Goal: Information Seeking & Learning: Learn about a topic

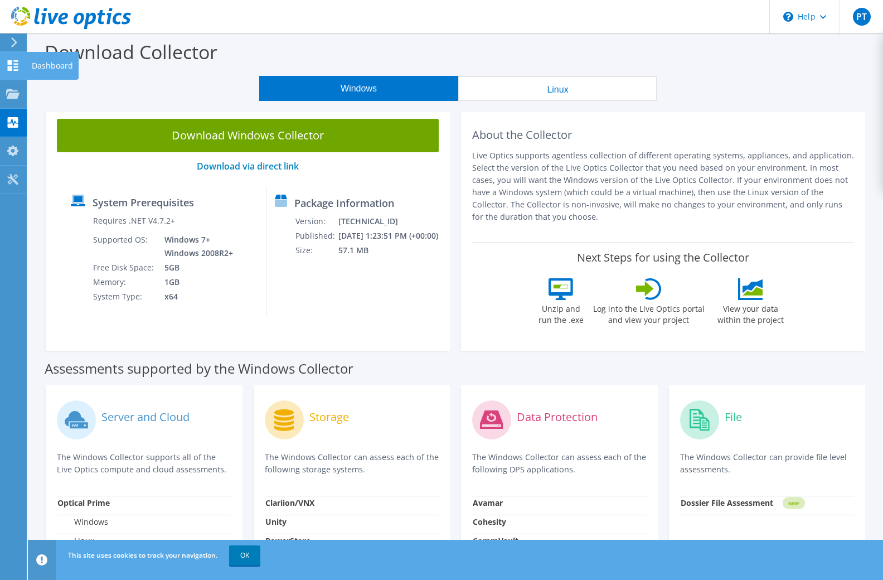
click at [14, 64] on use at bounding box center [13, 65] width 11 height 11
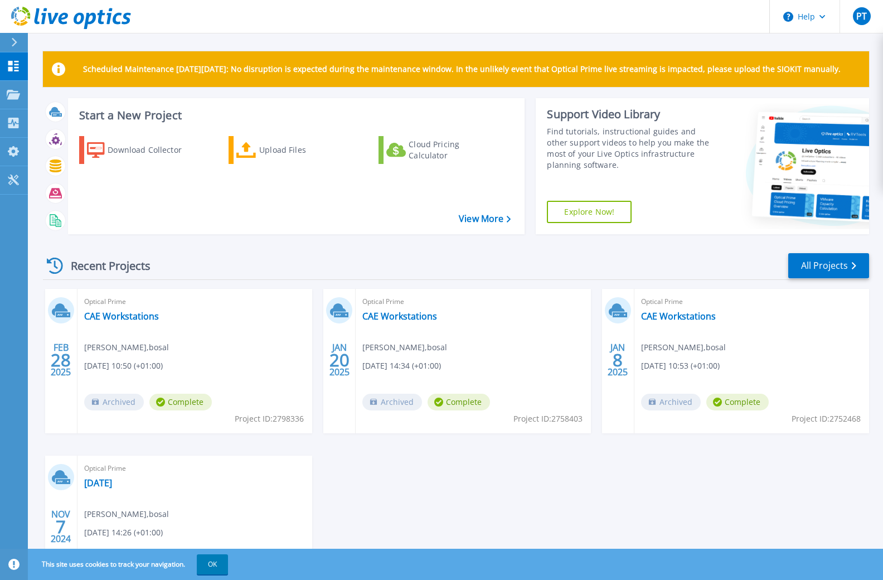
click at [100, 264] on div "Recent Projects" at bounding box center [104, 265] width 123 height 27
click at [56, 267] on icon at bounding box center [55, 266] width 16 height 16
click at [54, 261] on icon at bounding box center [55, 266] width 16 height 16
click at [842, 264] on link "All Projects" at bounding box center [829, 265] width 81 height 25
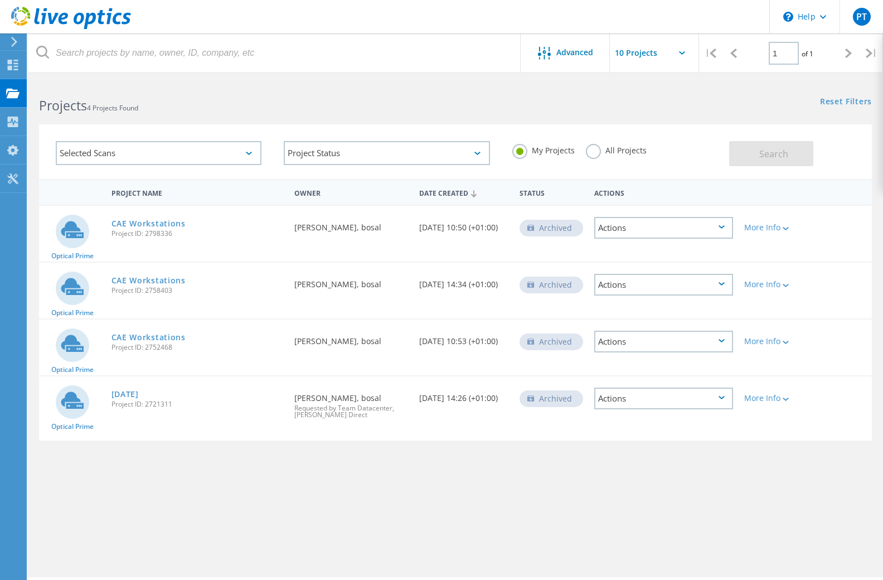
click at [595, 152] on label "All Projects" at bounding box center [616, 149] width 61 height 11
click at [0, 0] on input "All Projects" at bounding box center [0, 0] width 0 height 0
click at [761, 156] on span "Search" at bounding box center [774, 154] width 29 height 12
click at [523, 150] on label "My Projects" at bounding box center [543, 149] width 62 height 11
click at [0, 0] on input "My Projects" at bounding box center [0, 0] width 0 height 0
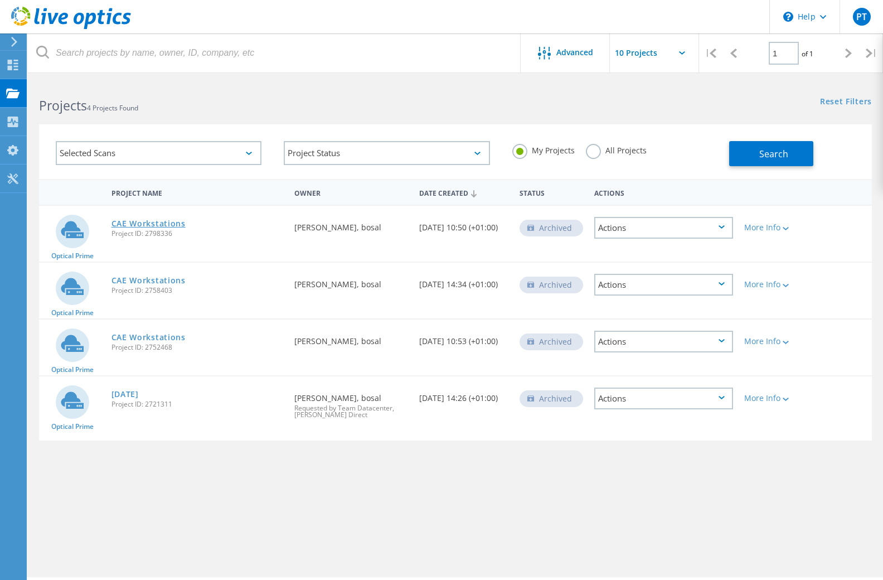
click at [139, 224] on link "CAE Workstations" at bounding box center [149, 224] width 74 height 8
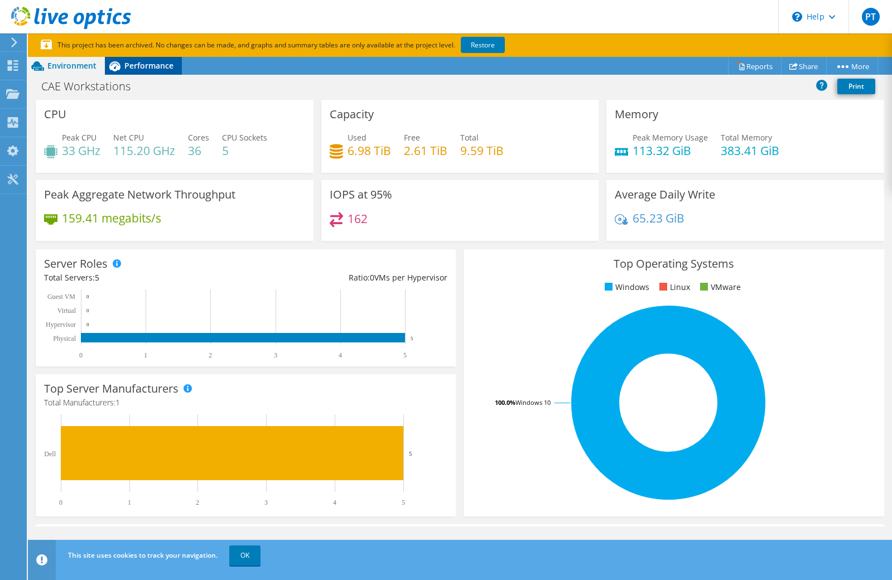
click at [162, 70] on span "Performance" at bounding box center [148, 65] width 49 height 11
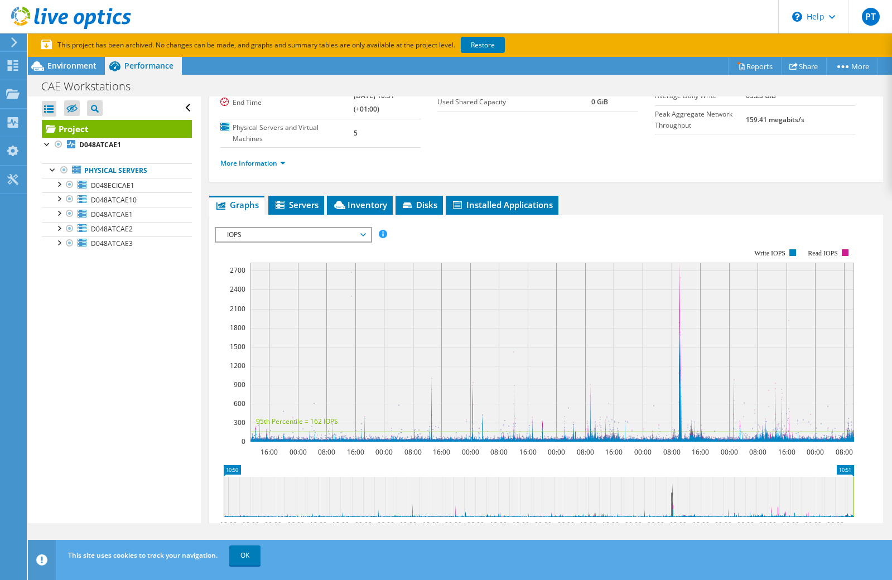
scroll to position [167, 0]
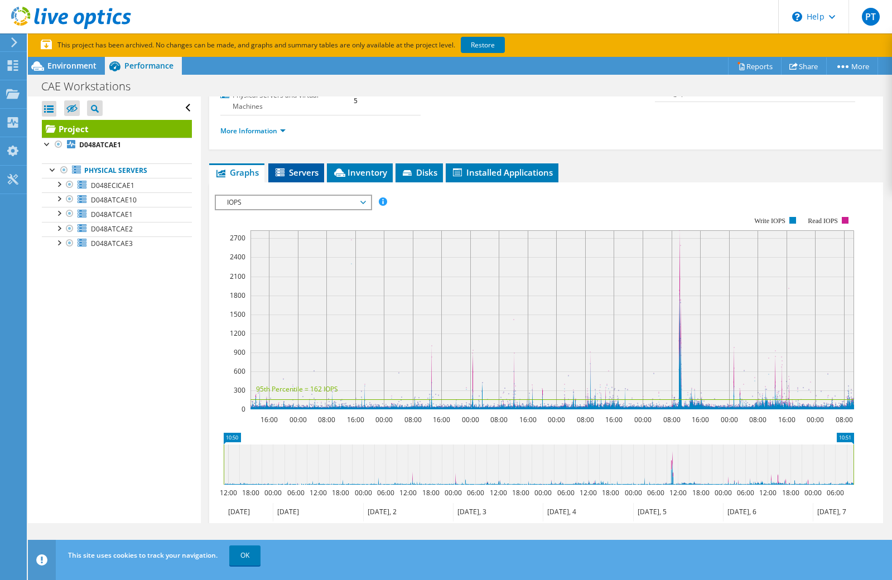
click at [300, 175] on span "Servers" at bounding box center [296, 172] width 45 height 11
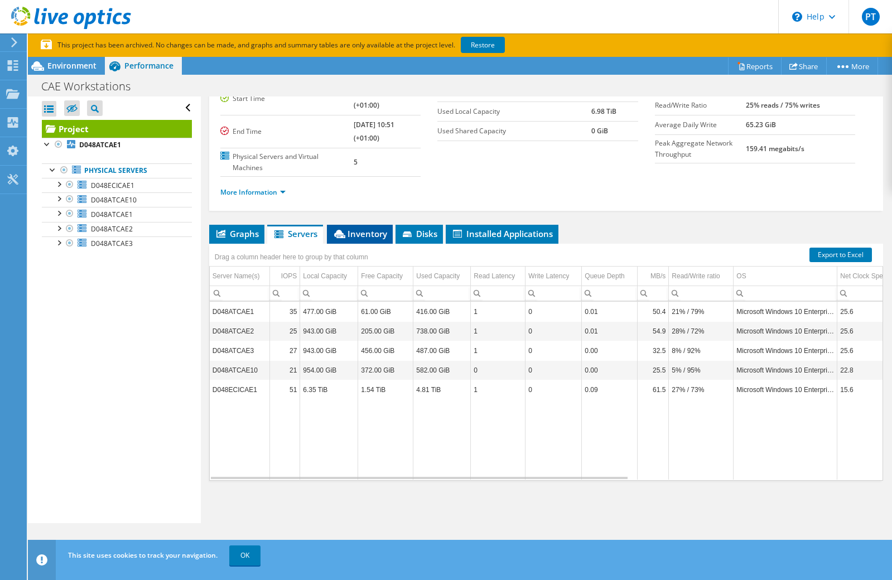
click at [365, 236] on span "Inventory" at bounding box center [359, 233] width 55 height 11
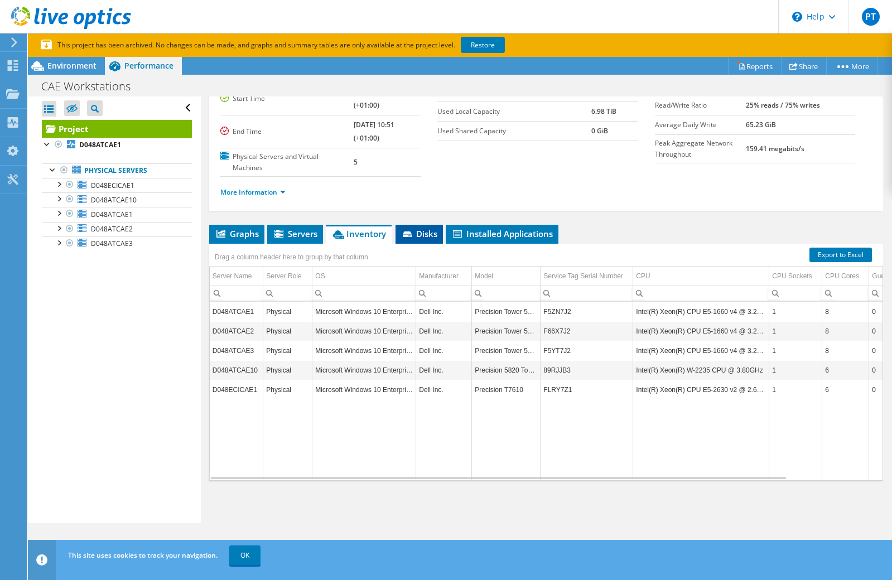
click at [429, 238] on span "Disks" at bounding box center [419, 233] width 36 height 11
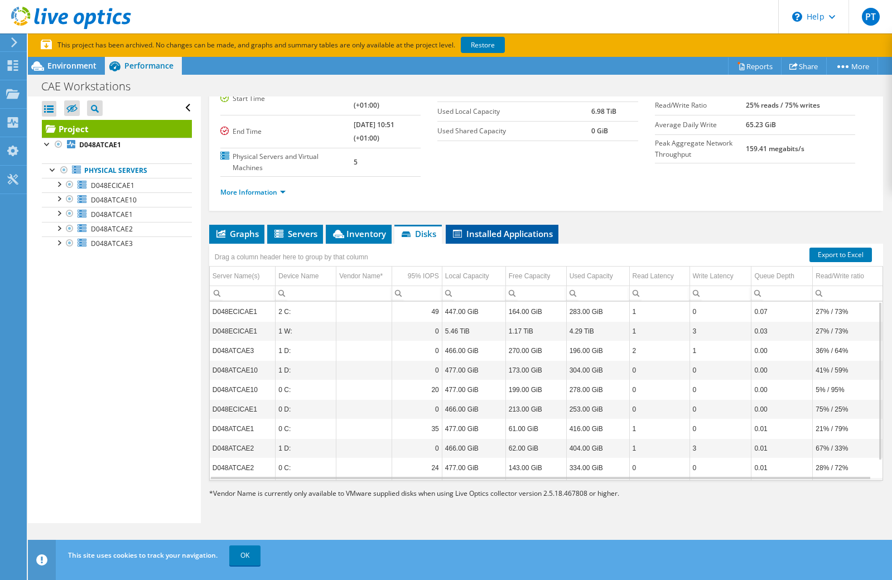
click at [494, 234] on span "Installed Applications" at bounding box center [501, 233] width 101 height 11
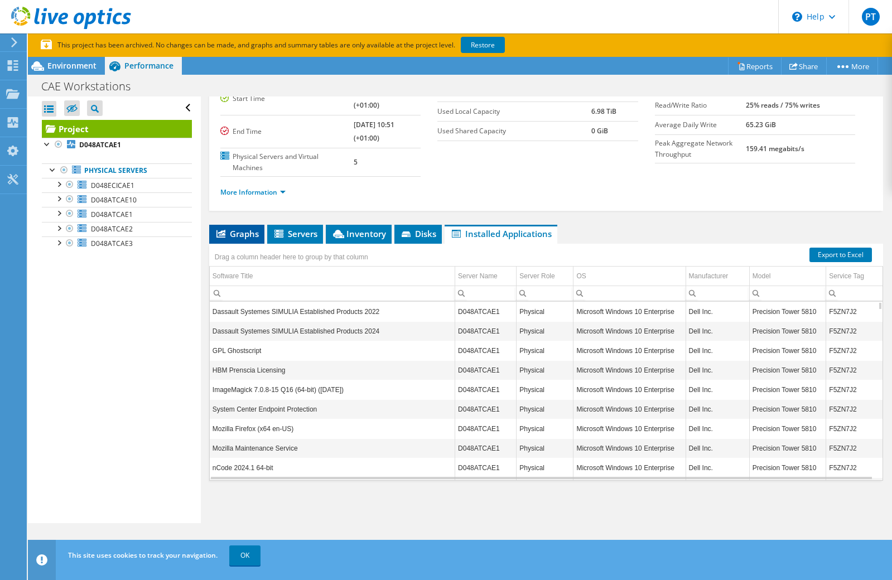
click at [230, 230] on span "Graphs" at bounding box center [237, 233] width 44 height 11
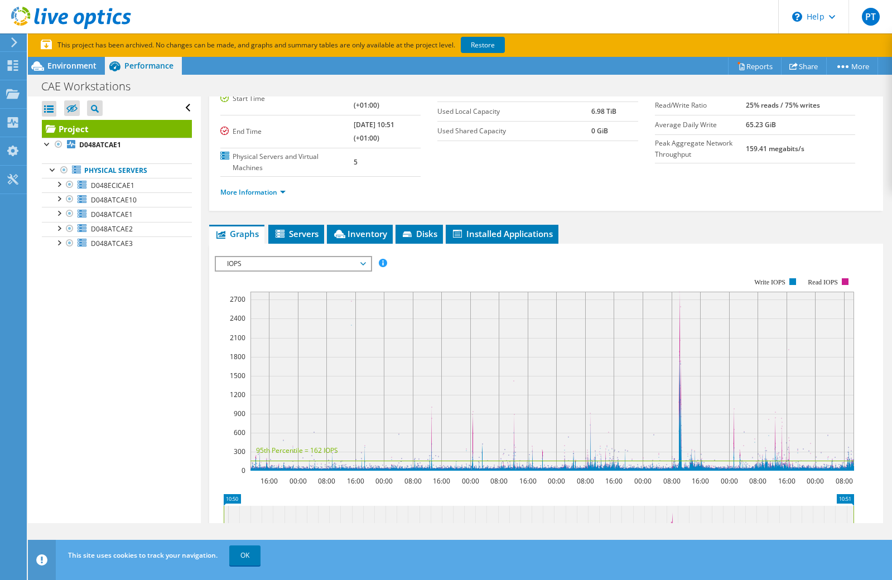
scroll to position [167, 0]
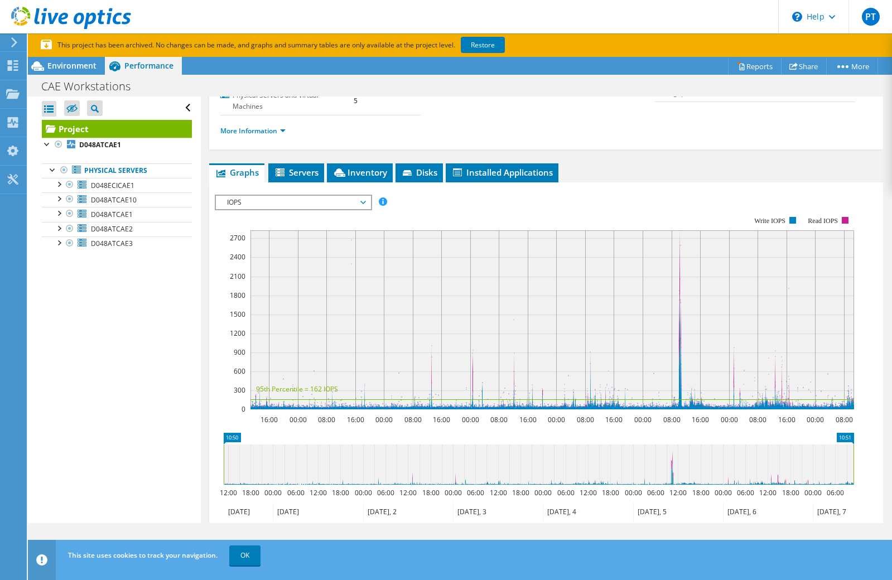
click at [361, 204] on span "IOPS" at bounding box center [292, 202] width 143 height 13
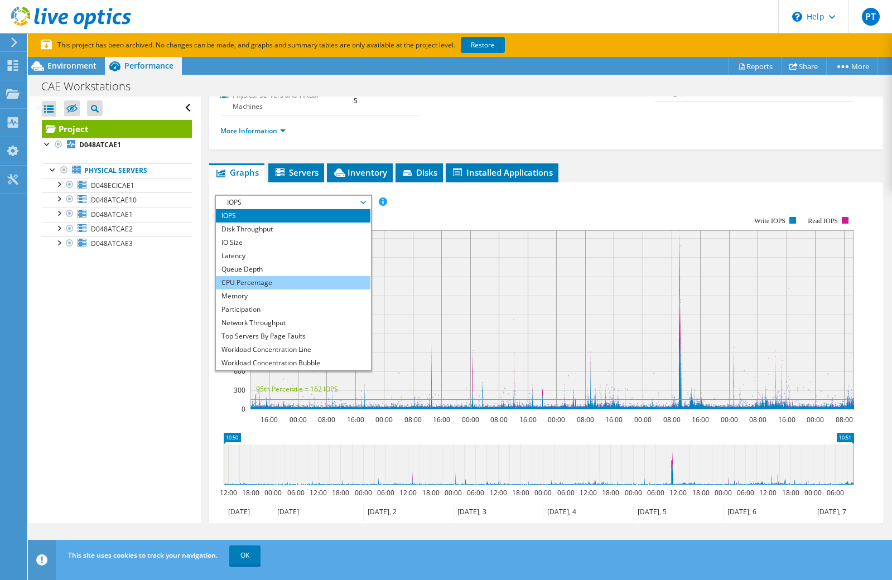
click at [336, 278] on li "CPU Percentage" at bounding box center [293, 282] width 154 height 13
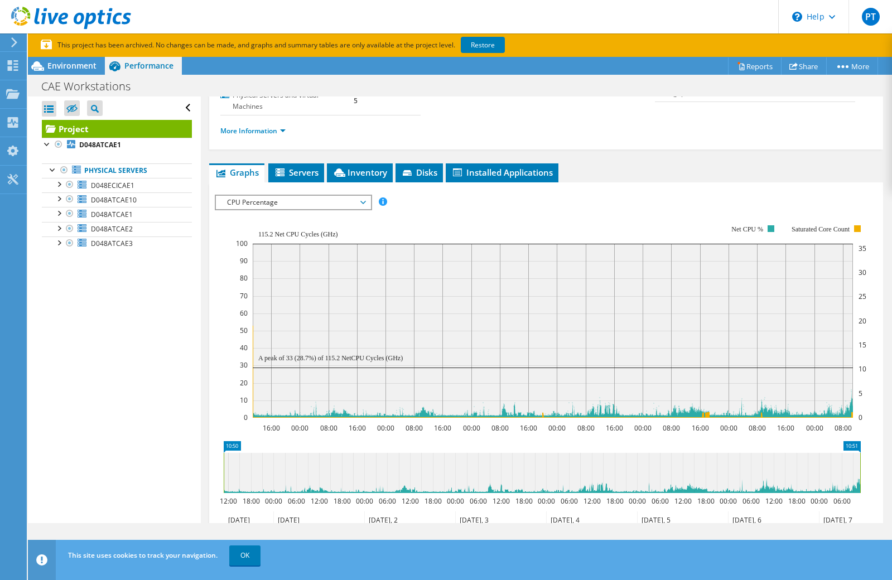
click at [365, 204] on span "CPU Percentage" at bounding box center [293, 202] width 154 height 13
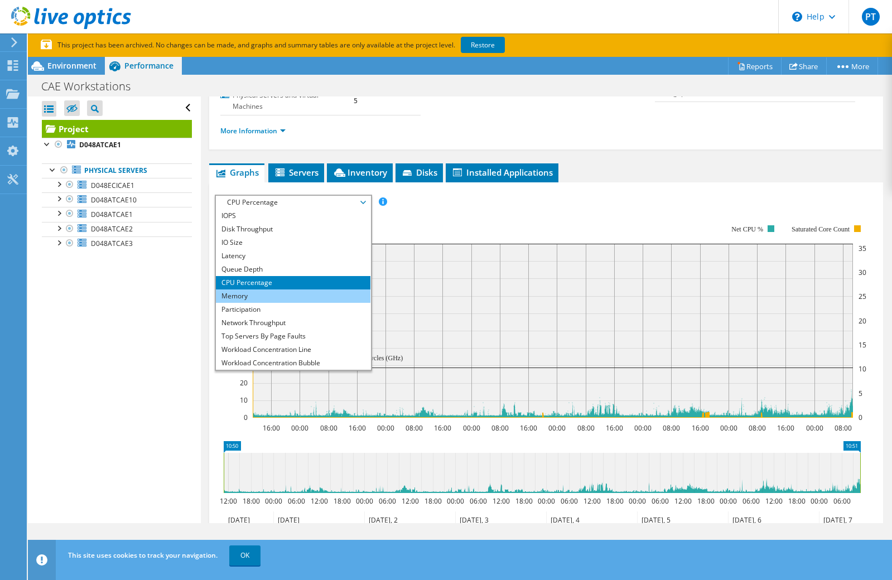
click at [320, 295] on li "Memory" at bounding box center [293, 295] width 154 height 13
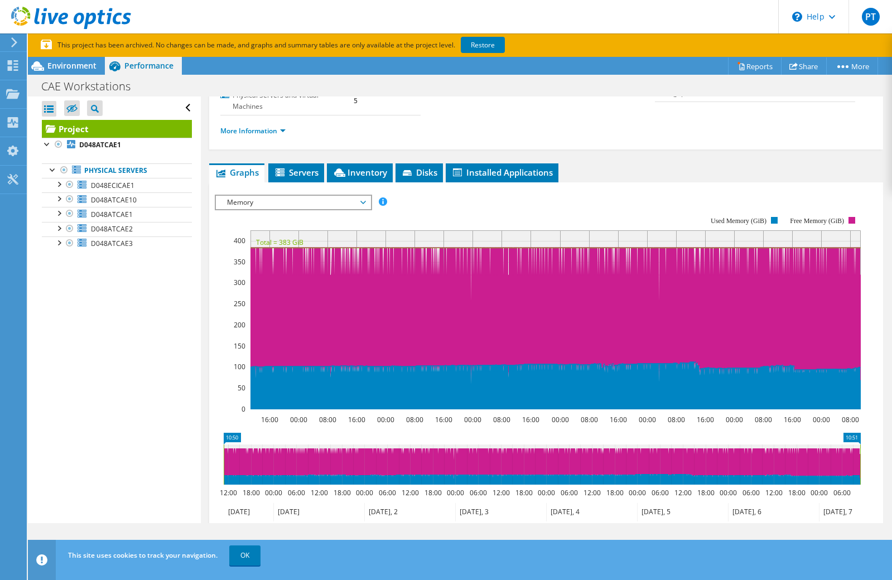
click at [362, 201] on span "Memory" at bounding box center [292, 202] width 143 height 13
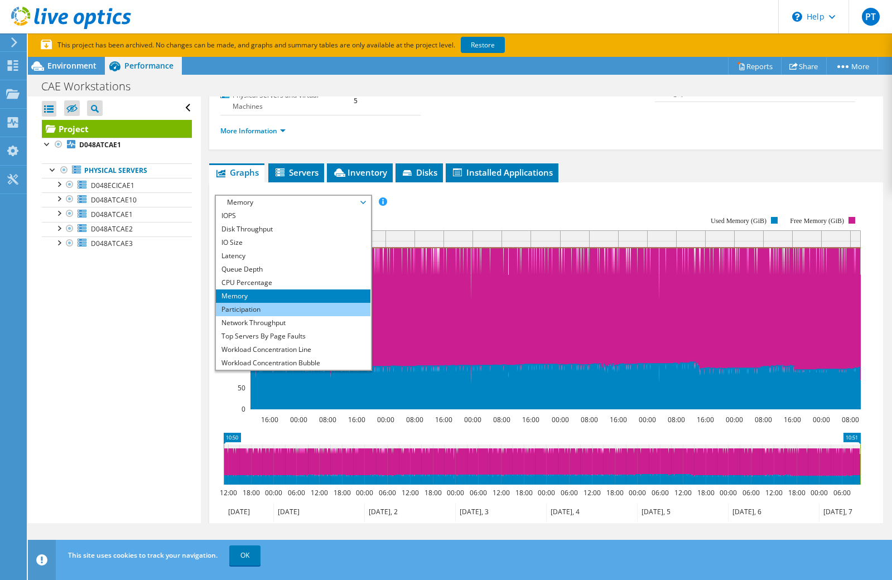
click at [301, 309] on li "Participation" at bounding box center [293, 309] width 154 height 13
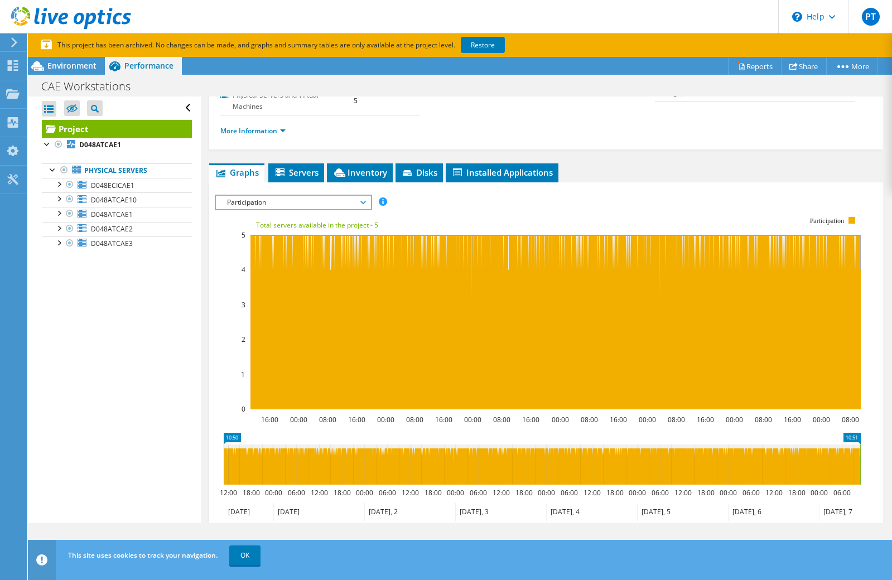
click at [368, 200] on span "Participation" at bounding box center [293, 202] width 154 height 13
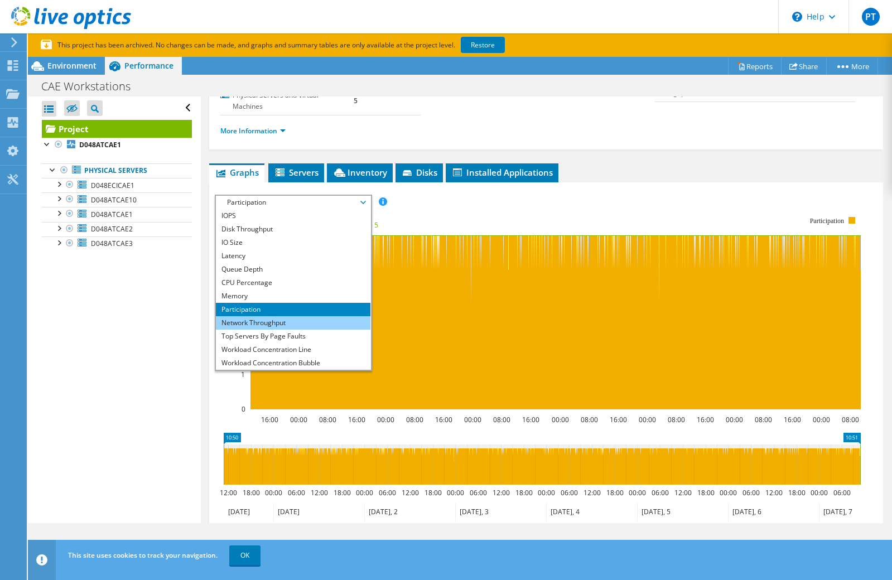
click at [296, 327] on li "Network Throughput" at bounding box center [293, 322] width 154 height 13
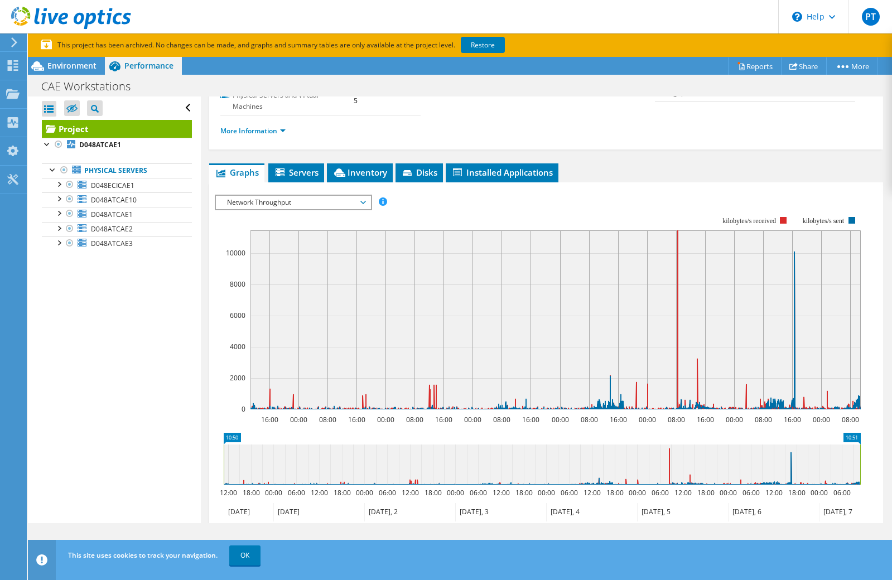
click at [364, 201] on span "Network Throughput" at bounding box center [292, 202] width 143 height 13
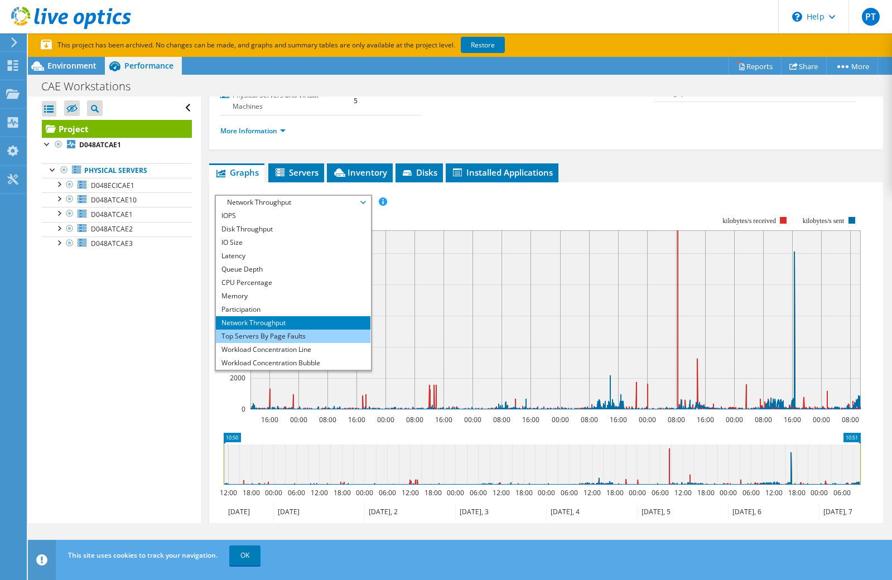
click at [301, 338] on li "Top Servers By Page Faults" at bounding box center [293, 336] width 154 height 13
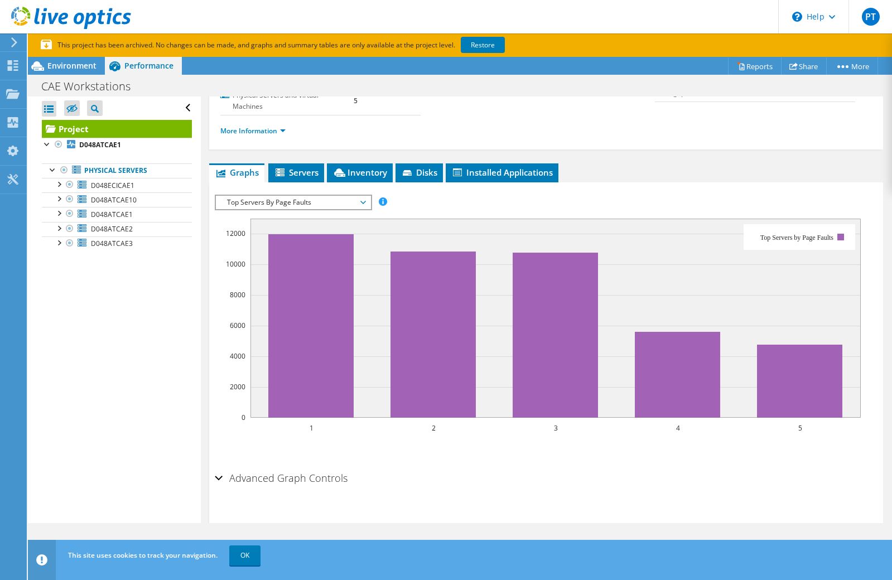
click at [130, 63] on span "Performance" at bounding box center [148, 65] width 49 height 11
click at [13, 91] on use at bounding box center [12, 93] width 13 height 9
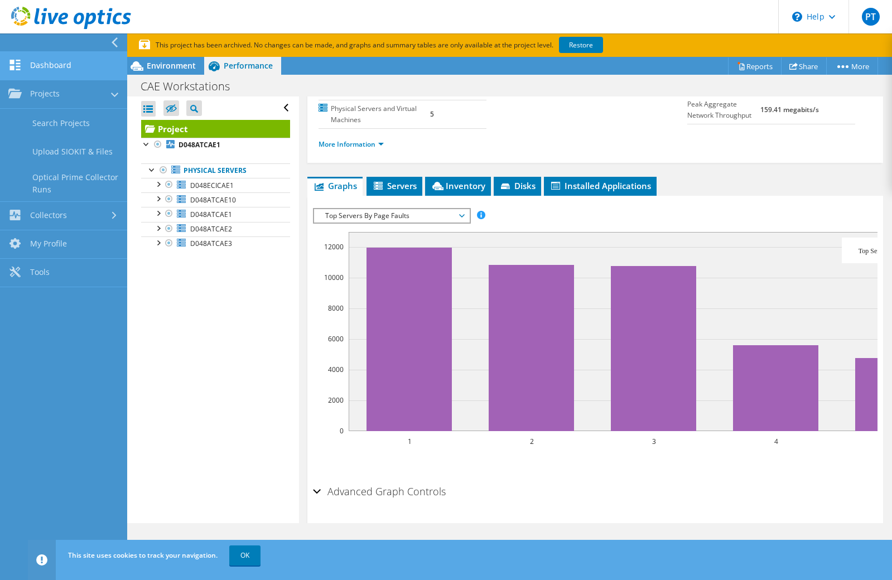
click at [56, 69] on link "Dashboard" at bounding box center [63, 66] width 127 height 28
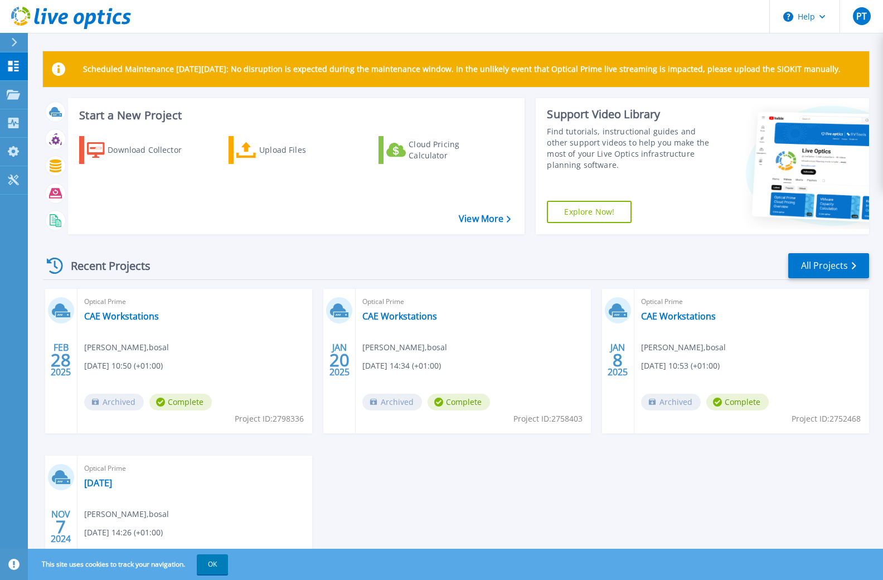
click at [56, 265] on icon at bounding box center [55, 266] width 16 height 16
click at [76, 267] on div "Recent Projects" at bounding box center [104, 265] width 123 height 27
click at [51, 260] on icon at bounding box center [55, 266] width 16 height 16
drag, startPoint x: 79, startPoint y: 268, endPoint x: 163, endPoint y: 266, distance: 84.8
click at [79, 268] on div "Recent Projects" at bounding box center [104, 265] width 123 height 27
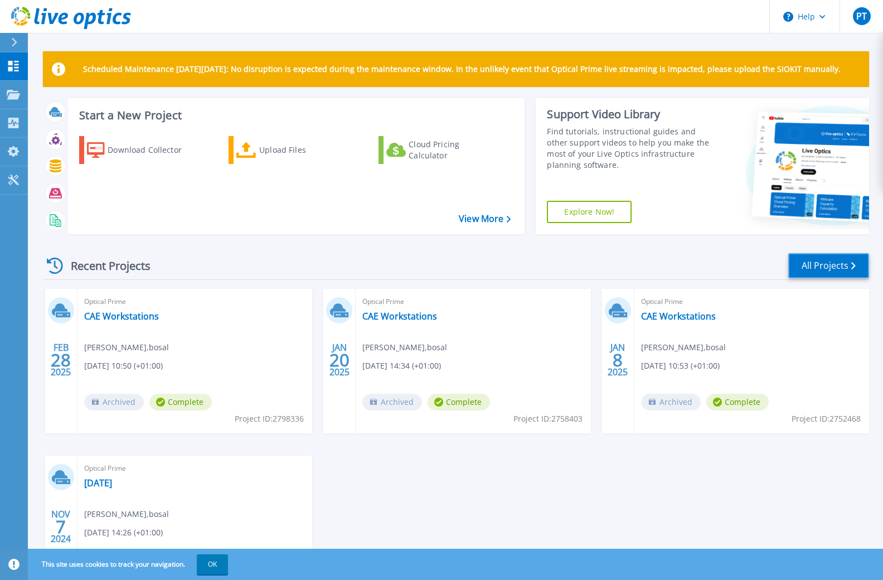
click at [815, 262] on link "All Projects" at bounding box center [829, 265] width 81 height 25
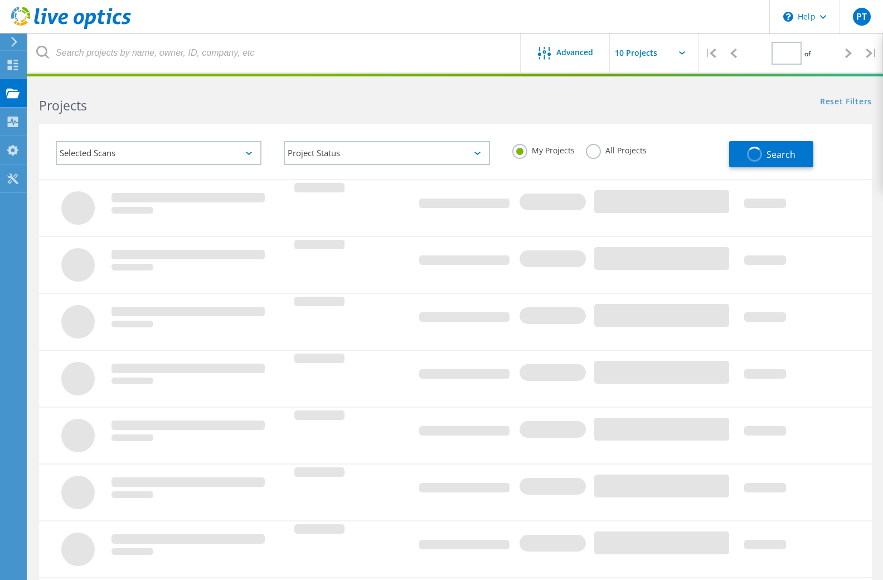
type input "1"
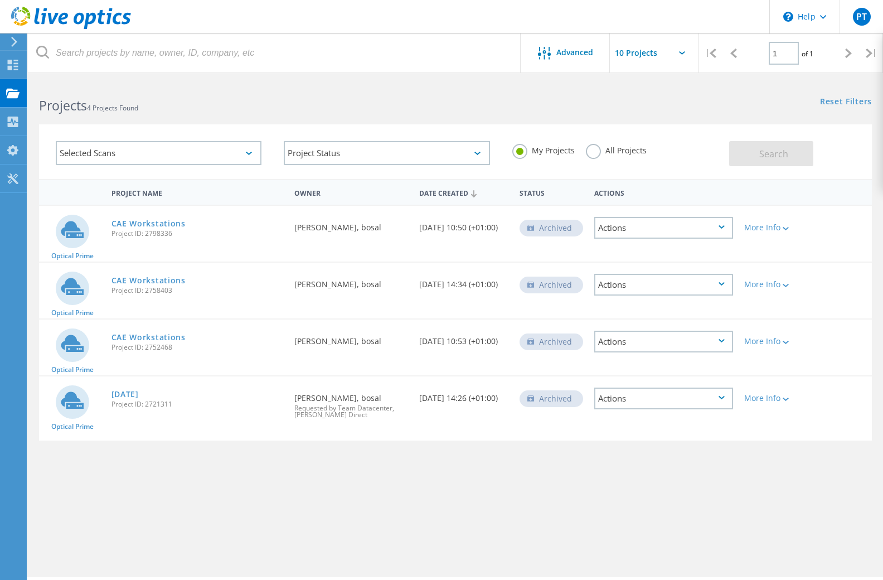
click at [181, 151] on div "Selected Scans" at bounding box center [159, 153] width 206 height 24
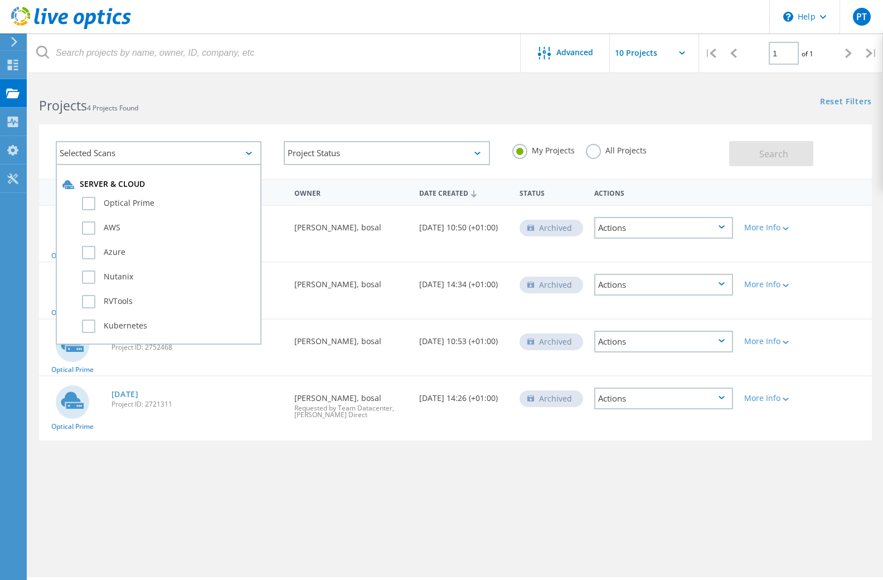
click at [181, 151] on div "Selected Scans" at bounding box center [159, 153] width 206 height 24
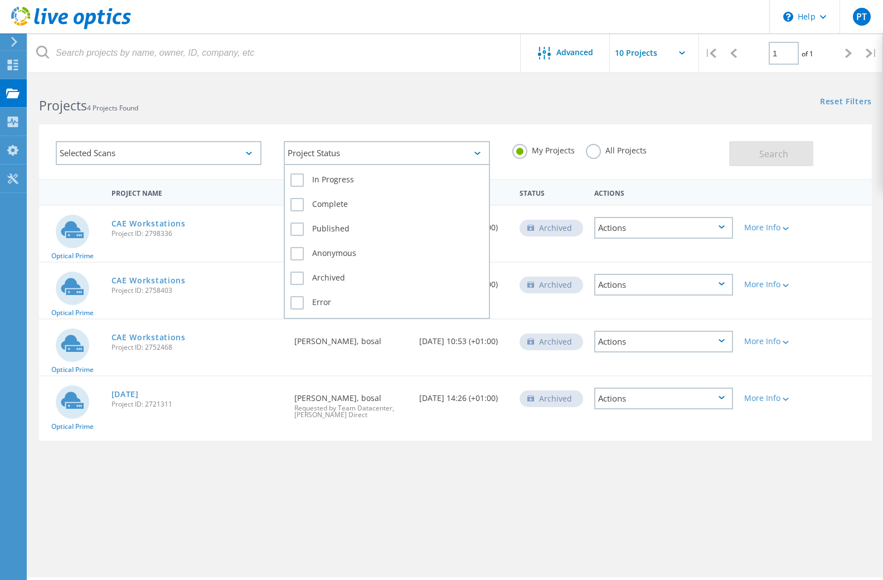
click at [349, 158] on div "Project Status" at bounding box center [387, 153] width 206 height 24
click at [340, 178] on label "In Progress" at bounding box center [387, 179] width 192 height 13
click at [0, 0] on input "In Progress" at bounding box center [0, 0] width 0 height 0
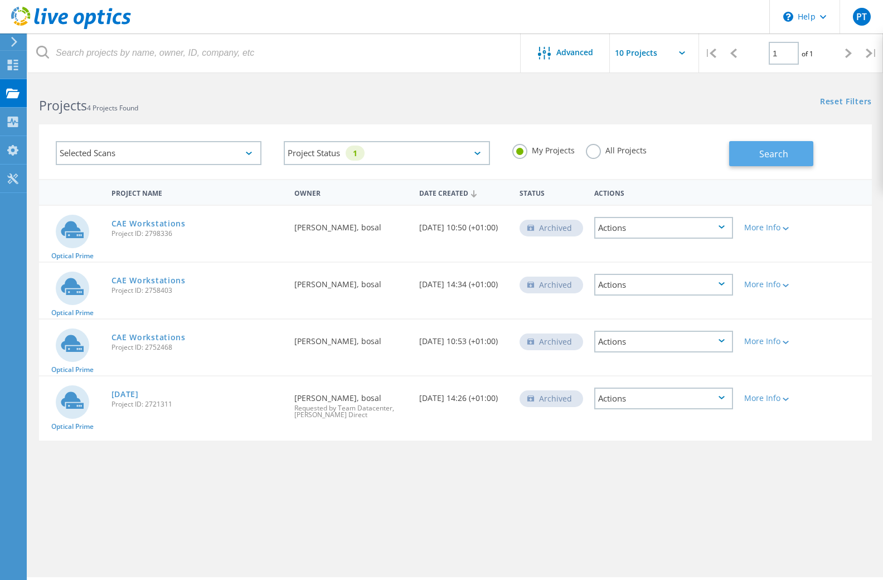
click at [772, 146] on button "Search" at bounding box center [771, 153] width 84 height 25
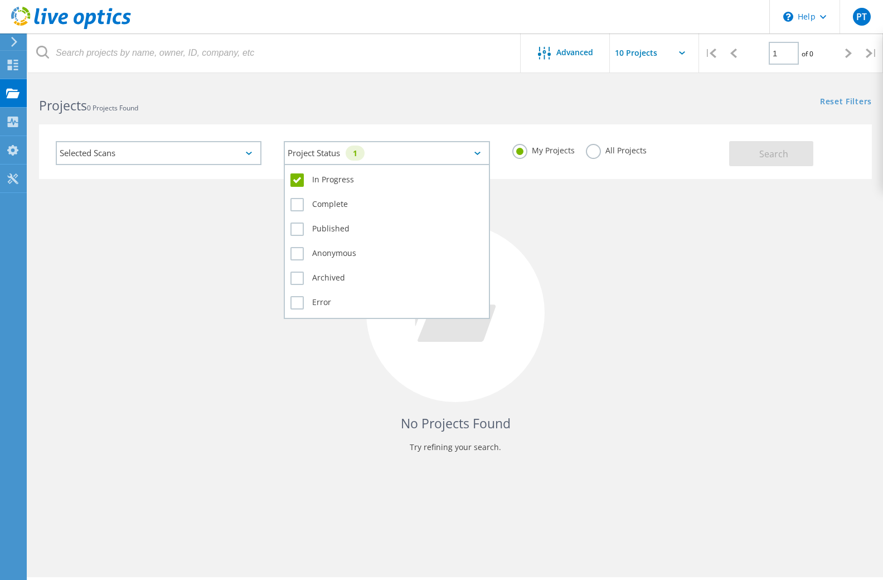
click at [476, 153] on icon at bounding box center [478, 153] width 6 height 3
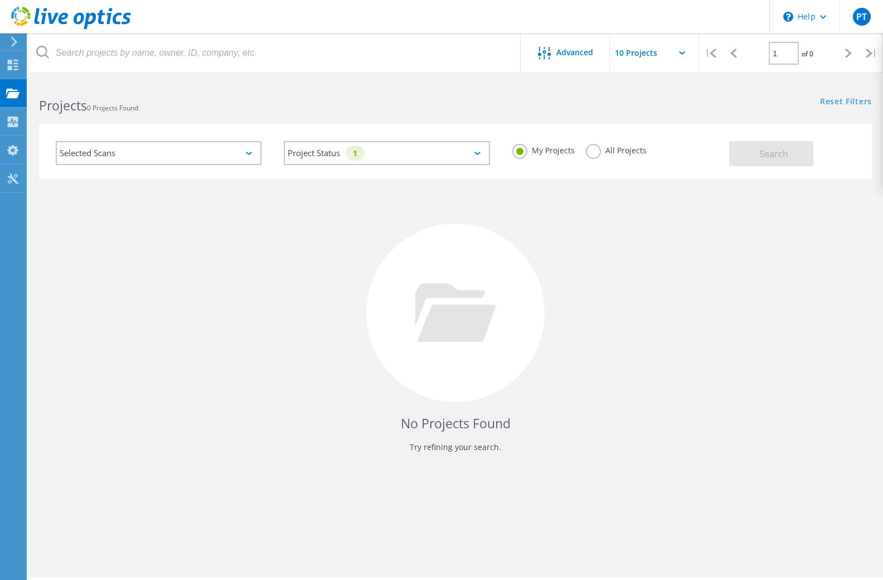
click at [592, 150] on label "All Projects" at bounding box center [616, 149] width 61 height 11
click at [0, 0] on input "All Projects" at bounding box center [0, 0] width 0 height 0
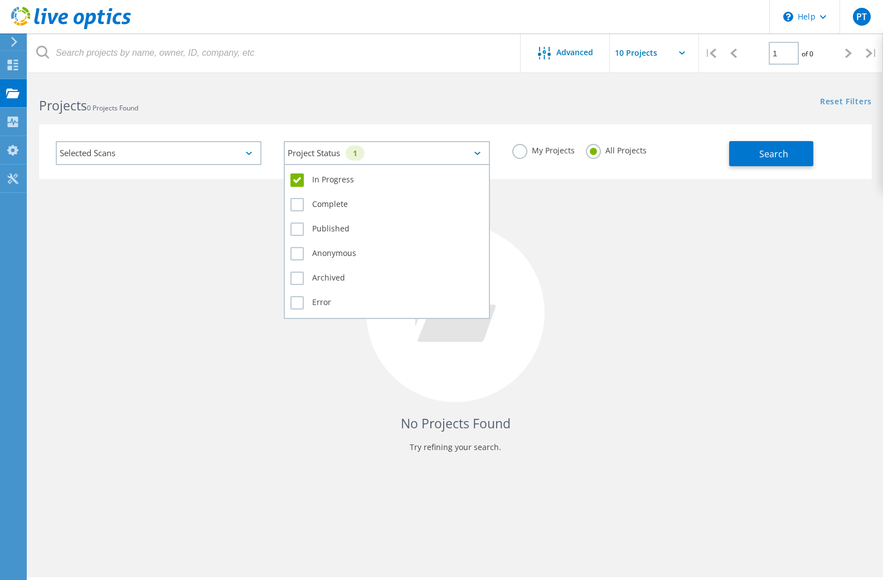
click at [475, 149] on div "Project Status 1" at bounding box center [387, 153] width 206 height 24
click at [316, 177] on label "In Progress" at bounding box center [387, 179] width 192 height 13
click at [0, 0] on input "In Progress" at bounding box center [0, 0] width 0 height 0
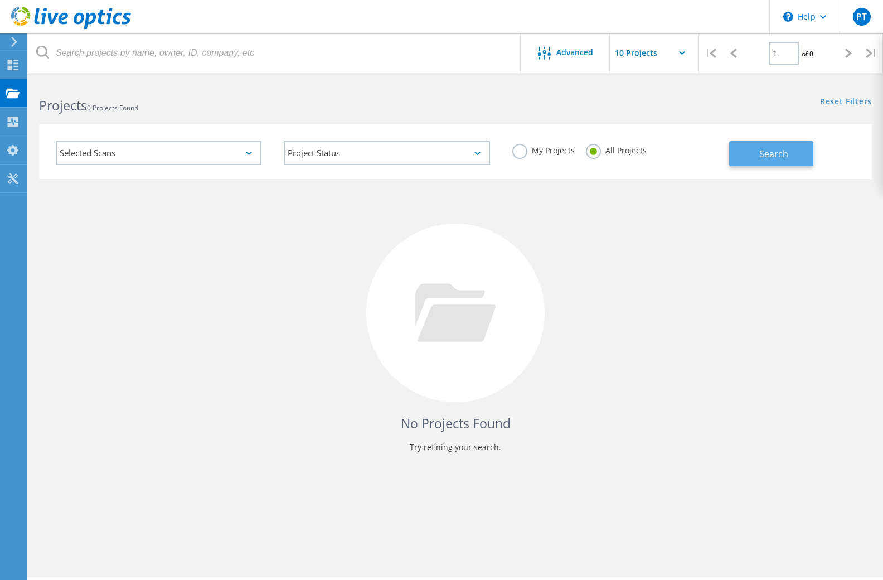
click at [773, 155] on span "Search" at bounding box center [774, 154] width 29 height 12
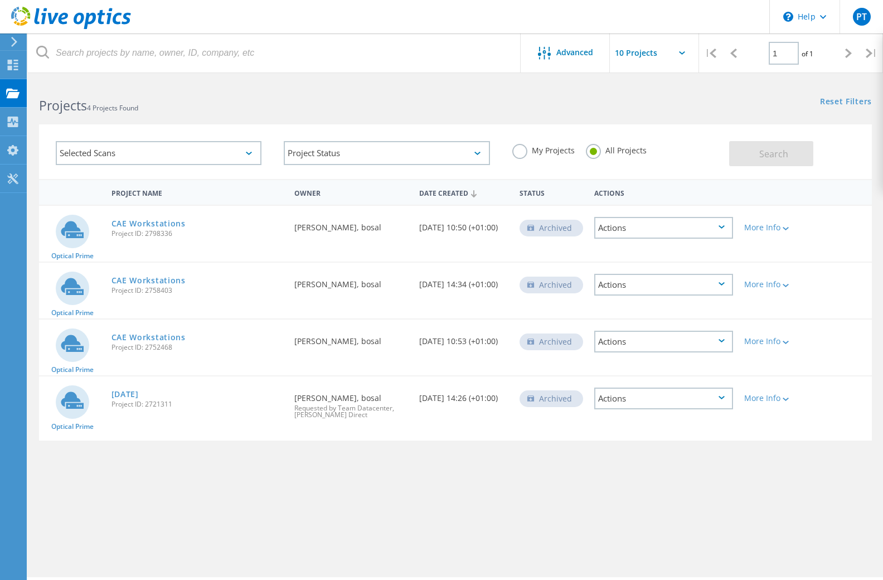
click at [521, 147] on label "My Projects" at bounding box center [543, 149] width 62 height 11
click at [0, 0] on input "My Projects" at bounding box center [0, 0] width 0 height 0
click at [799, 152] on button "Search" at bounding box center [771, 153] width 84 height 25
click at [17, 89] on icon at bounding box center [12, 93] width 13 height 11
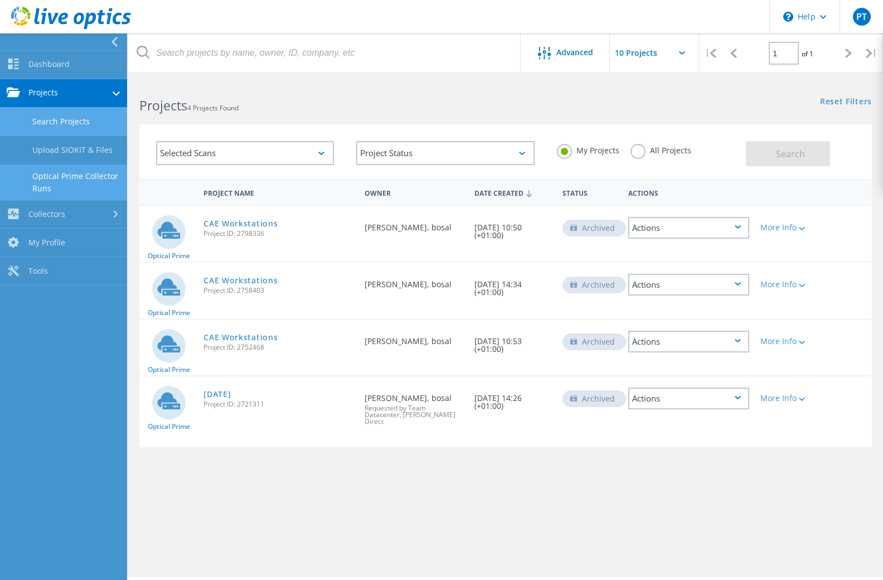
click at [78, 185] on link "Optical Prime Collector Runs" at bounding box center [63, 183] width 127 height 36
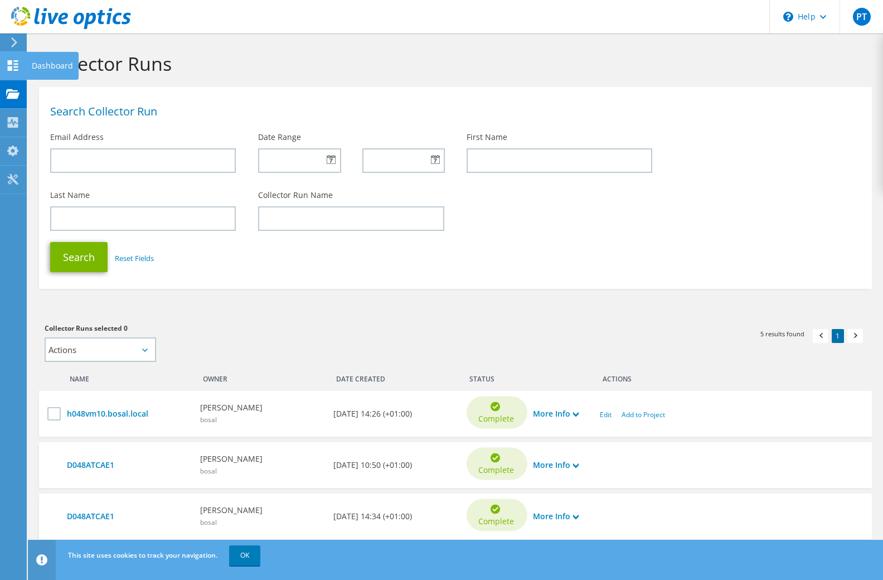
click at [10, 62] on use at bounding box center [13, 65] width 11 height 11
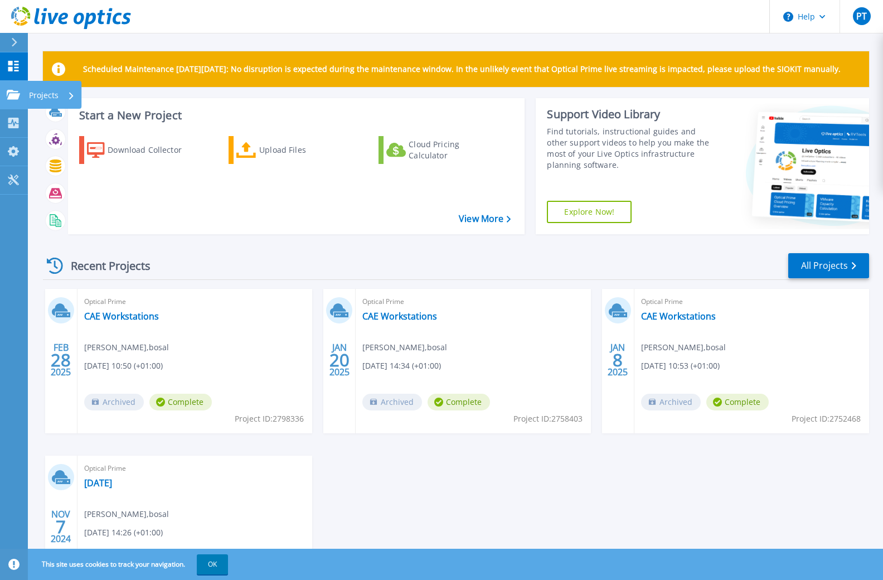
click at [14, 96] on icon at bounding box center [13, 94] width 13 height 9
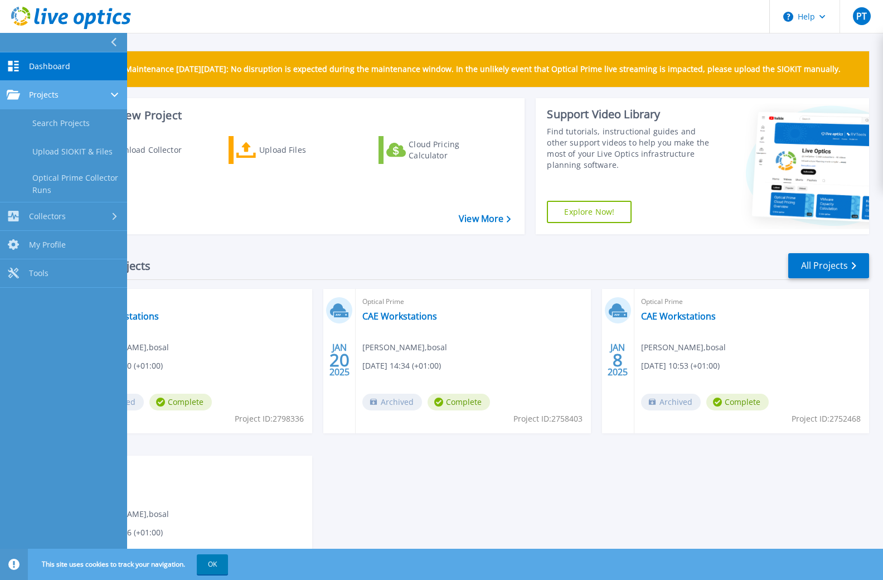
click at [59, 94] on div "Projects" at bounding box center [64, 95] width 114 height 10
click at [70, 98] on div "Projects" at bounding box center [64, 95] width 114 height 10
click at [65, 122] on link "Search Projects" at bounding box center [63, 123] width 127 height 28
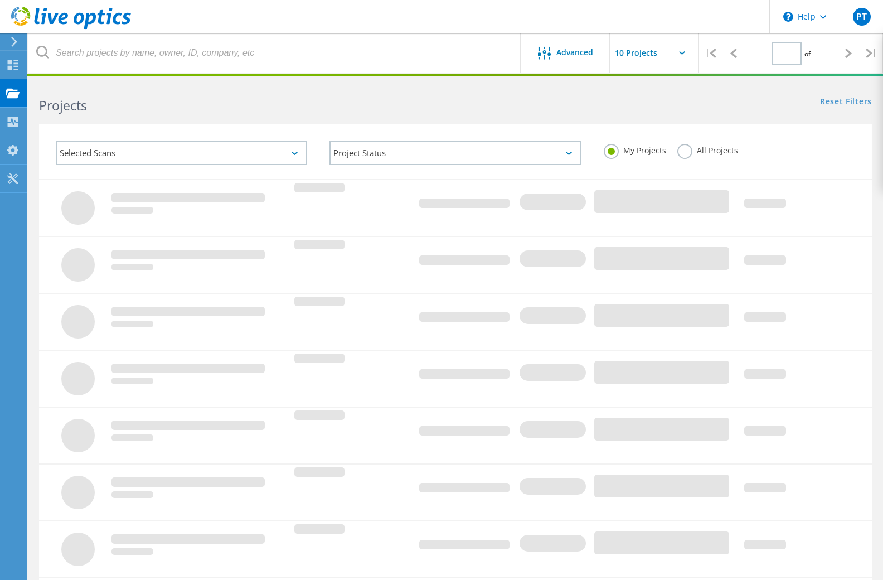
type input "1"
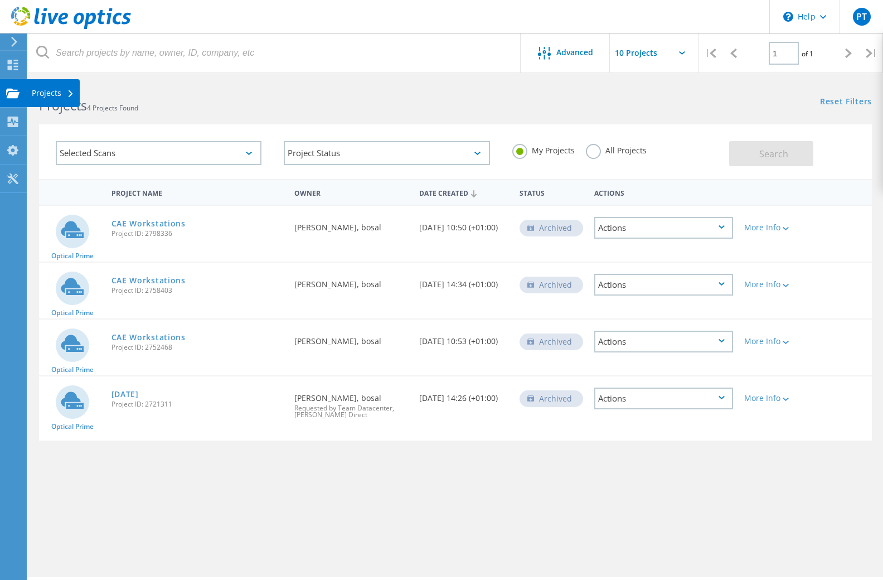
click at [11, 90] on use at bounding box center [12, 92] width 13 height 9
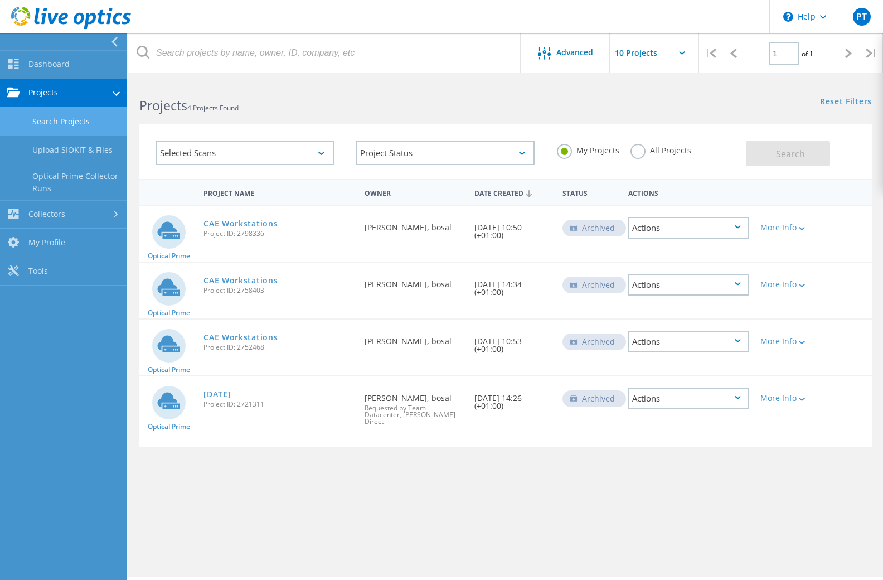
click at [38, 90] on link "Projects" at bounding box center [63, 93] width 127 height 28
click at [43, 89] on link "Projects" at bounding box center [63, 93] width 127 height 28
click at [42, 64] on link "Dashboard" at bounding box center [63, 65] width 127 height 28
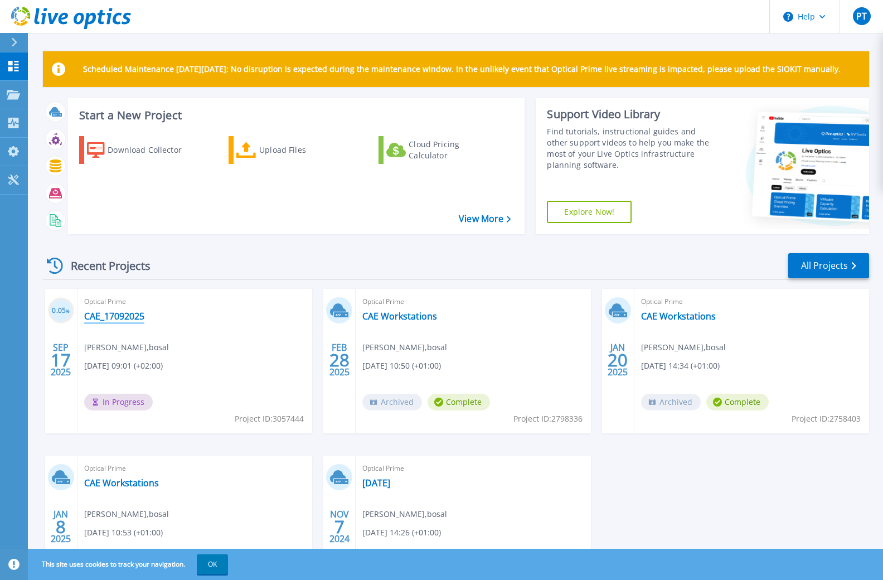
click at [124, 315] on link "CAE_17092025" at bounding box center [114, 316] width 60 height 11
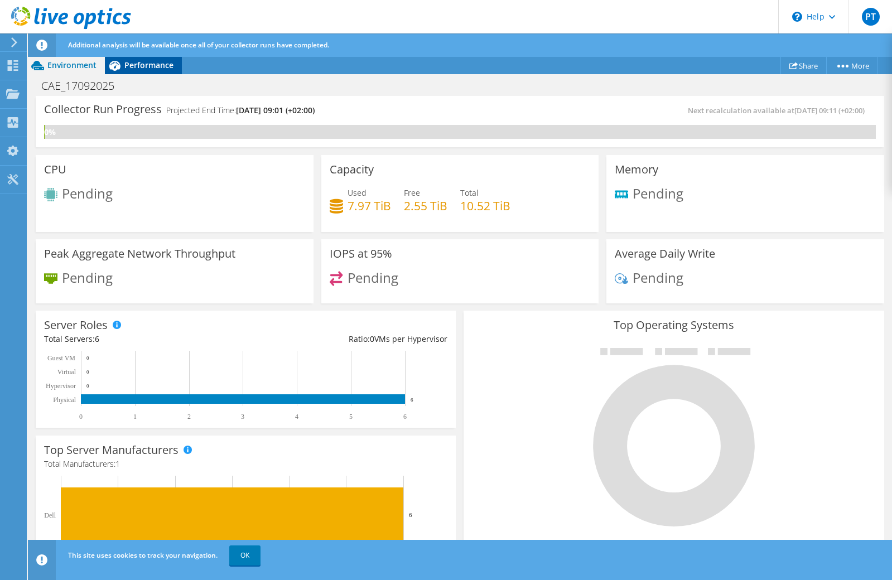
click at [120, 65] on icon at bounding box center [114, 66] width 11 height 10
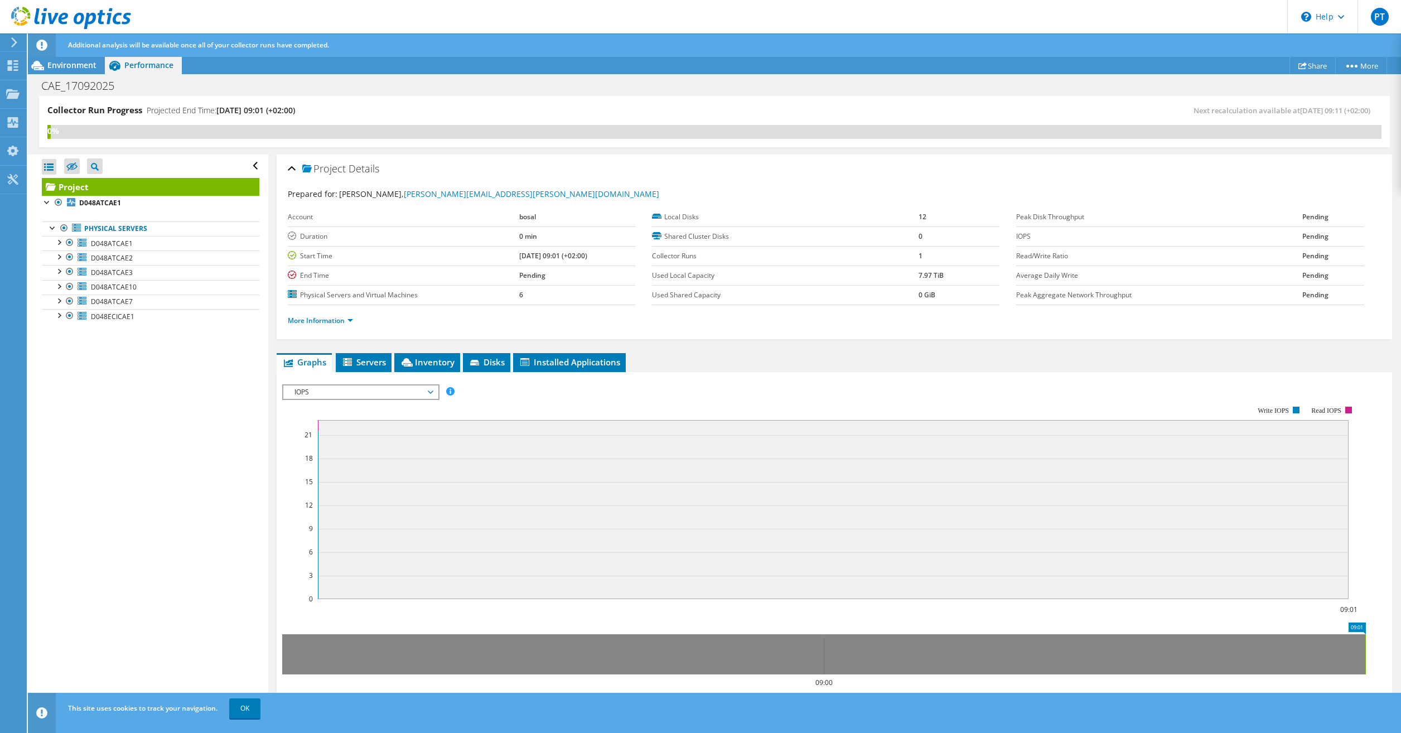
click at [378, 393] on span "IOPS" at bounding box center [360, 391] width 143 height 13
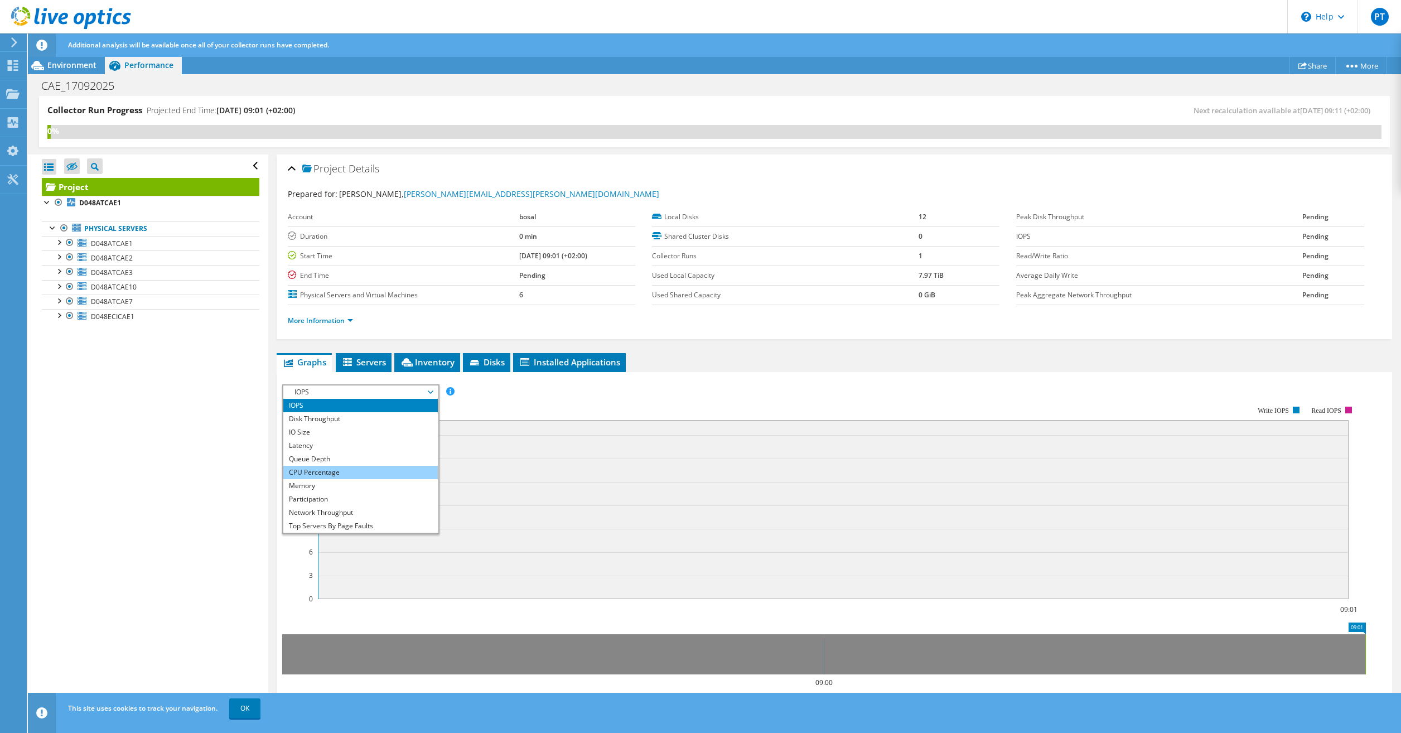
click at [349, 473] on li "CPU Percentage" at bounding box center [360, 472] width 154 height 13
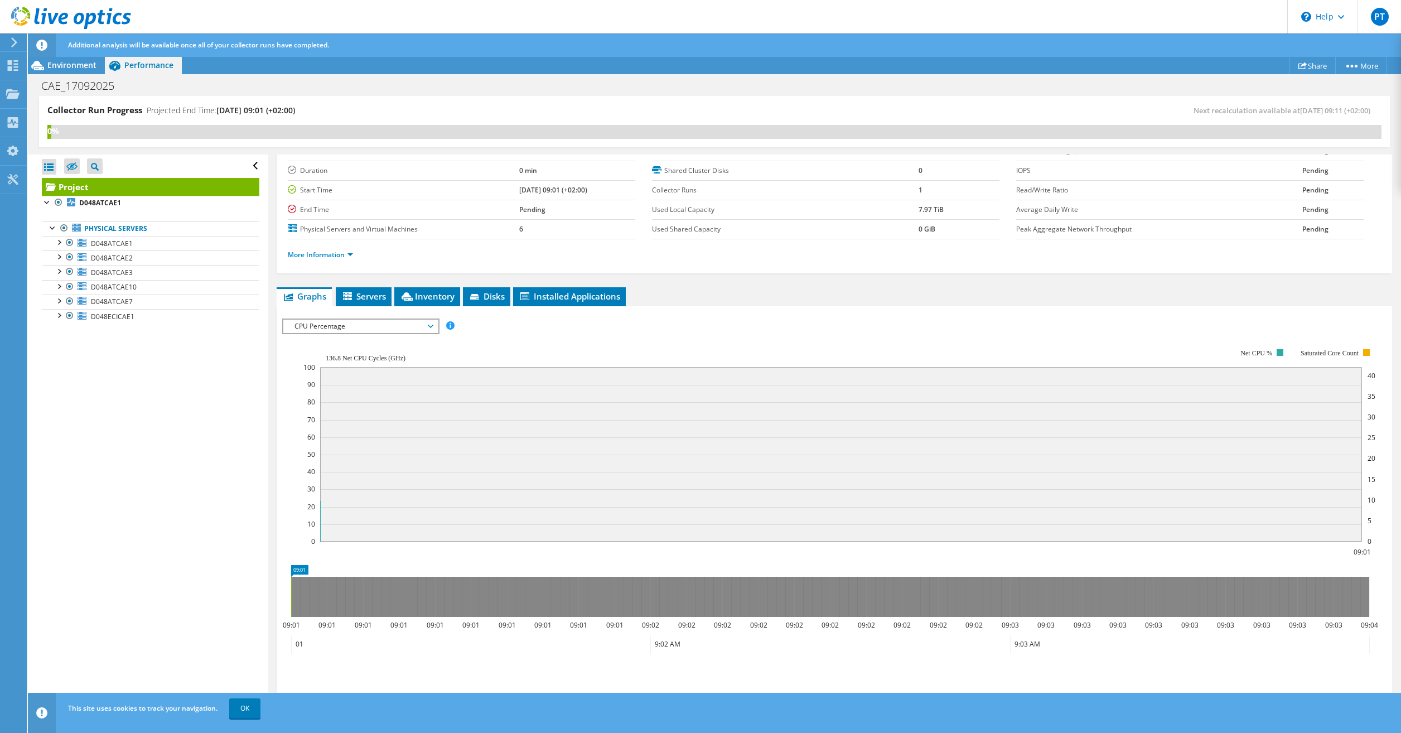
scroll to position [117, 0]
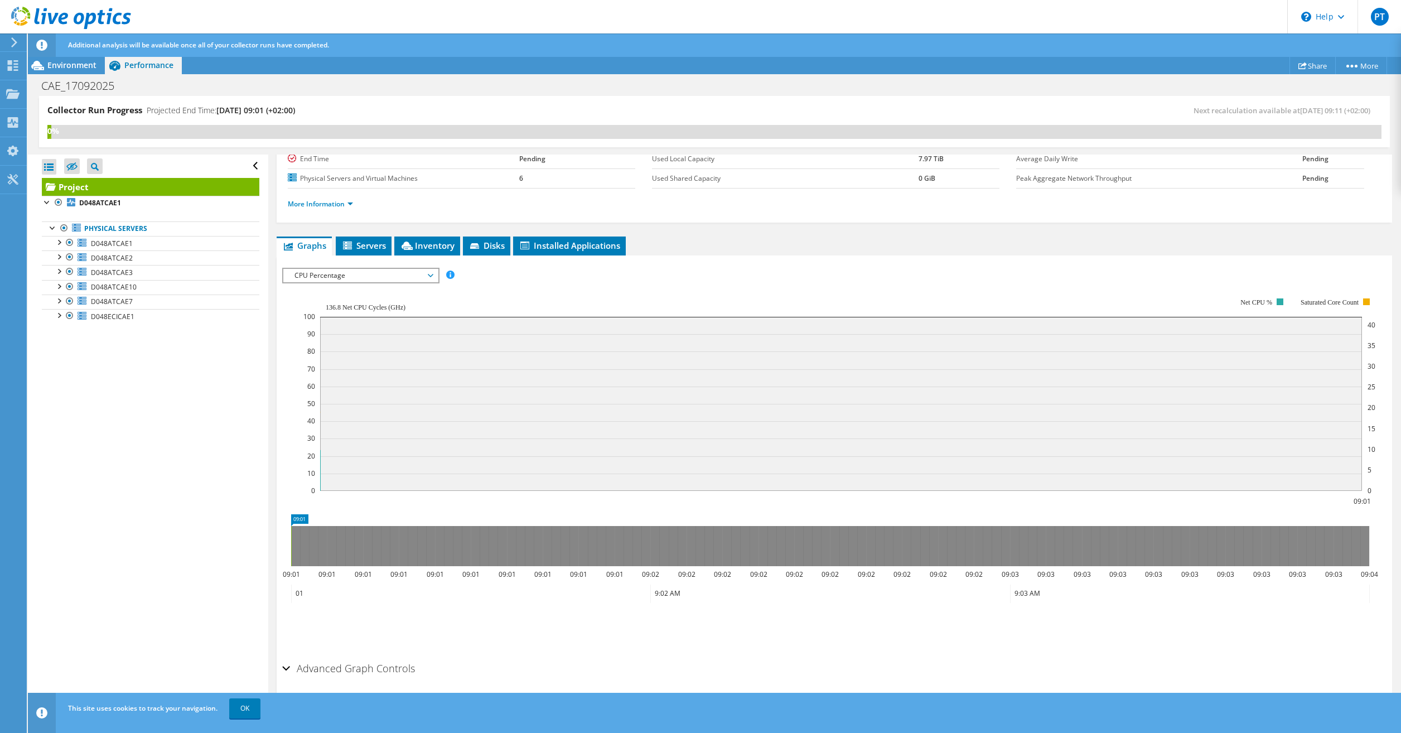
click at [340, 579] on h2 "Advanced Graph Controls" at bounding box center [348, 668] width 133 height 22
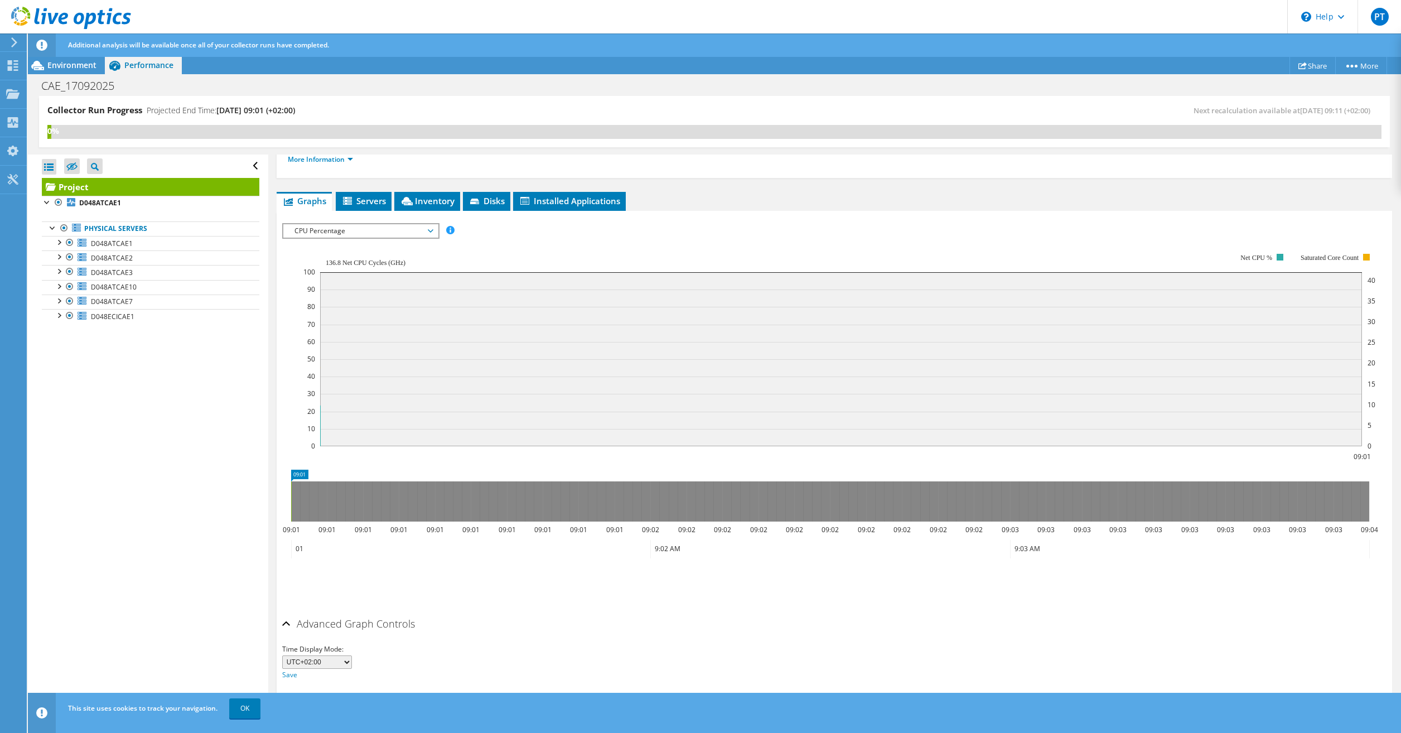
click at [341, 579] on select "UTC-12:00 UTC-11:00 UTC-10:00 UTC-09:30 UTC-09:00 UTC-08:00 UTC-07:00 UTC-06:00…" at bounding box center [317, 661] width 70 height 13
click at [290, 579] on h2 "Advanced Graph Controls" at bounding box center [348, 623] width 133 height 22
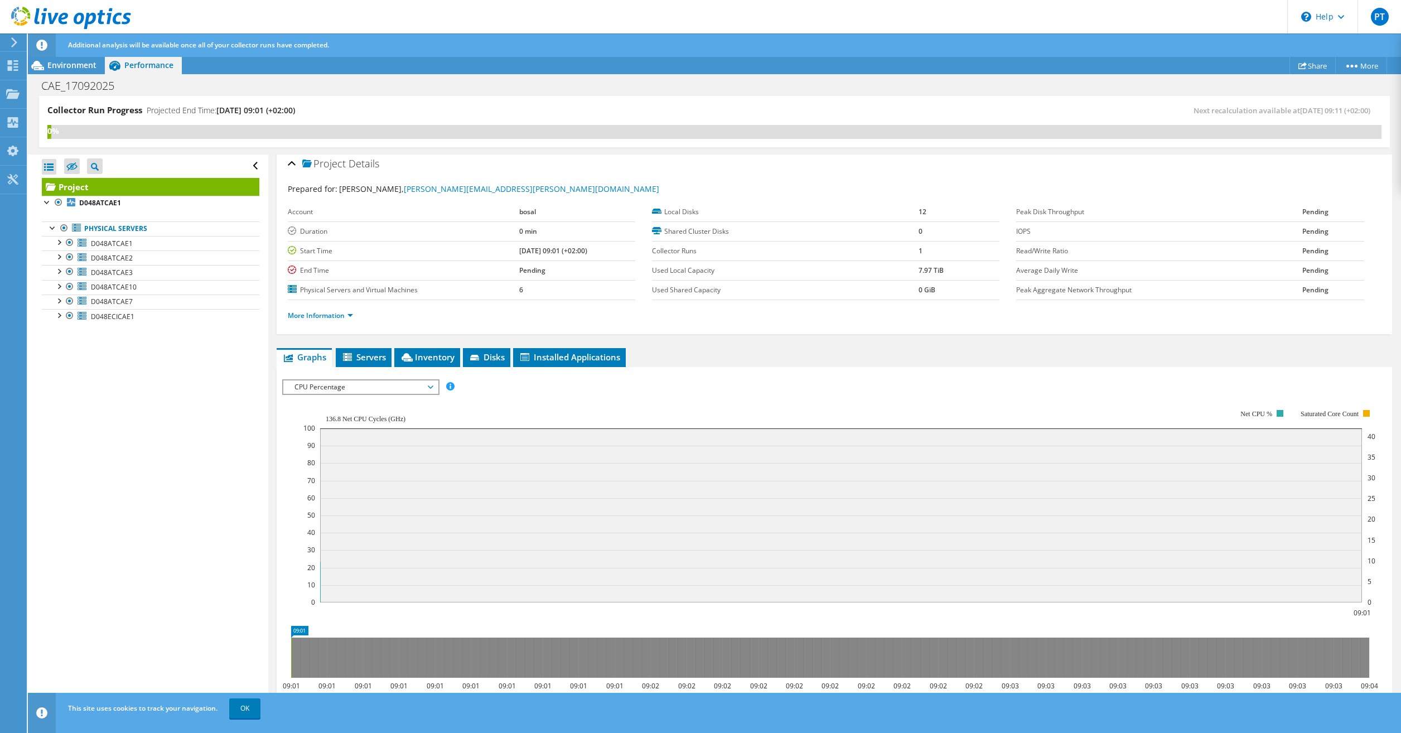
scroll to position [0, 0]
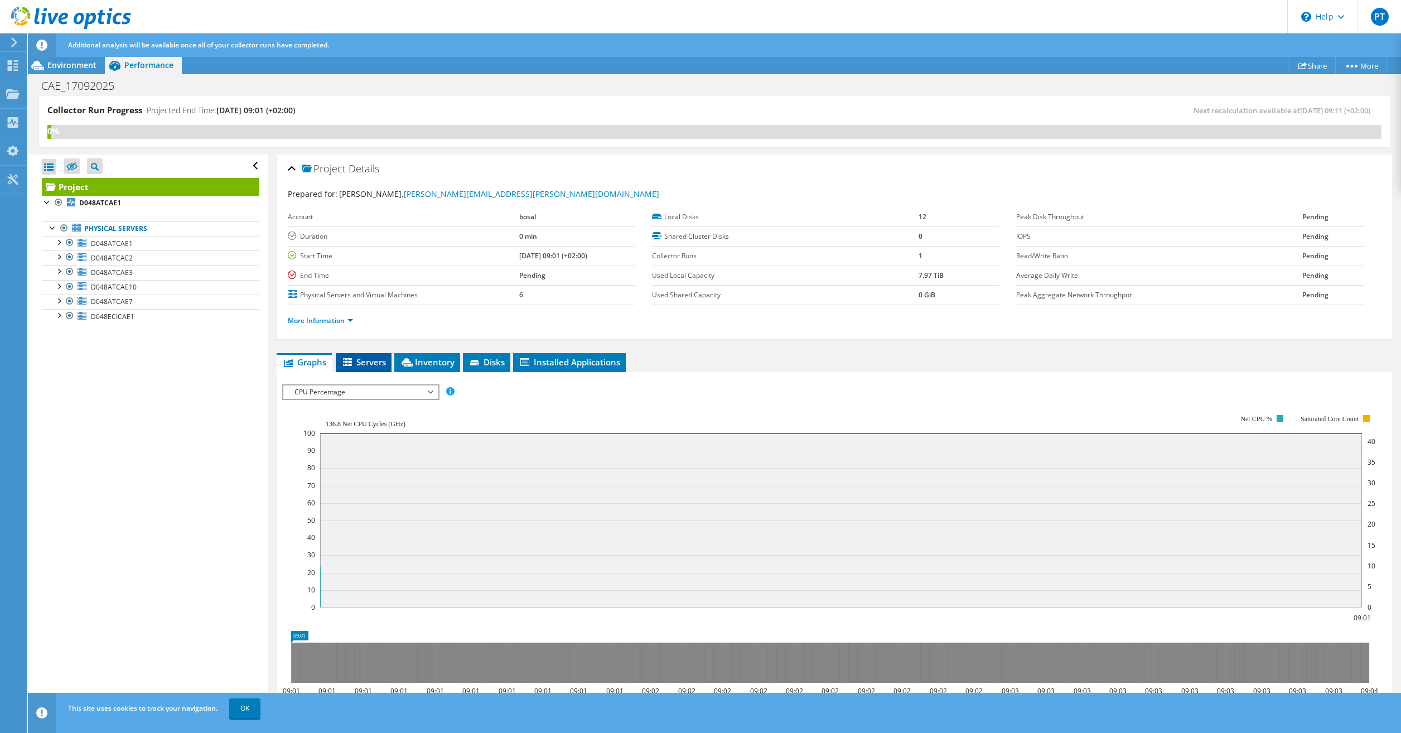
click at [376, 364] on span "Servers" at bounding box center [363, 361] width 45 height 11
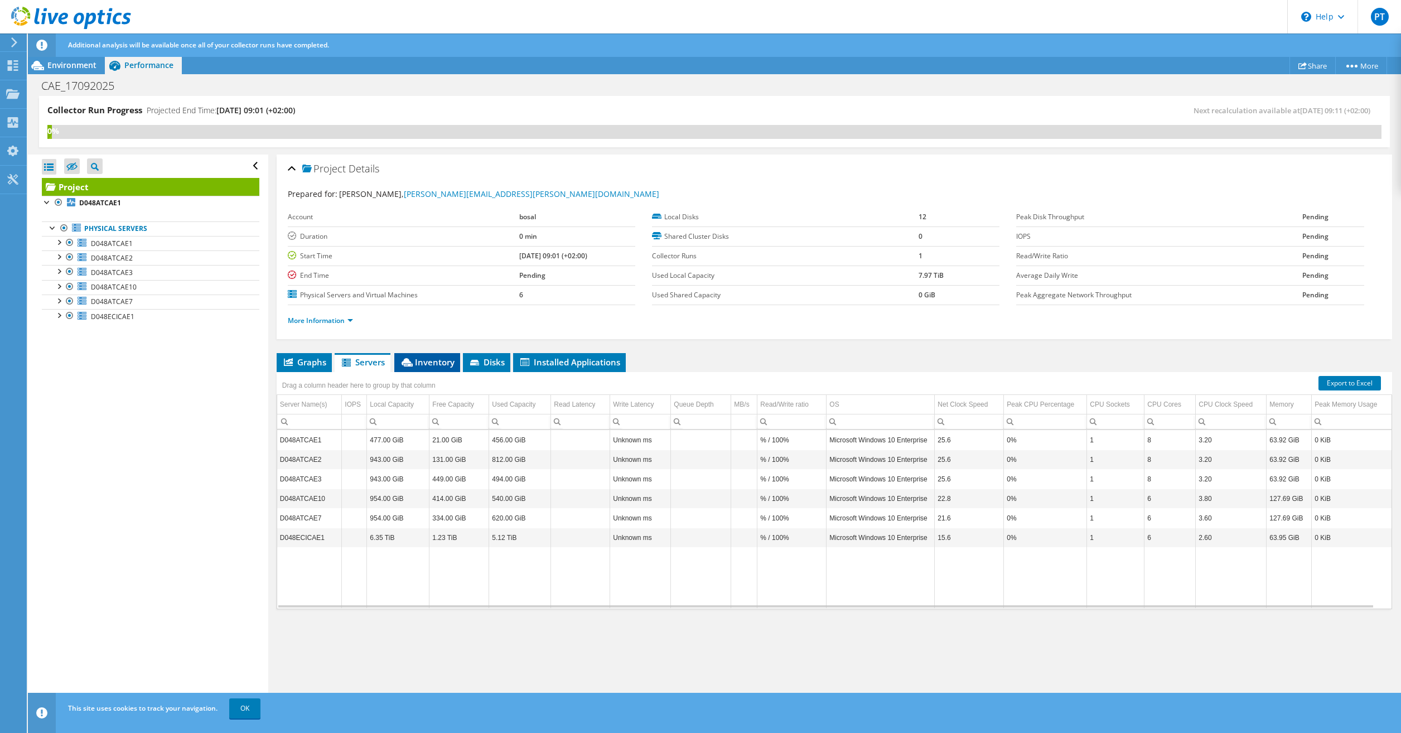
click at [423, 365] on span "Inventory" at bounding box center [427, 361] width 55 height 11
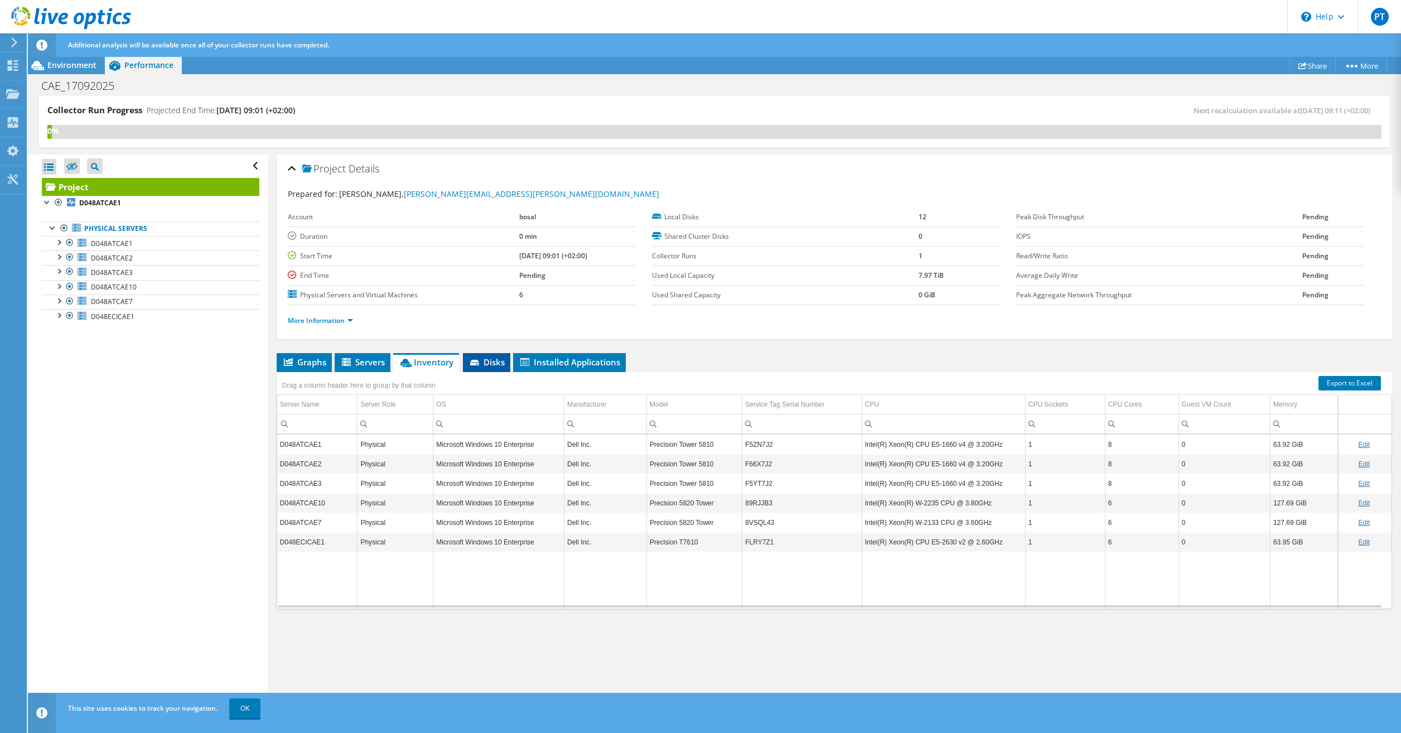
click at [489, 361] on span "Disks" at bounding box center [486, 361] width 36 height 11
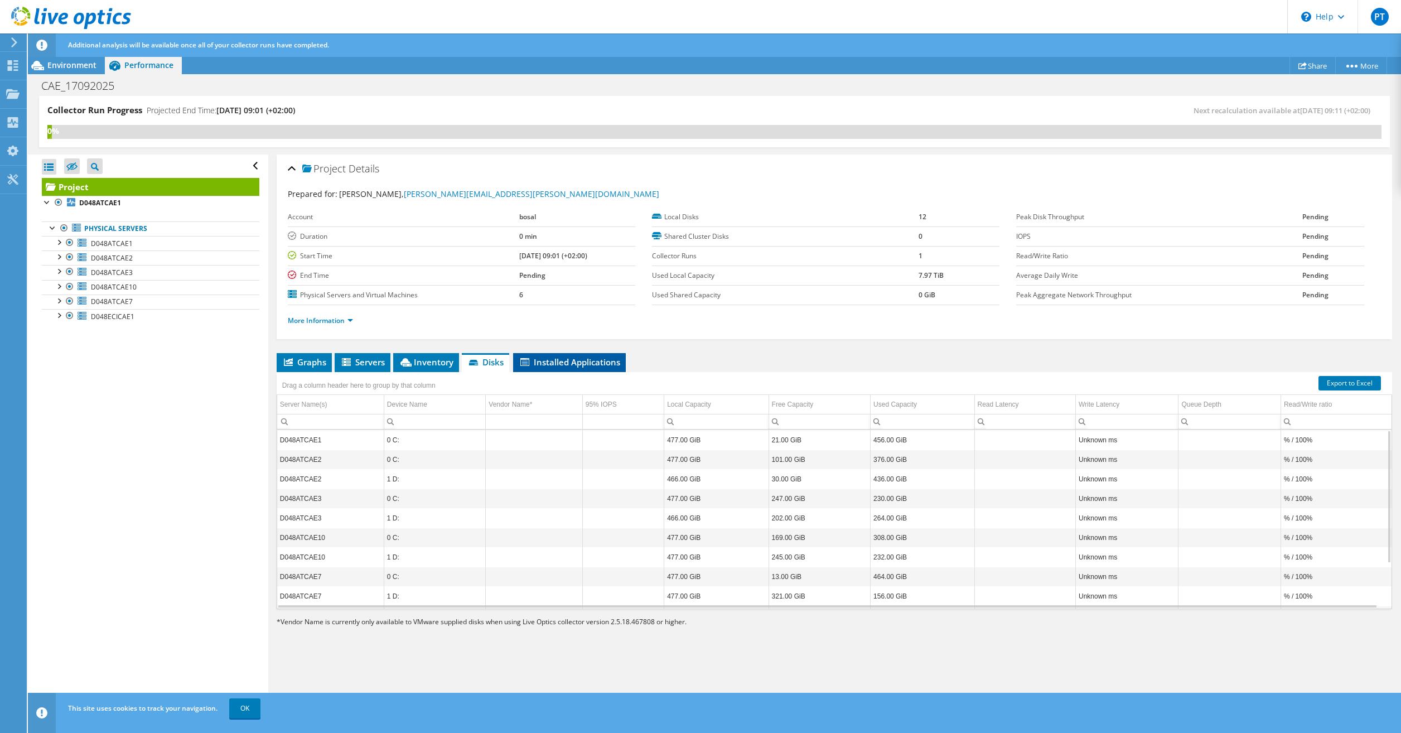
click at [609, 362] on span "Installed Applications" at bounding box center [569, 361] width 101 height 11
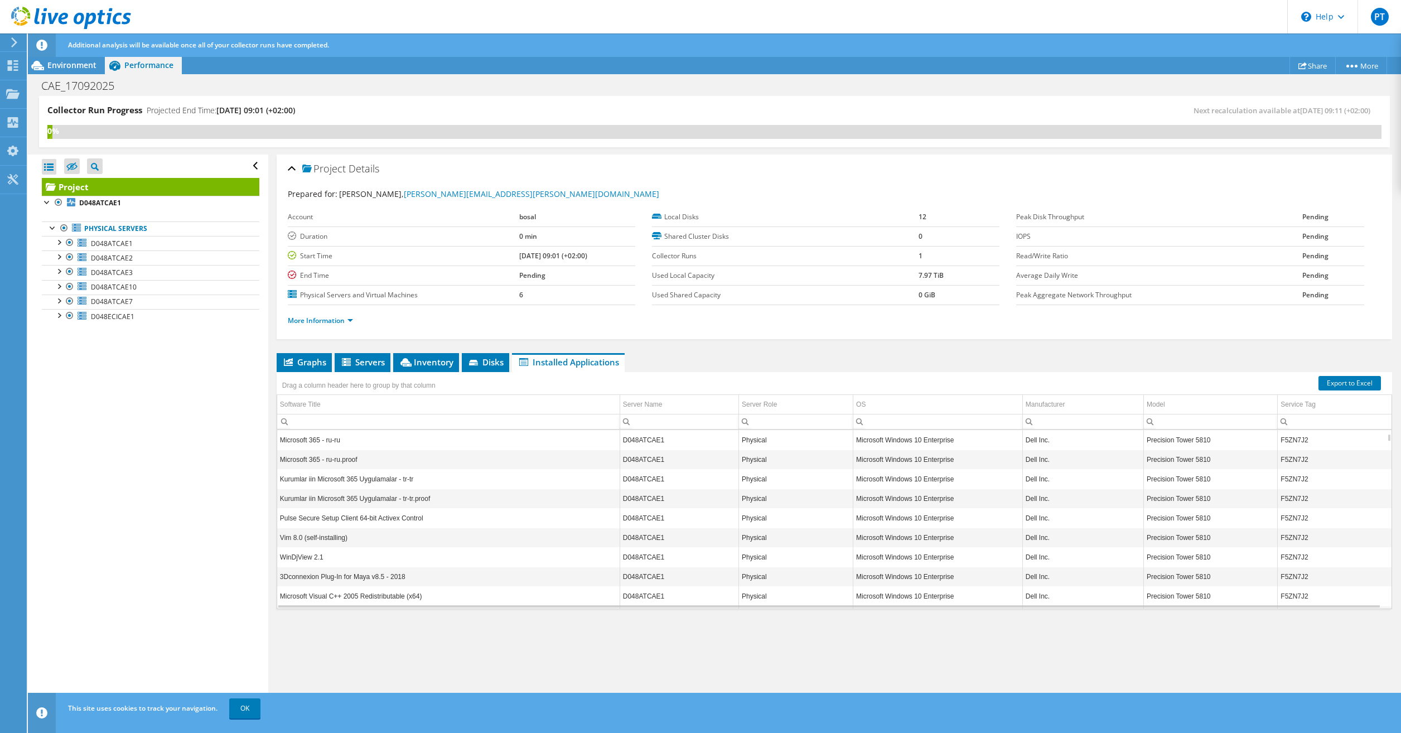
scroll to position [535, 0]
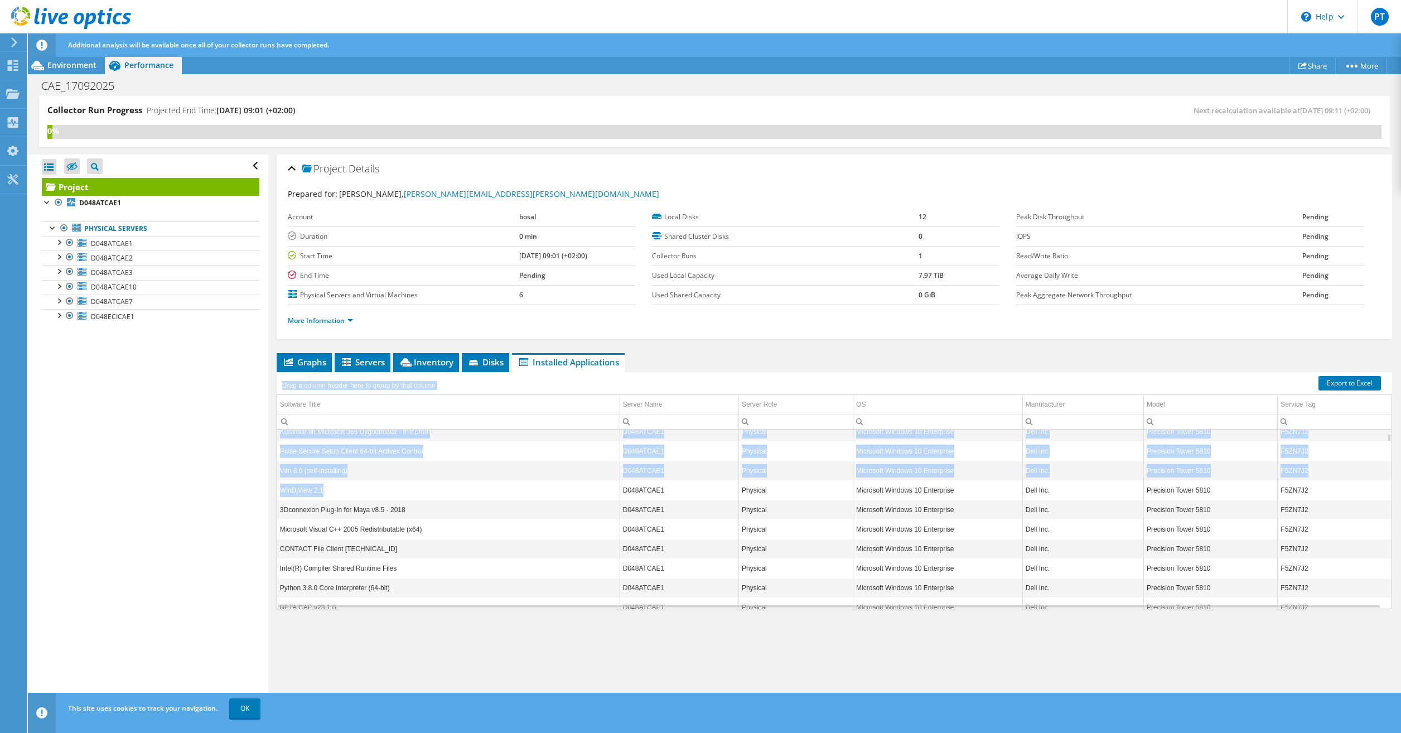
drag, startPoint x: 327, startPoint y: 488, endPoint x: 276, endPoint y: 491, distance: 50.8
click at [277, 491] on div "Drag a column header here to group by that column Software Title Server Name Se…" at bounding box center [834, 490] width 1115 height 237
drag, startPoint x: 276, startPoint y: 491, endPoint x: 288, endPoint y: 491, distance: 11.7
click at [288, 491] on td "WinDjView 2.1" at bounding box center [448, 490] width 342 height 20
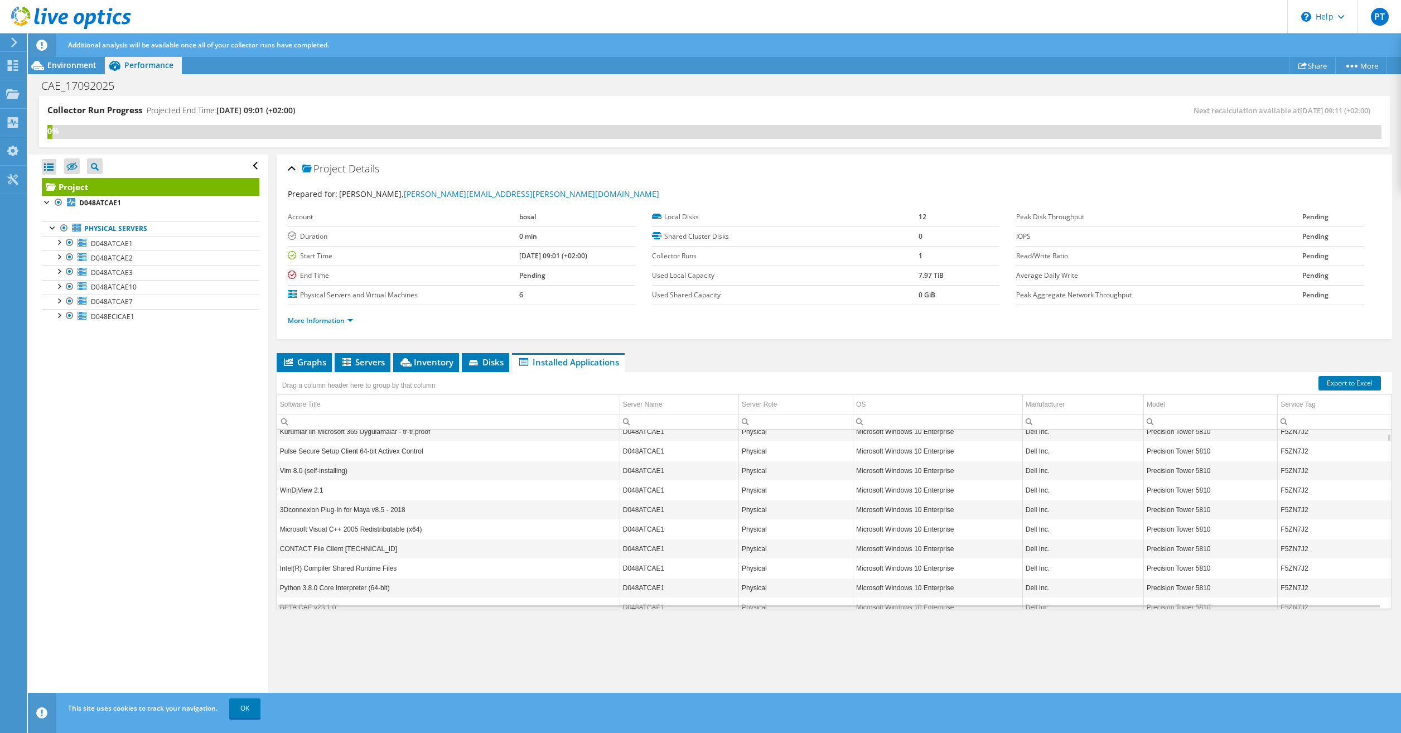
click at [292, 491] on td "WinDjView 2.1" at bounding box center [448, 490] width 342 height 20
copy td "WinDjView"
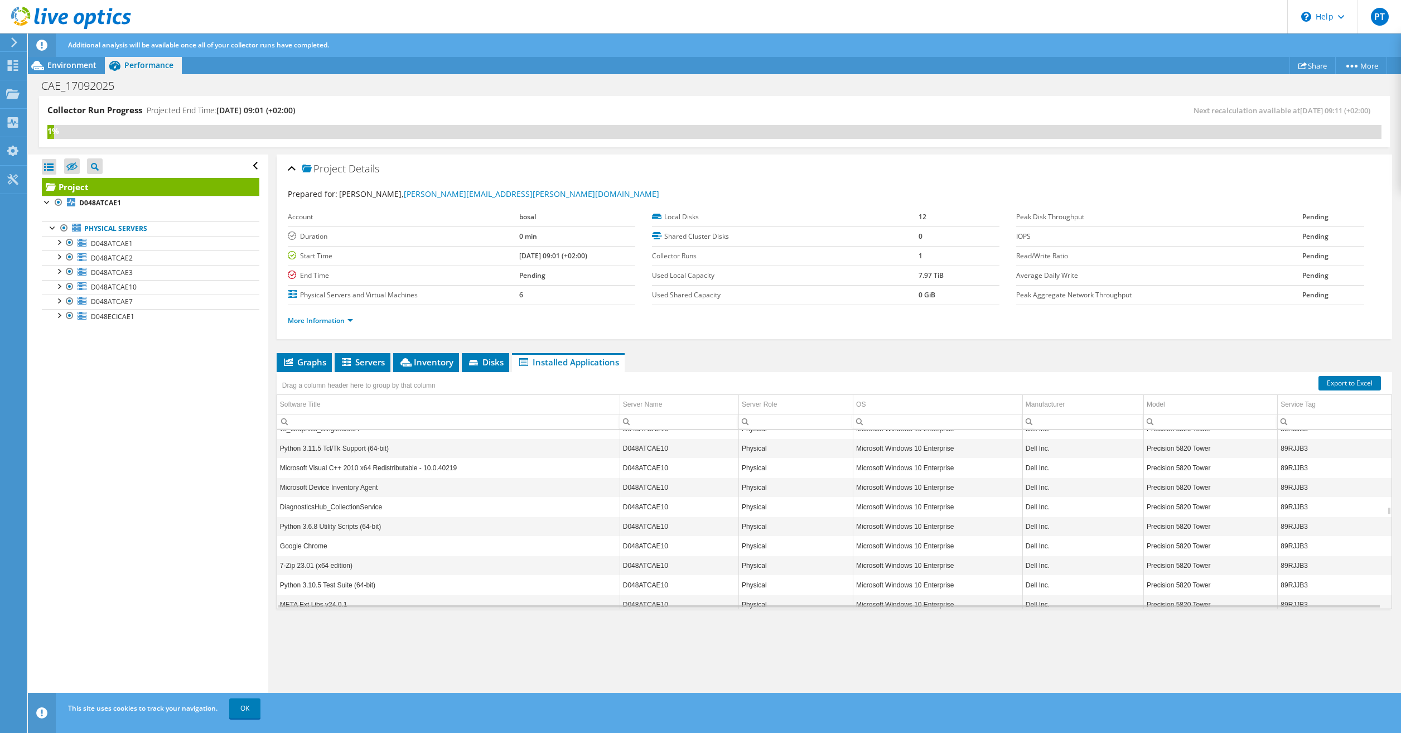
scroll to position [11710, 0]
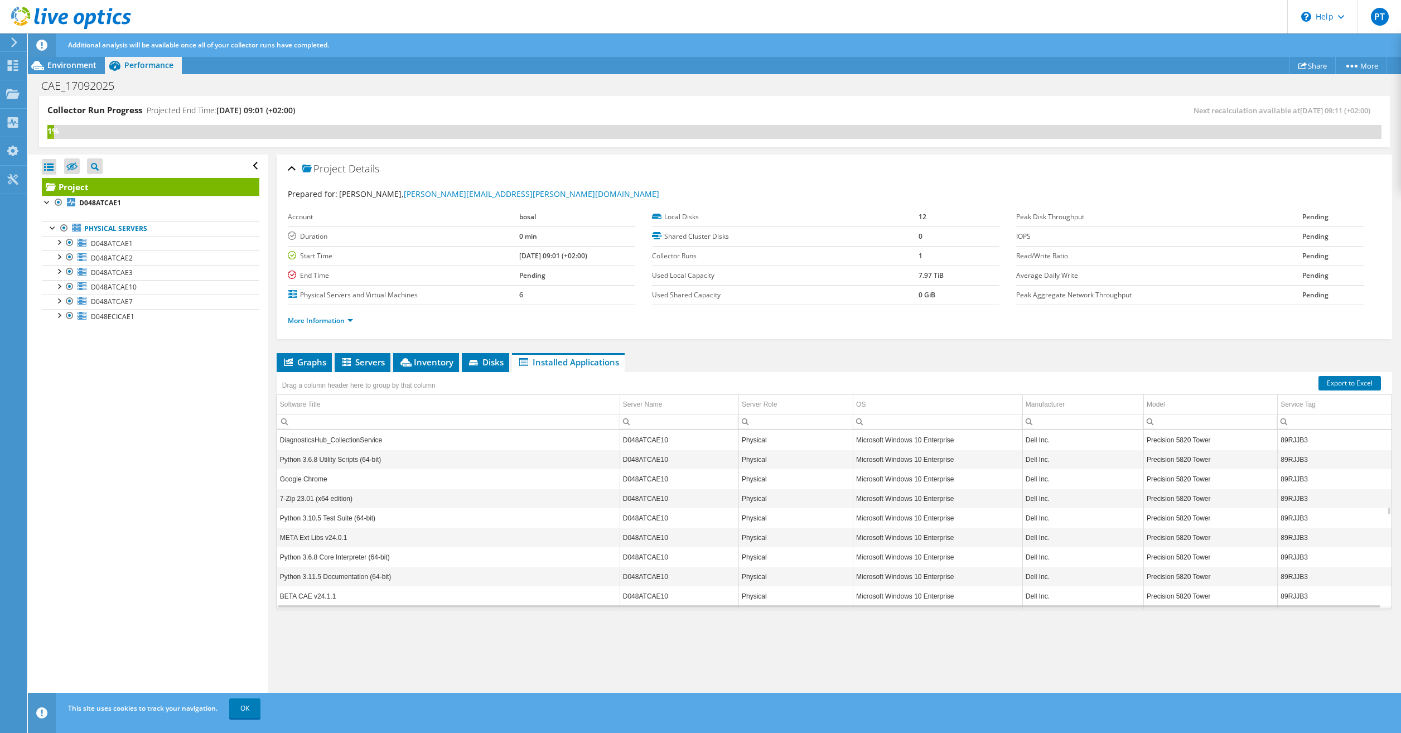
click at [337, 481] on td "Google Chrome" at bounding box center [448, 479] width 342 height 20
click at [302, 407] on div "Software Title" at bounding box center [300, 404] width 41 height 13
click at [303, 367] on span "Graphs" at bounding box center [304, 361] width 44 height 11
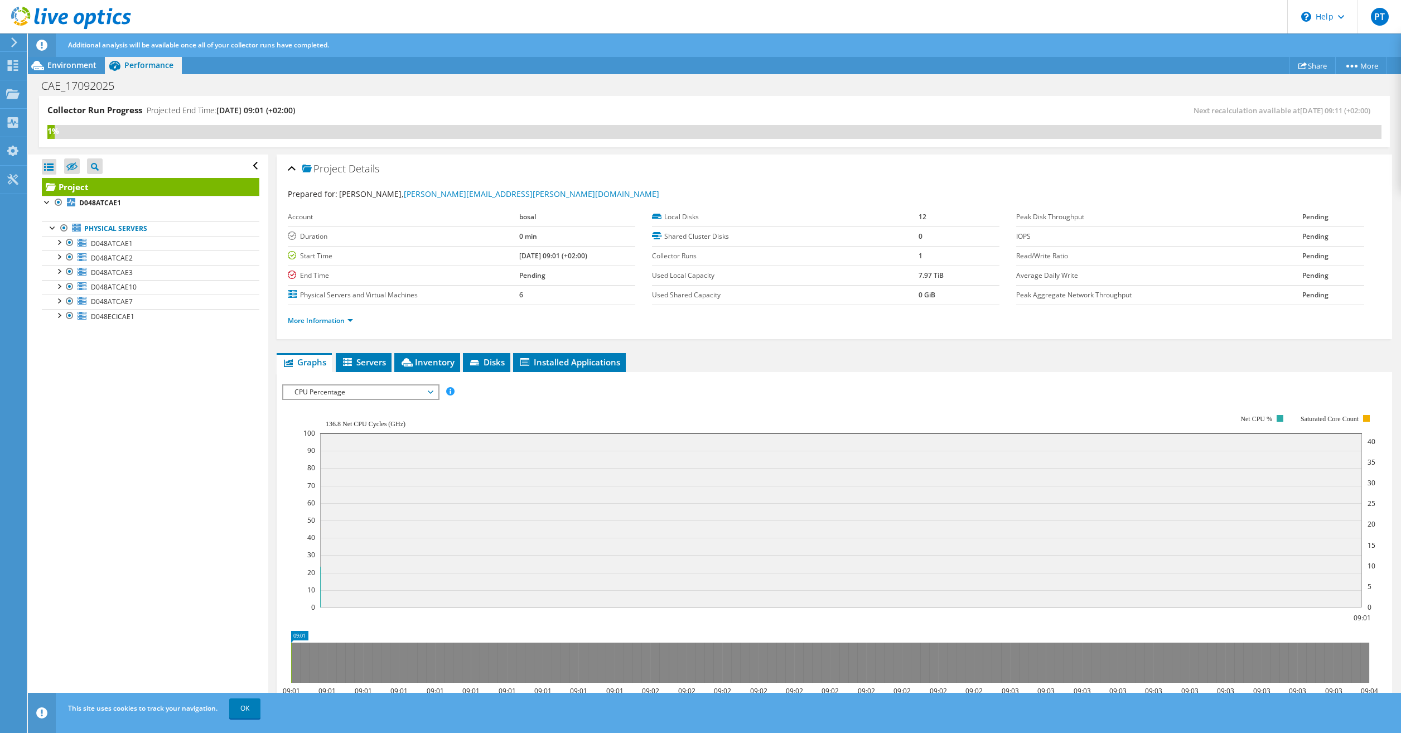
click at [401, 396] on span "CPU Percentage" at bounding box center [360, 391] width 143 height 13
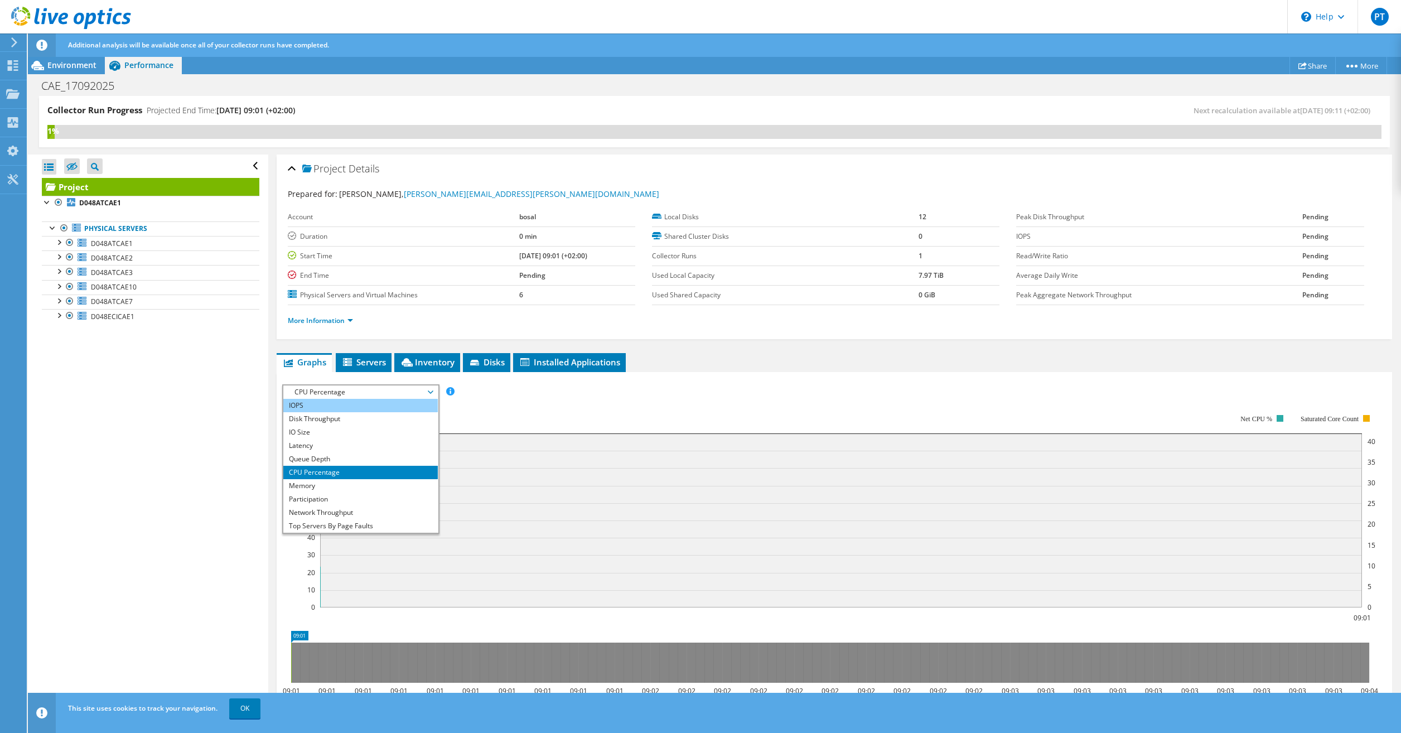
click at [364, 400] on li "IOPS" at bounding box center [360, 405] width 154 height 13
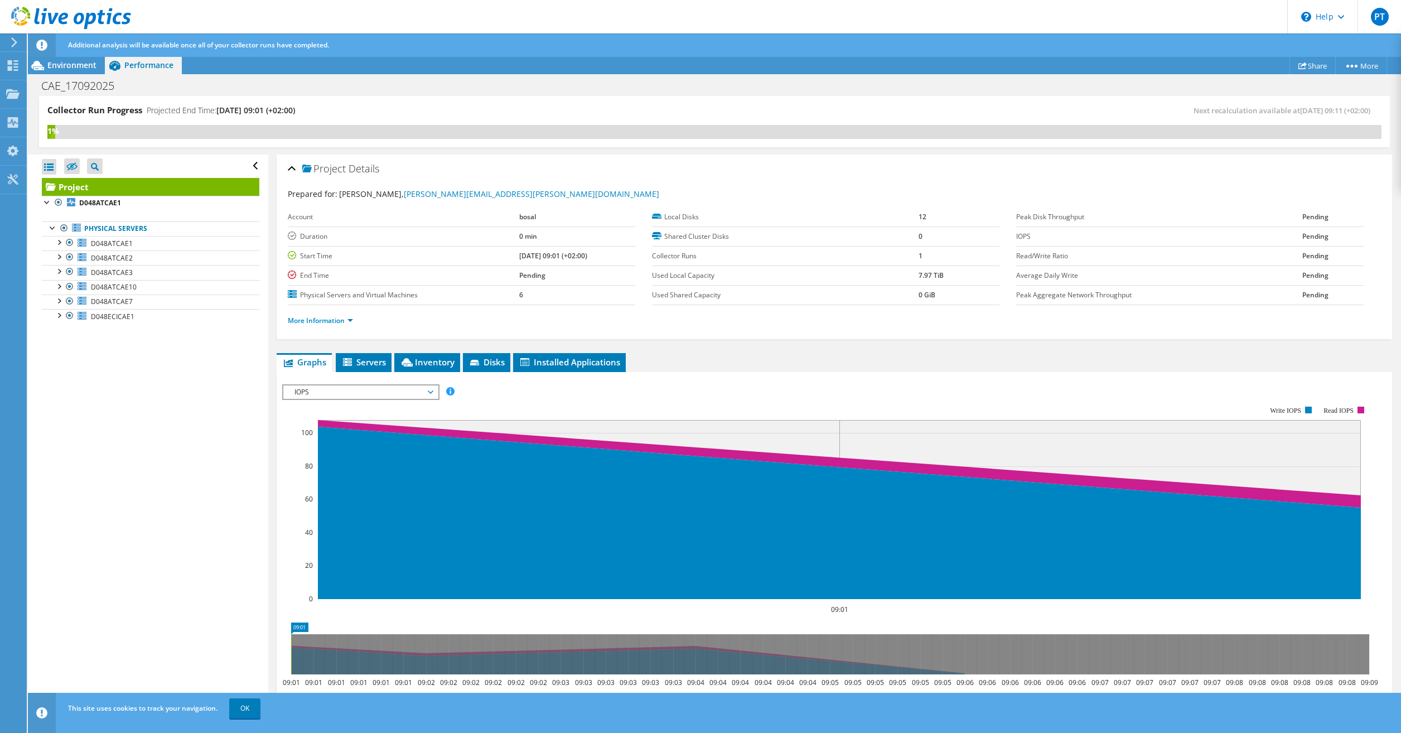
click at [356, 389] on span "IOPS" at bounding box center [360, 391] width 143 height 13
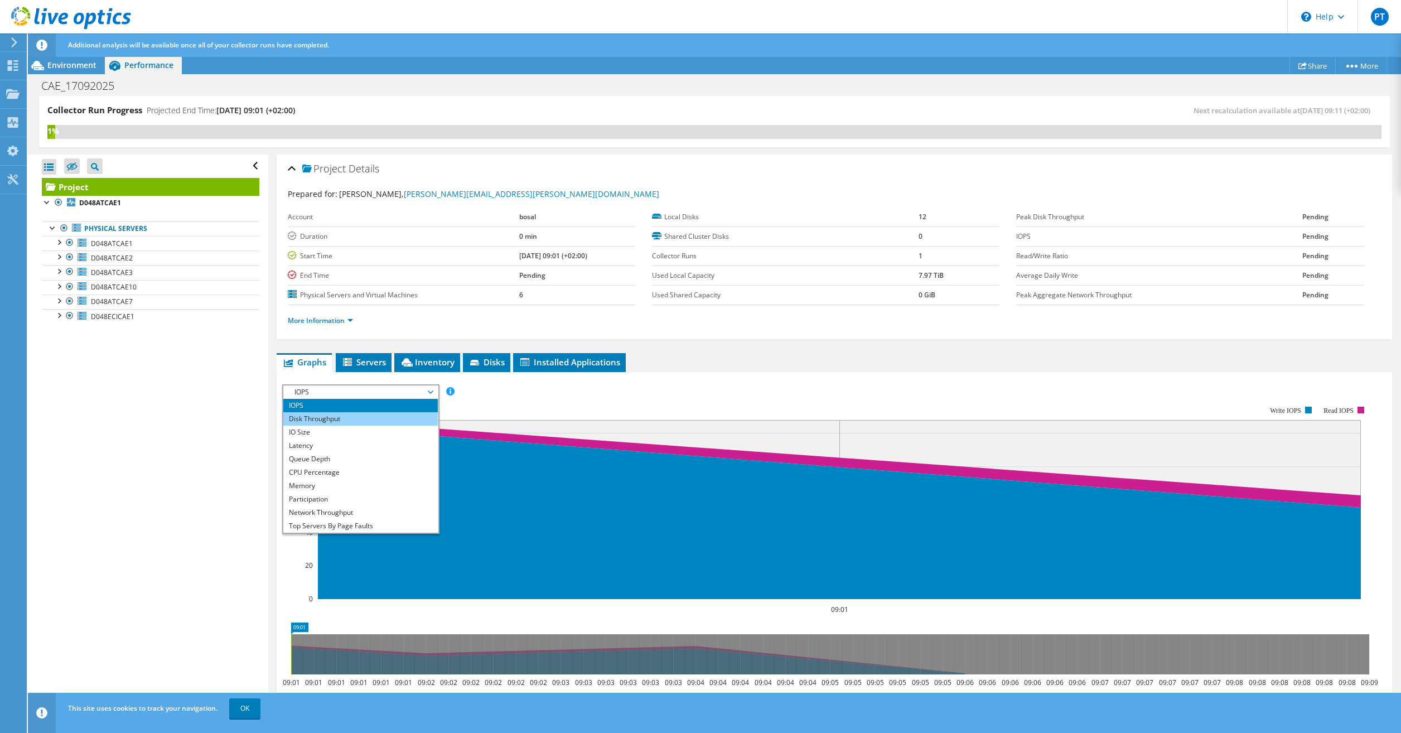
click at [346, 420] on li "Disk Throughput" at bounding box center [360, 418] width 154 height 13
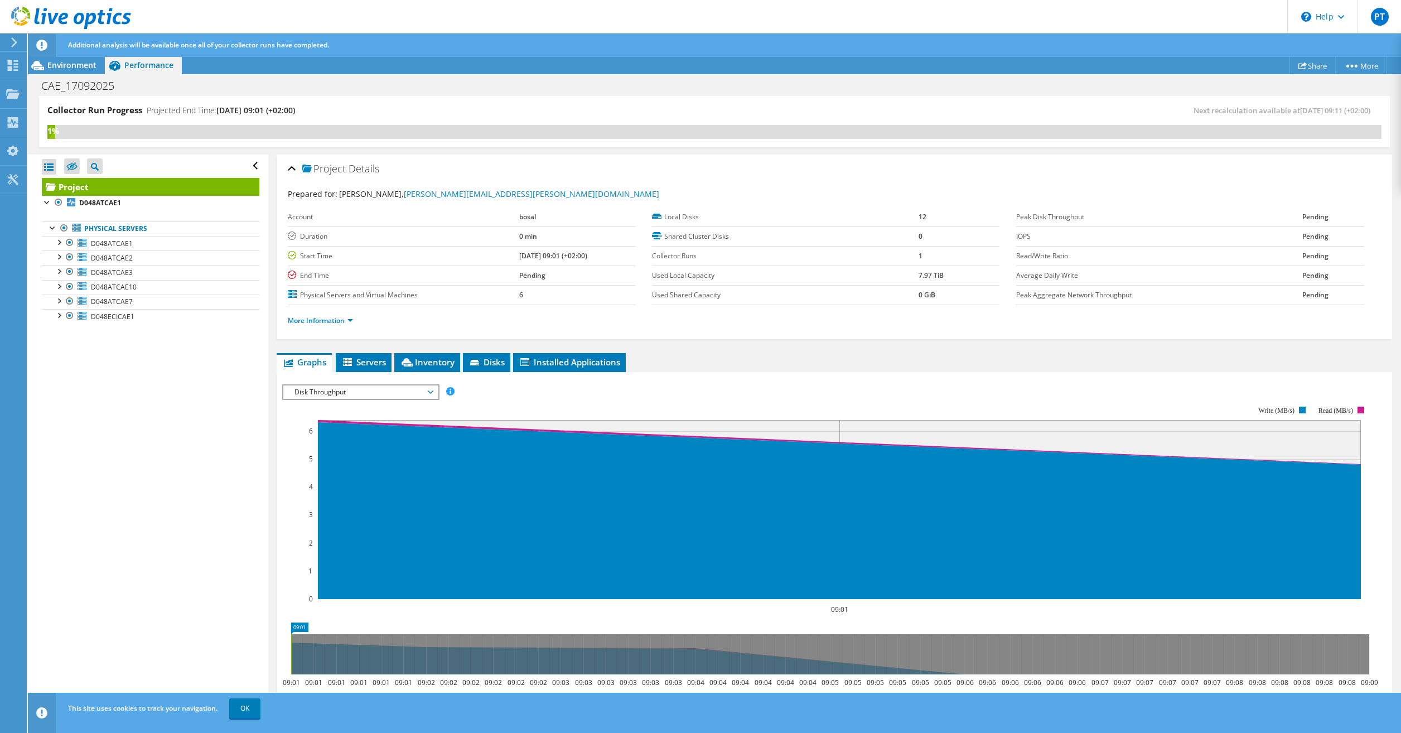
click at [344, 387] on span "Disk Throughput" at bounding box center [360, 391] width 143 height 13
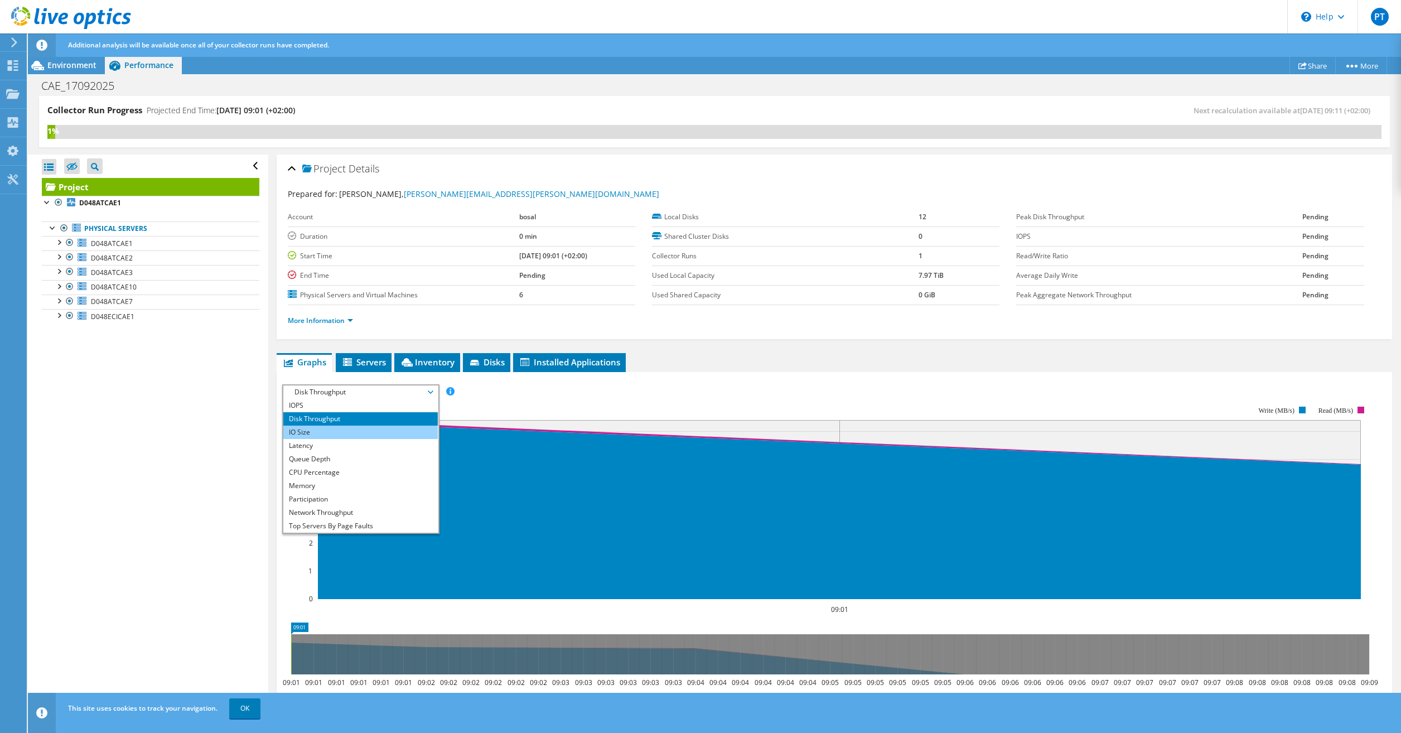
click at [328, 435] on li "IO Size" at bounding box center [360, 431] width 154 height 13
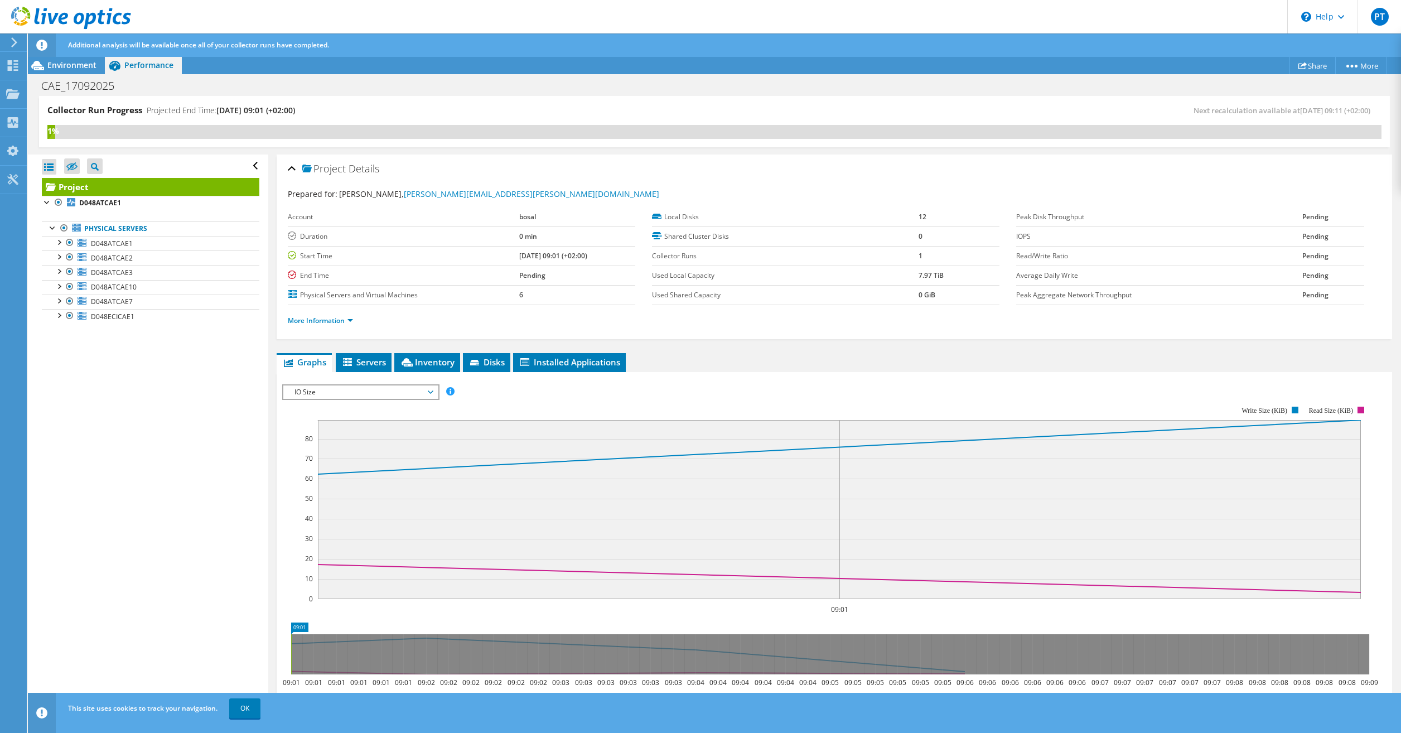
click at [335, 391] on span "IO Size" at bounding box center [360, 391] width 143 height 13
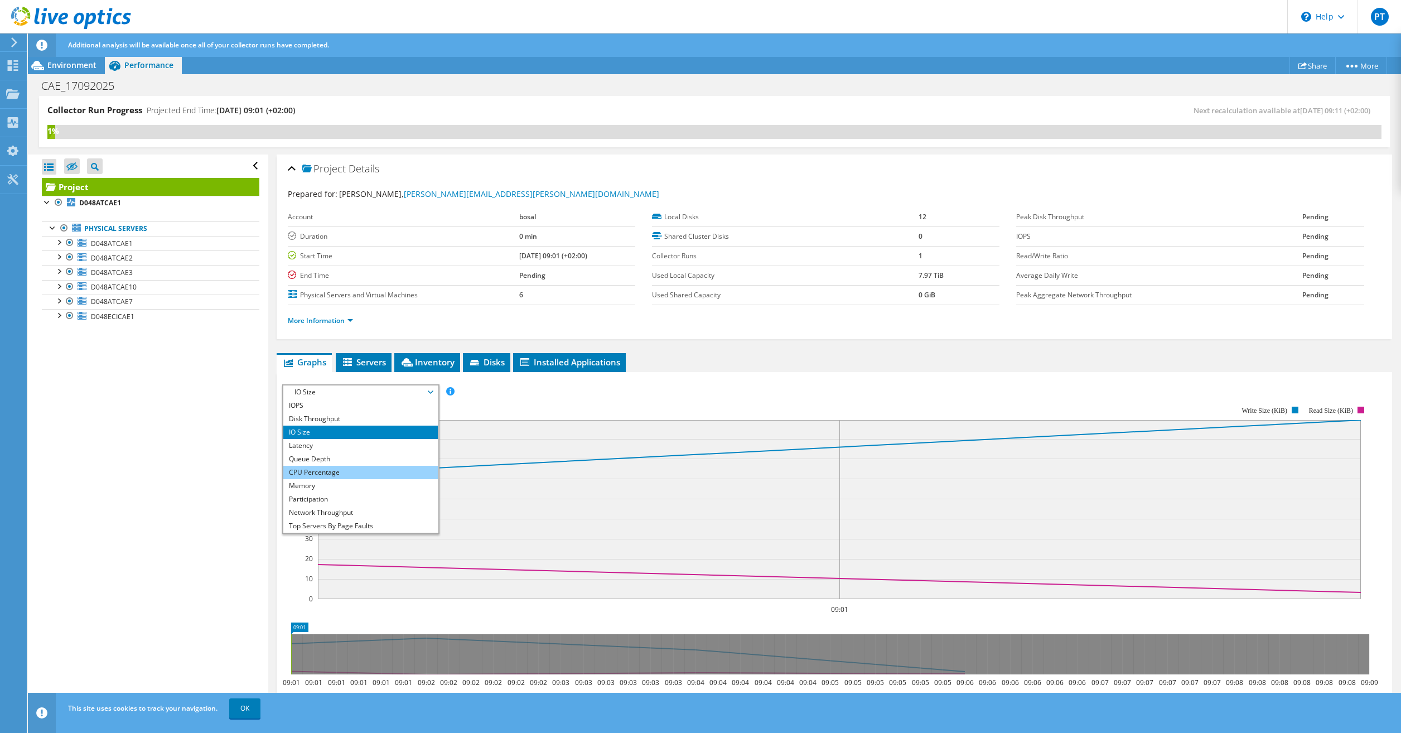
click at [322, 472] on li "CPU Percentage" at bounding box center [360, 472] width 154 height 13
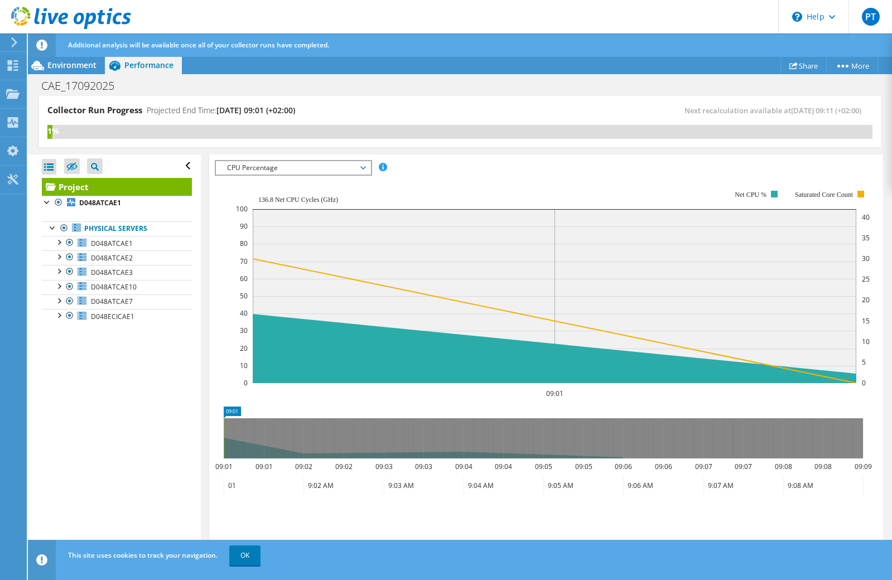
scroll to position [228, 0]
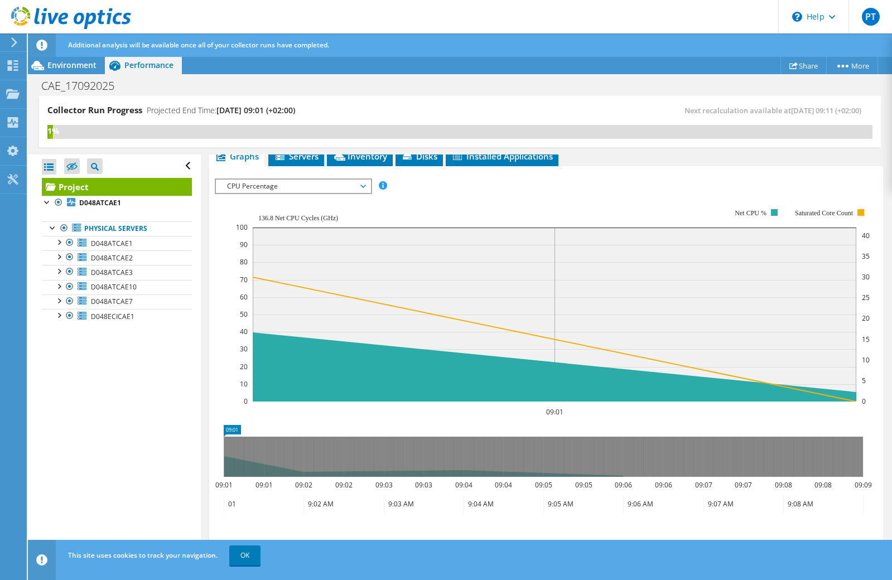
click at [315, 186] on span "CPU Percentage" at bounding box center [292, 186] width 143 height 13
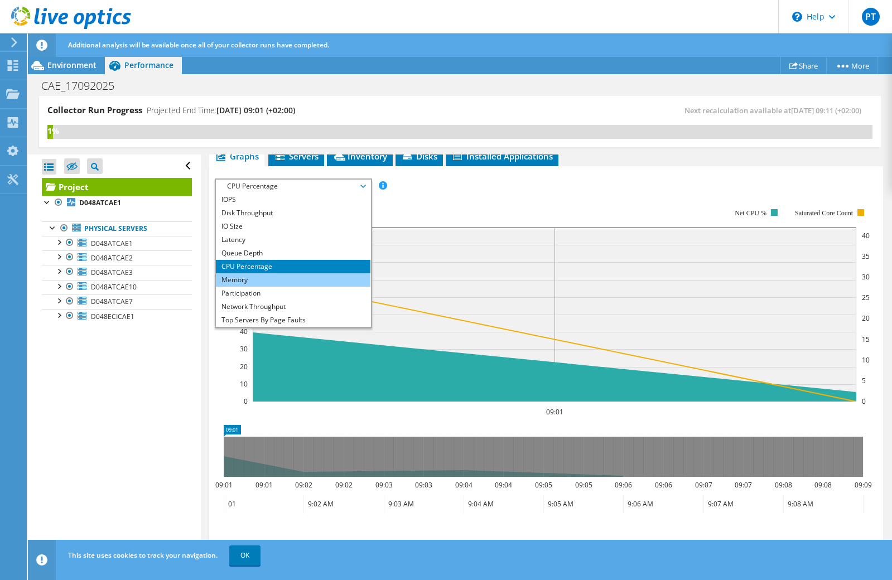
click at [298, 280] on li "Memory" at bounding box center [293, 279] width 154 height 13
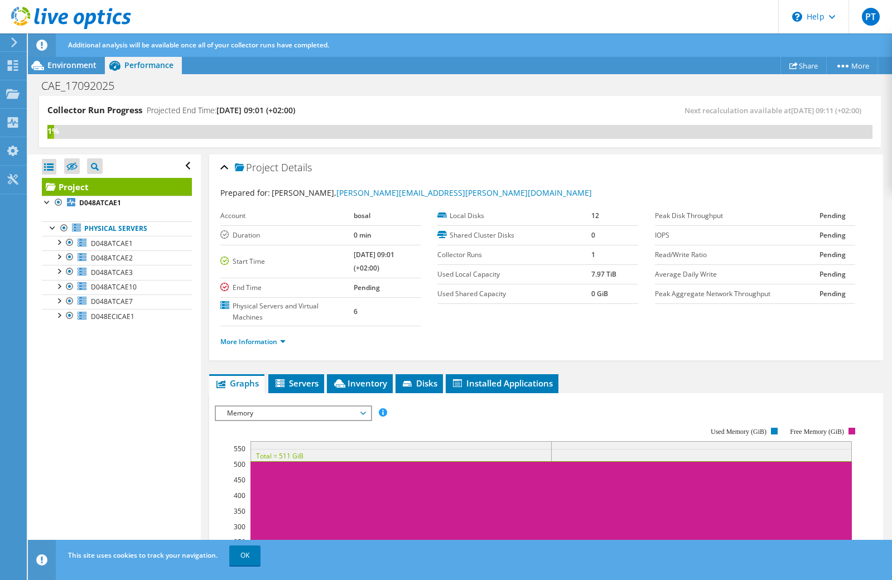
scroll to position [0, 0]
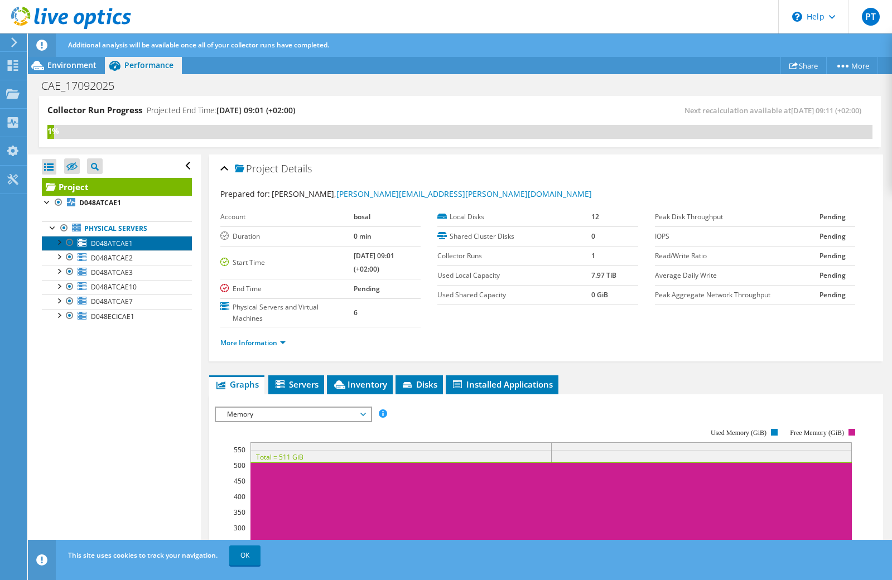
click at [101, 244] on span "D048ATCAE1" at bounding box center [112, 243] width 42 height 9
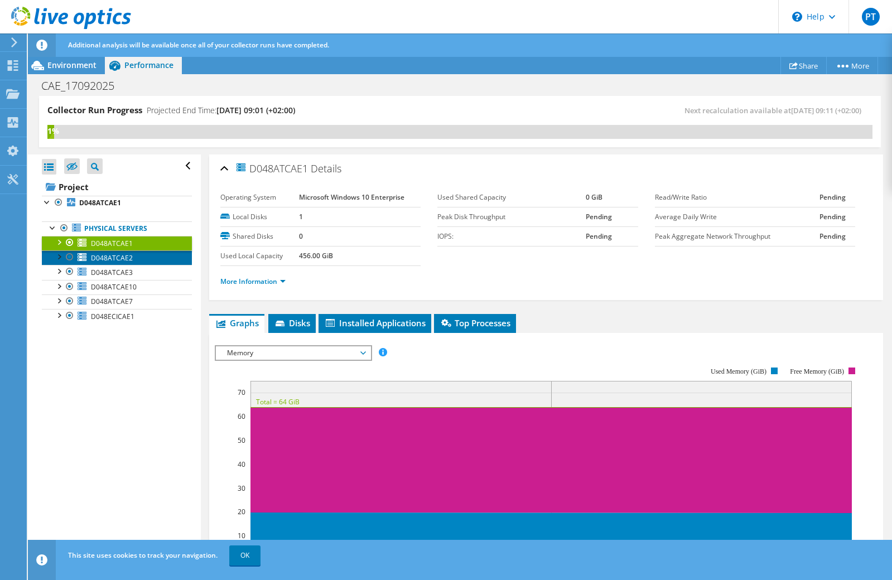
click at [101, 257] on span "D048ATCAE2" at bounding box center [112, 257] width 42 height 9
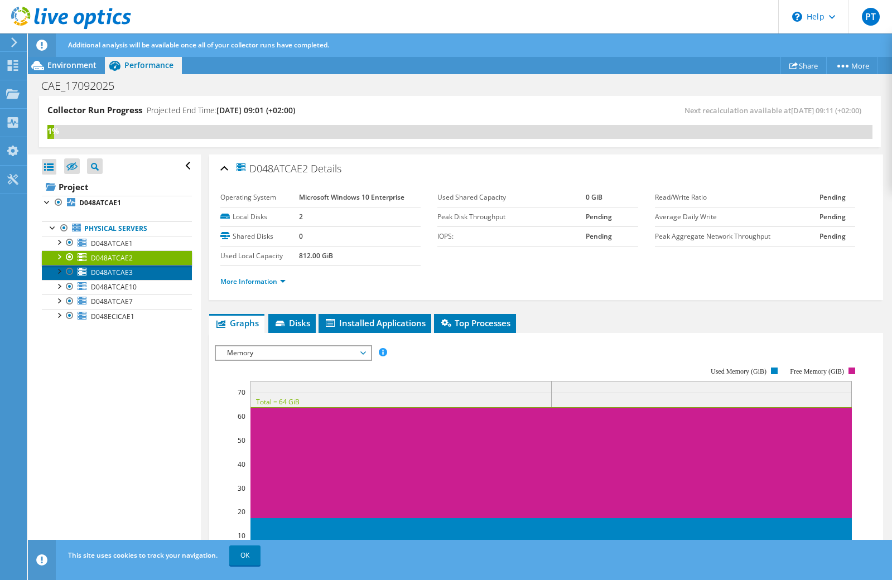
click at [103, 269] on span "D048ATCAE3" at bounding box center [112, 272] width 42 height 9
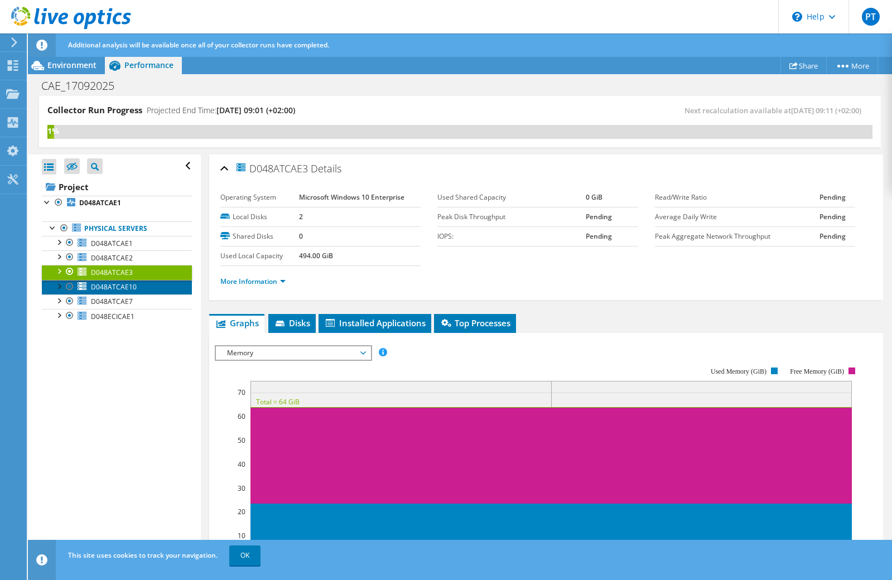
click at [107, 286] on span "D048ATCAE10" at bounding box center [114, 286] width 46 height 9
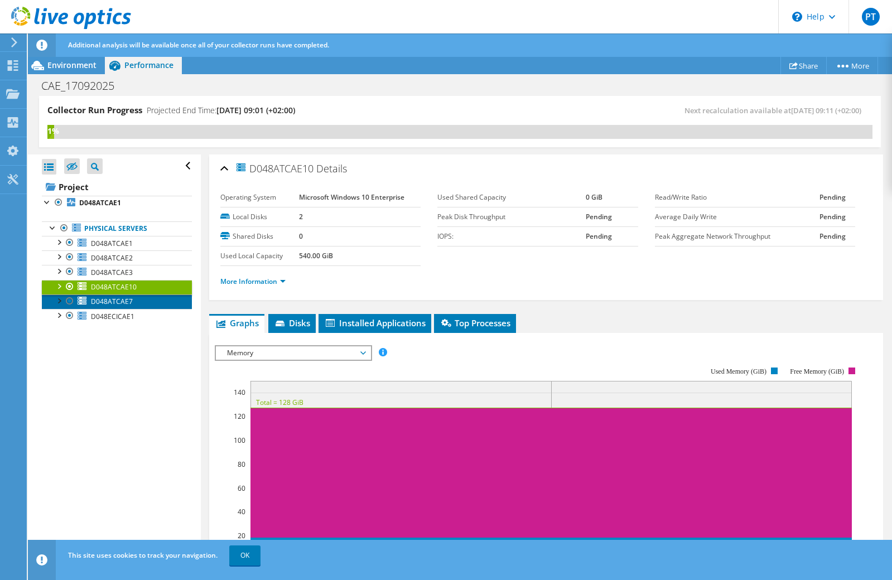
click at [110, 302] on span "D048ATCAE7" at bounding box center [112, 301] width 42 height 9
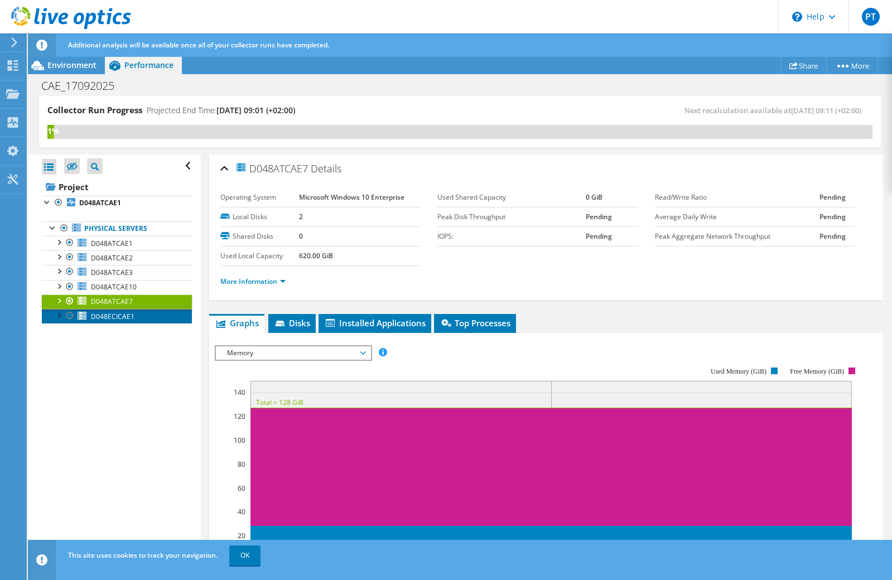
click at [112, 315] on span "D048ECICAE1" at bounding box center [112, 316] width 43 height 9
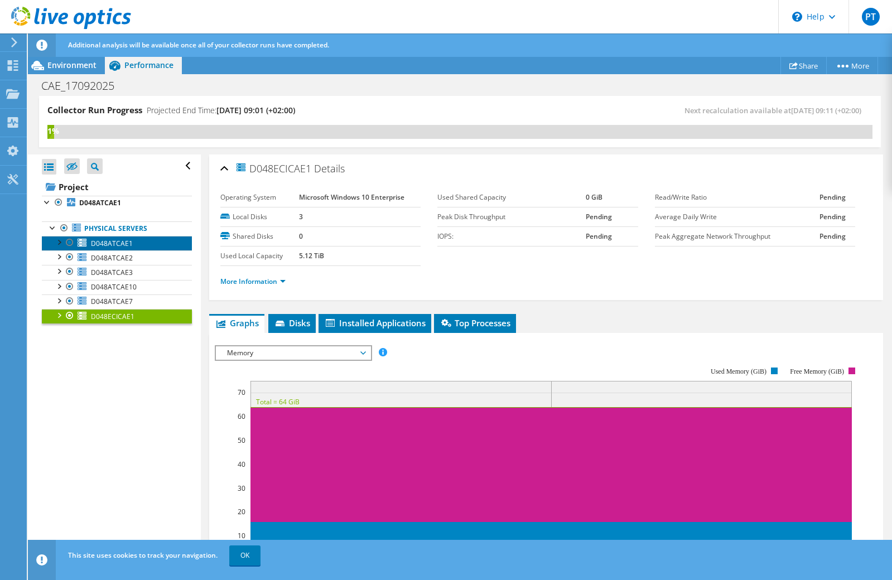
click at [99, 242] on span "D048ATCAE1" at bounding box center [112, 243] width 42 height 9
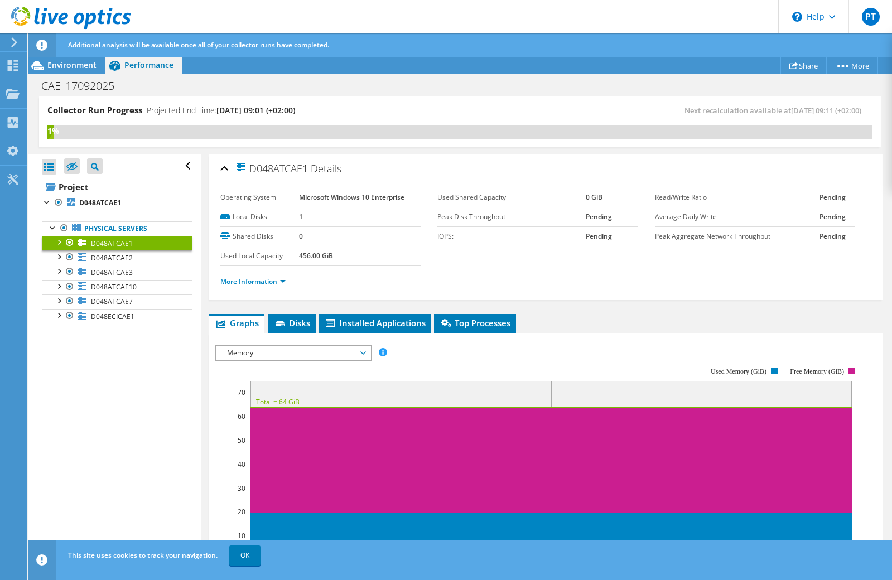
click at [296, 353] on span "Memory" at bounding box center [292, 352] width 143 height 13
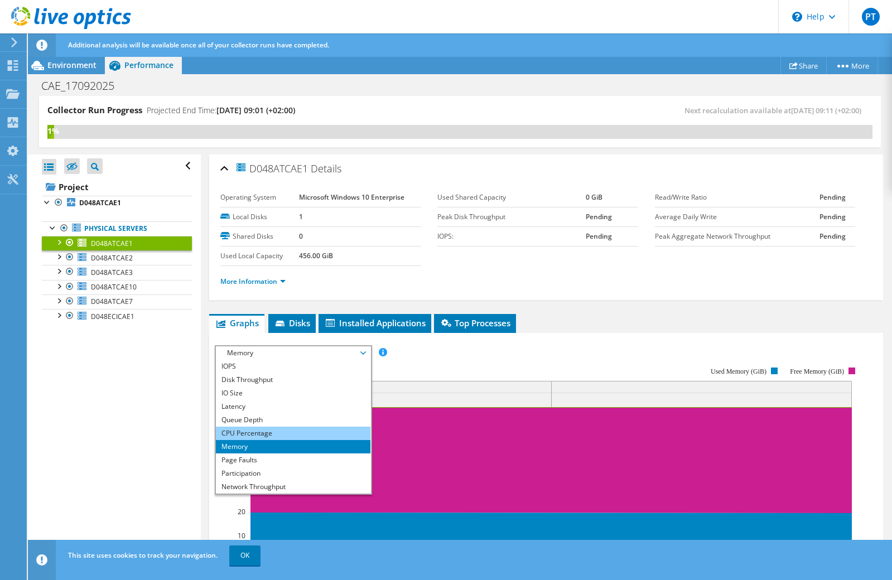
click at [302, 433] on li "CPU Percentage" at bounding box center [293, 433] width 154 height 13
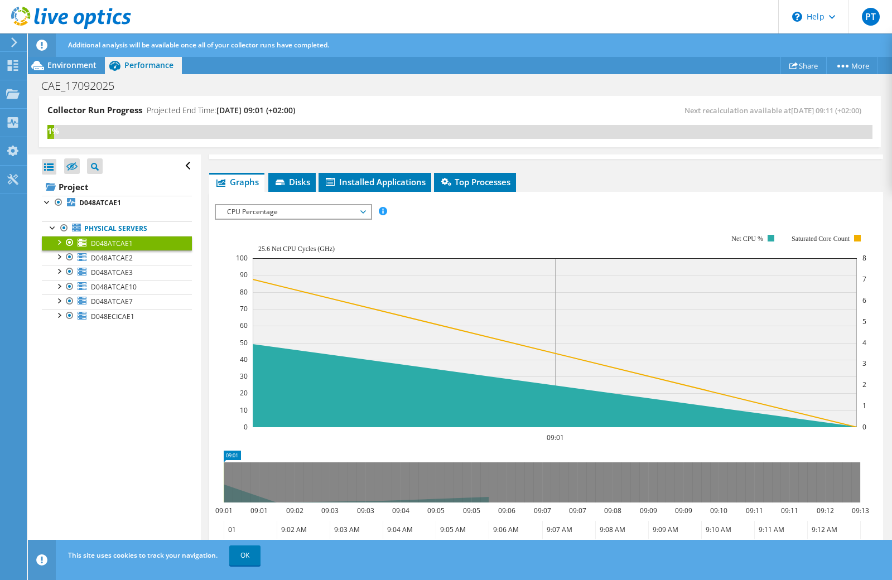
scroll to position [167, 0]
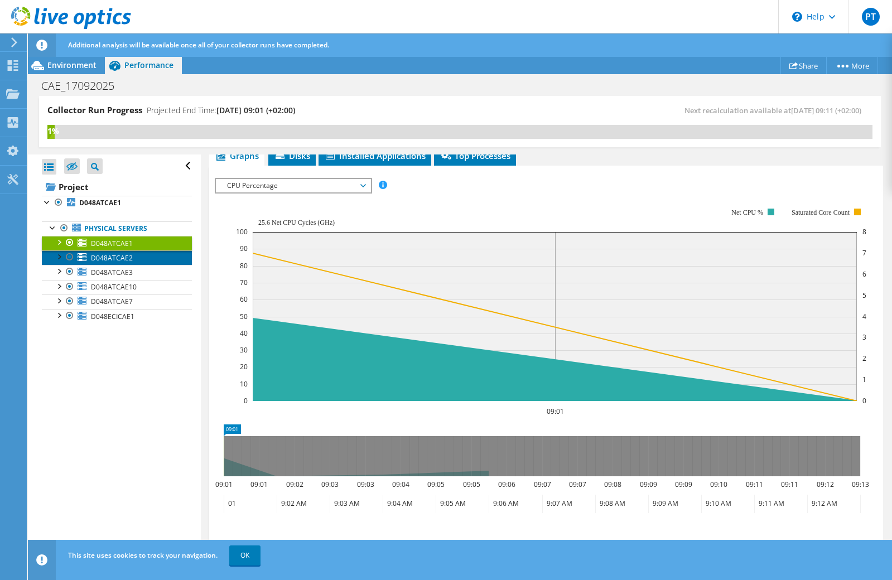
click at [128, 255] on span "D048ATCAE2" at bounding box center [112, 257] width 42 height 9
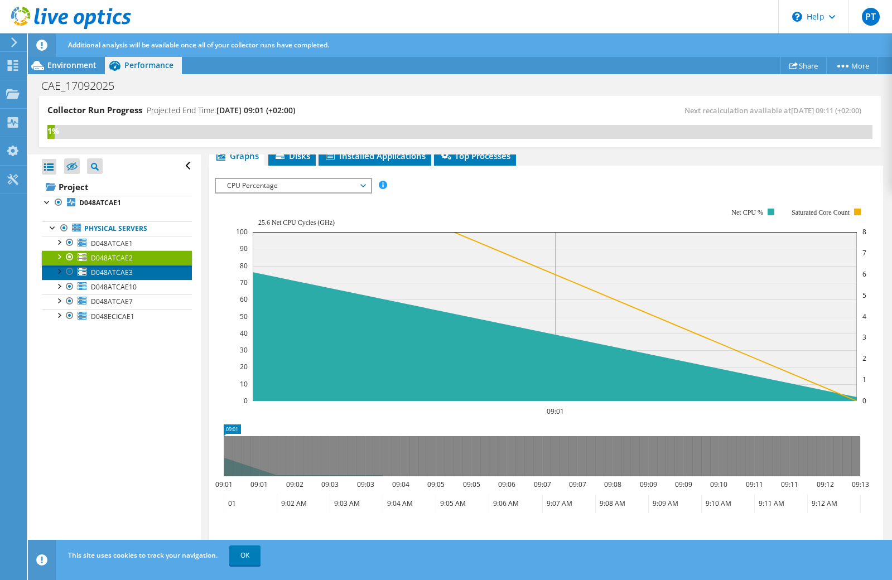
click at [125, 274] on span "D048ATCAE3" at bounding box center [112, 272] width 42 height 9
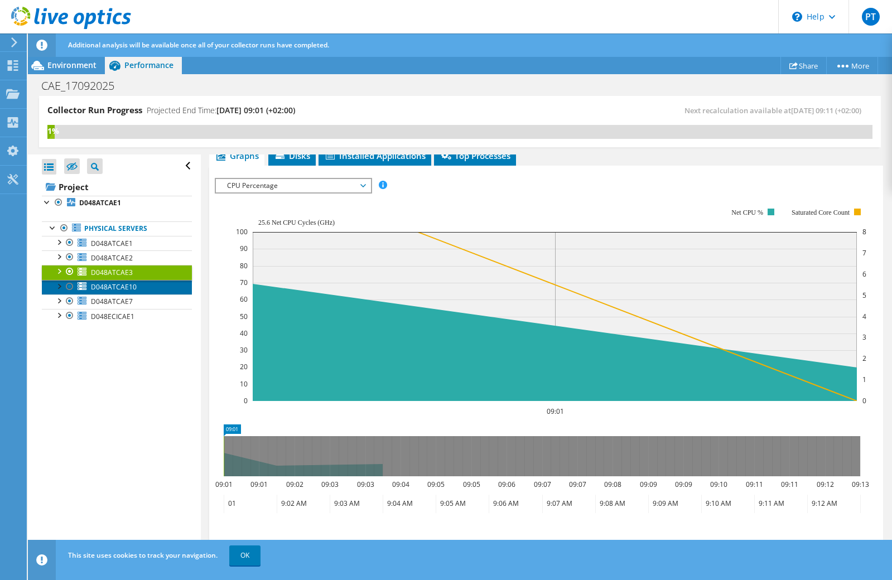
click at [116, 289] on span "D048ATCAE10" at bounding box center [114, 286] width 46 height 9
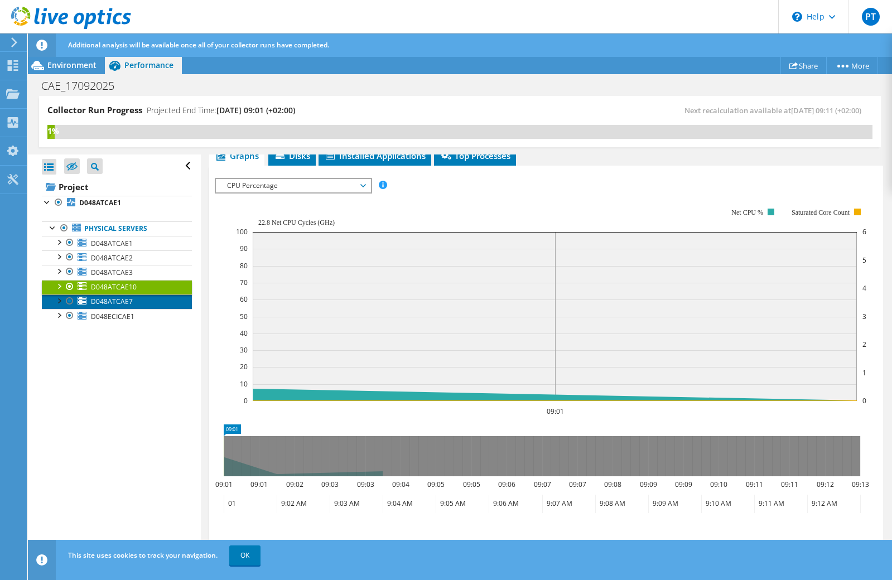
click at [114, 300] on span "D048ATCAE7" at bounding box center [112, 301] width 42 height 9
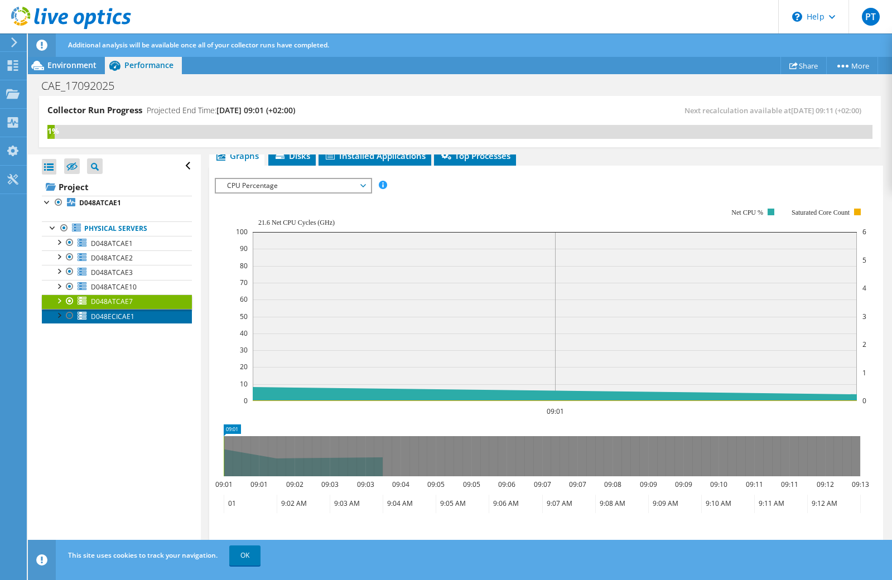
click at [117, 312] on span "D048ECICAE1" at bounding box center [112, 316] width 43 height 9
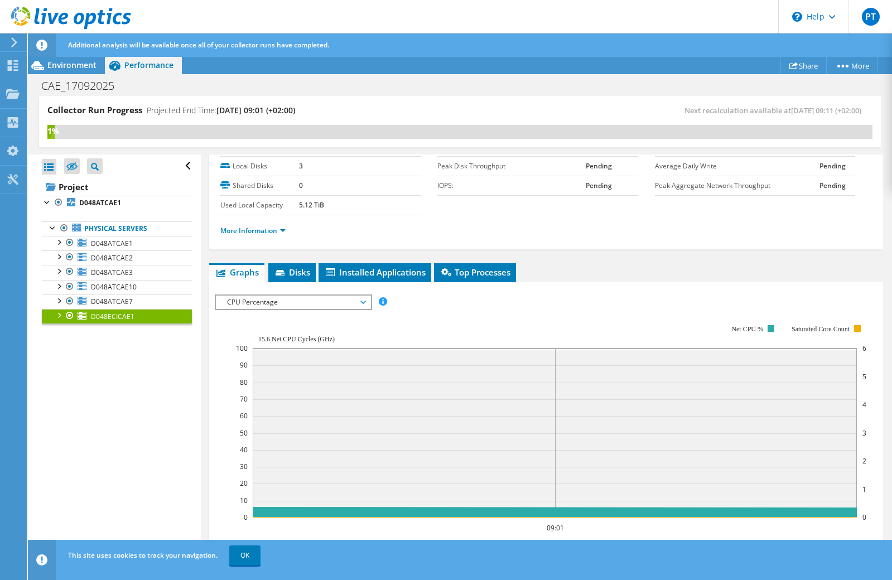
scroll to position [0, 0]
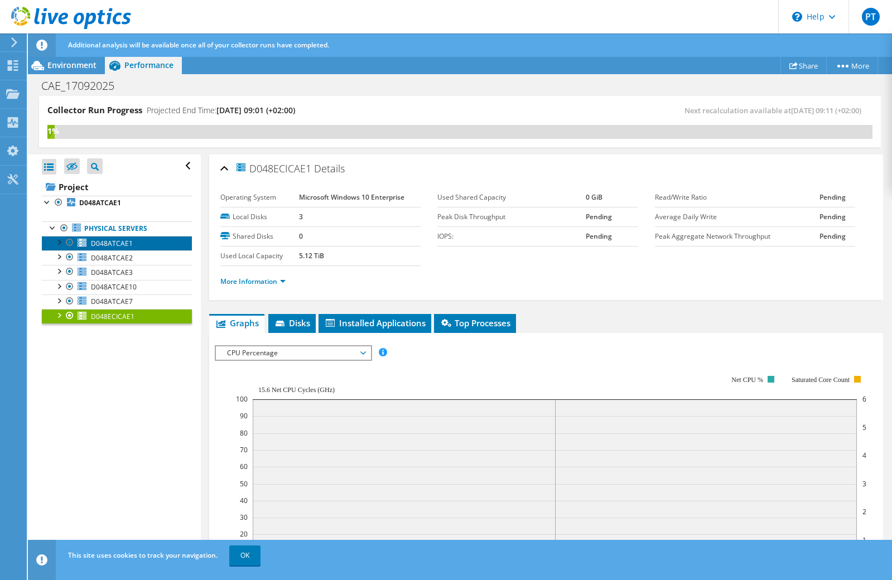
click at [102, 244] on span "D048ATCAE1" at bounding box center [112, 243] width 42 height 9
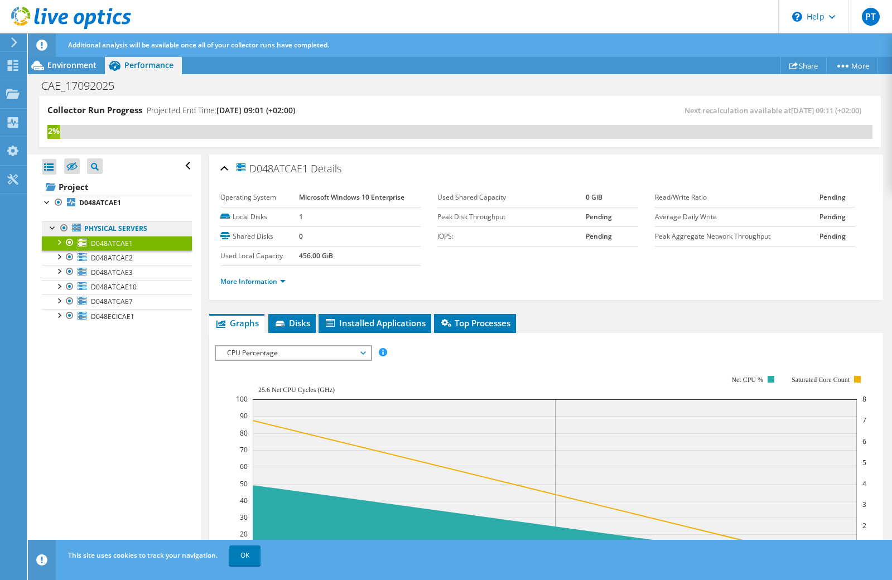
click at [93, 230] on link "Physical Servers" at bounding box center [117, 228] width 150 height 14
click at [101, 200] on b "D048ATCAE1" at bounding box center [100, 202] width 42 height 9
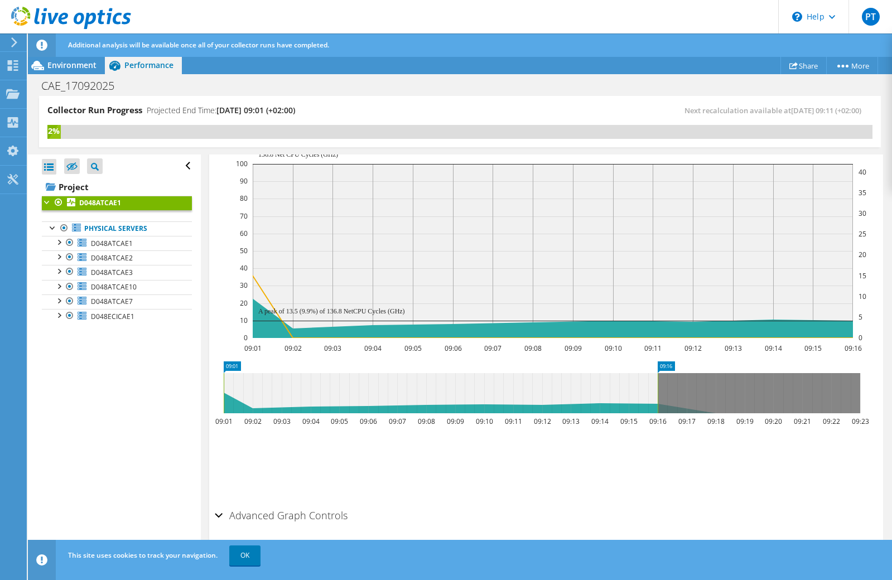
scroll to position [205, 0]
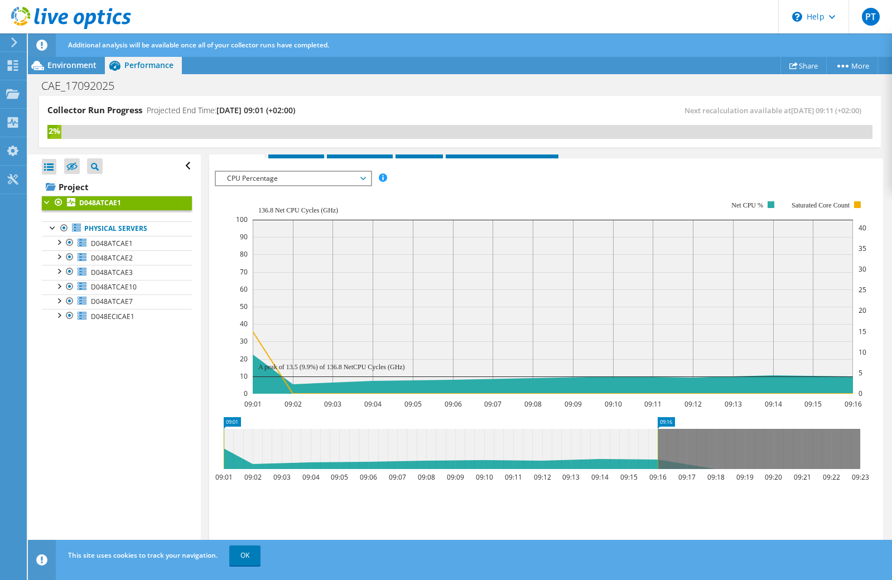
click at [362, 176] on span "CPU Percentage" at bounding box center [292, 178] width 143 height 13
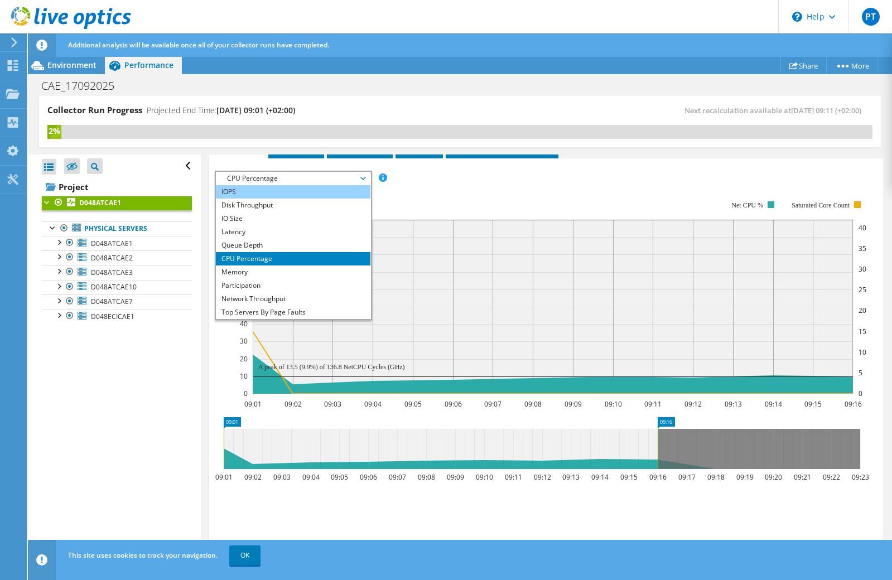
click at [246, 190] on li "IOPS" at bounding box center [293, 191] width 154 height 13
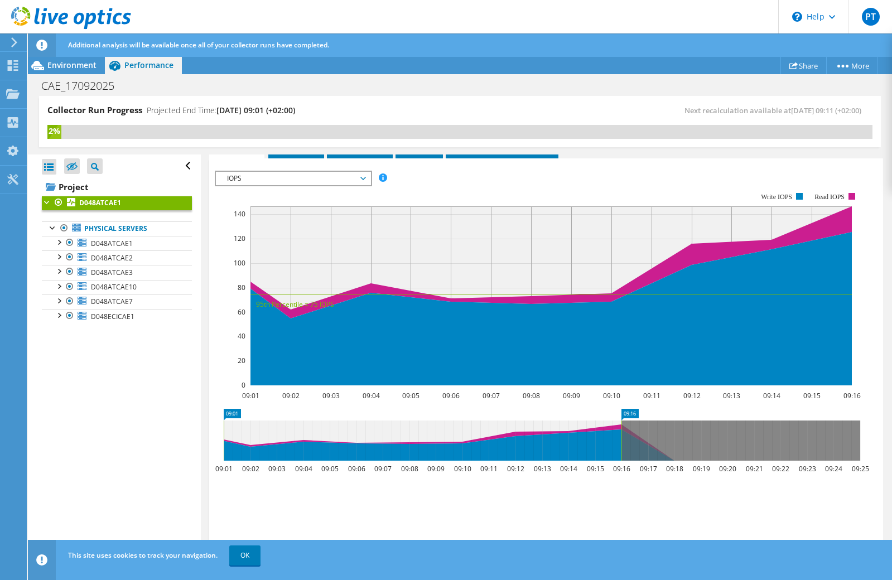
click at [365, 173] on span "IOPS" at bounding box center [293, 178] width 154 height 13
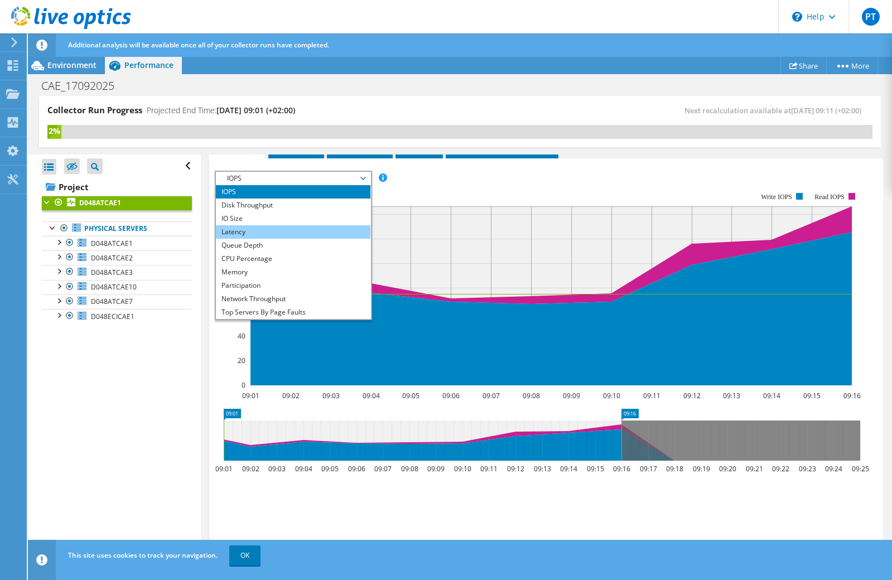
click at [283, 236] on li "Latency" at bounding box center [293, 231] width 154 height 13
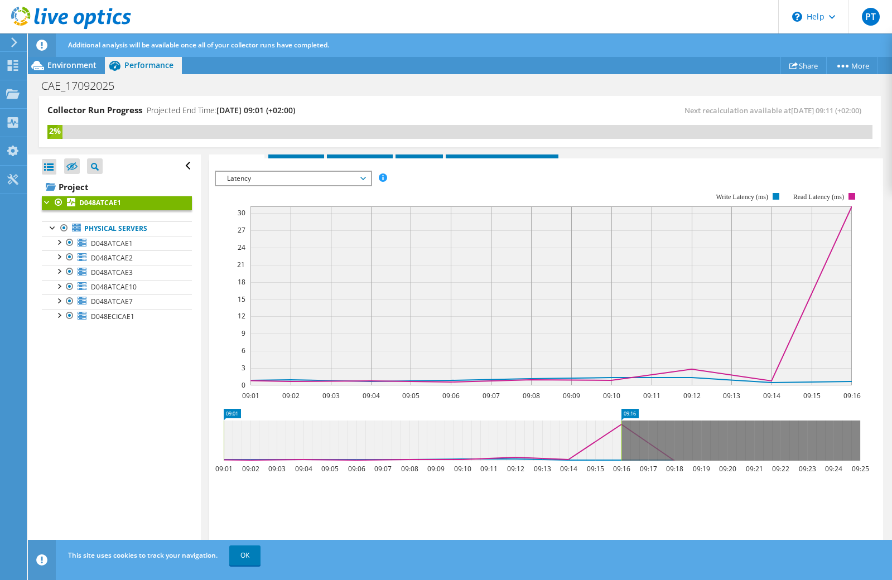
click at [337, 175] on span "Latency" at bounding box center [292, 178] width 143 height 13
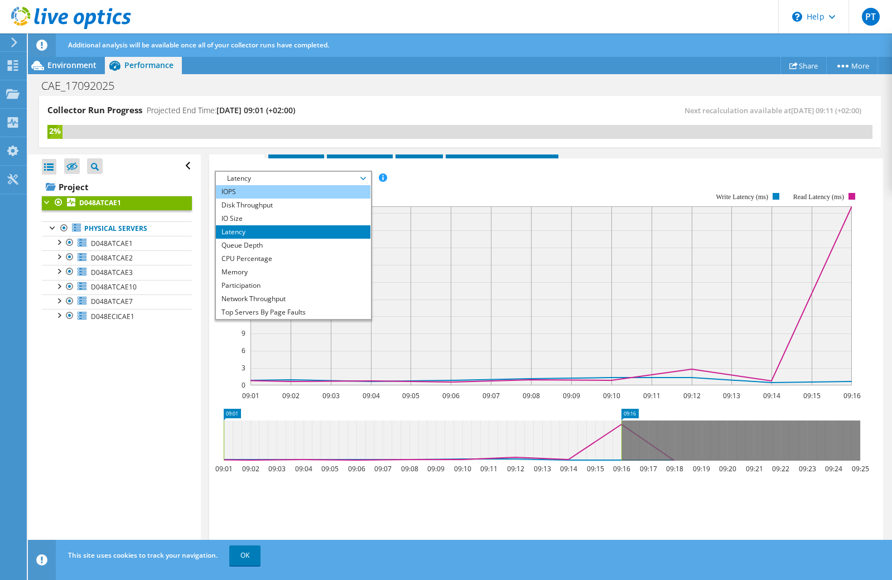
click at [264, 195] on li "IOPS" at bounding box center [293, 191] width 154 height 13
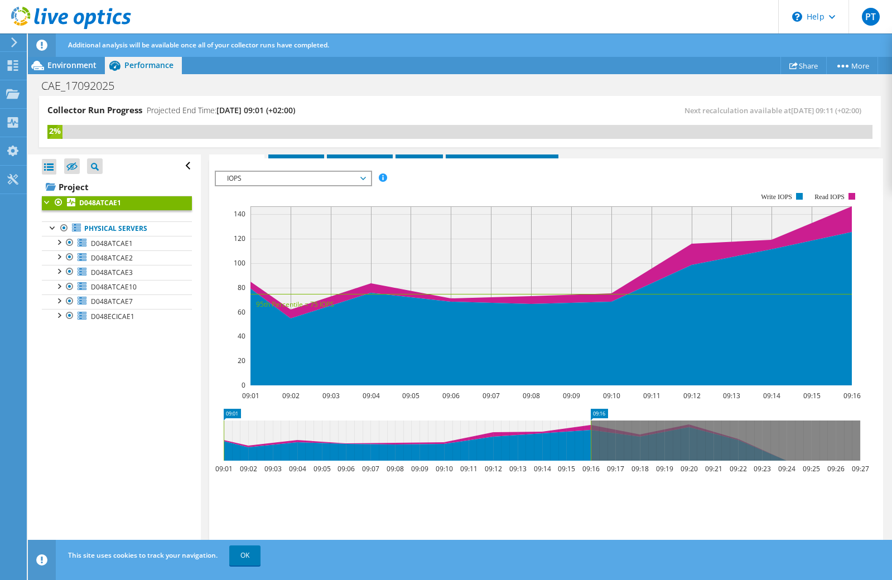
click at [263, 175] on span "IOPS" at bounding box center [292, 178] width 143 height 13
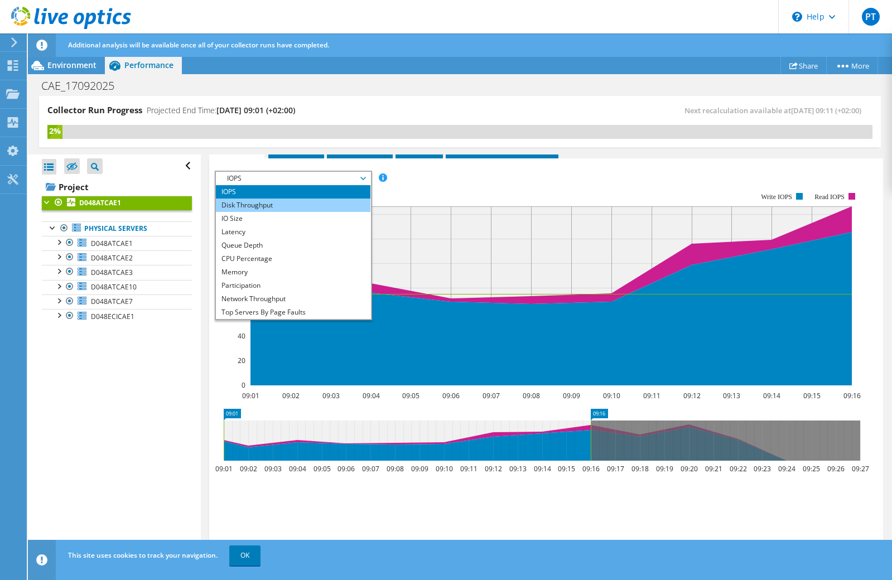
click at [256, 205] on li "Disk Throughput" at bounding box center [293, 205] width 154 height 13
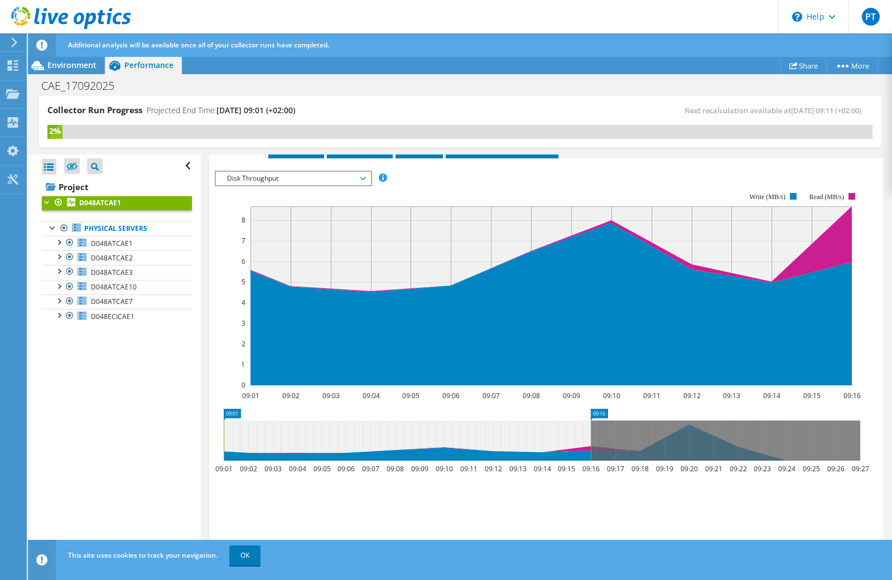
click at [259, 183] on span "Disk Throughput" at bounding box center [292, 178] width 143 height 13
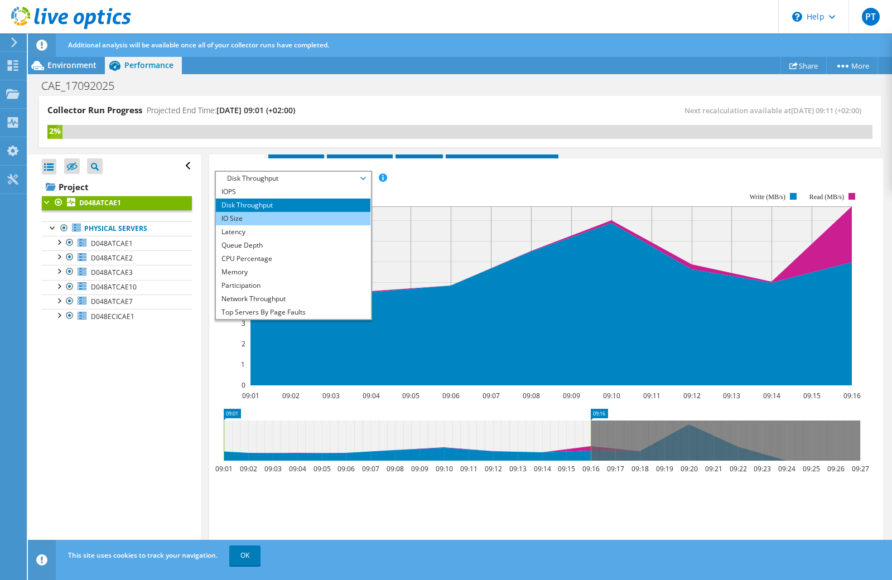
click at [245, 218] on li "IO Size" at bounding box center [293, 218] width 154 height 13
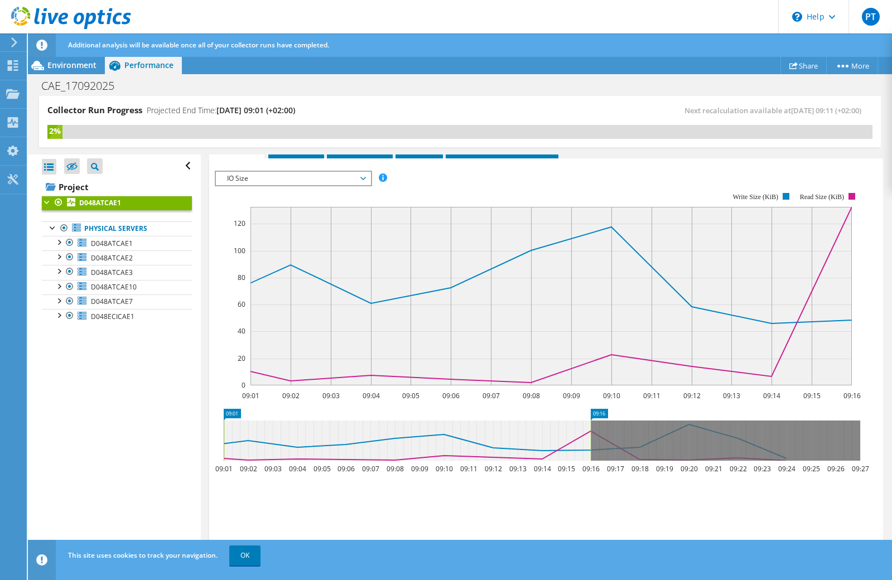
click at [286, 172] on span "IO Size" at bounding box center [292, 178] width 143 height 13
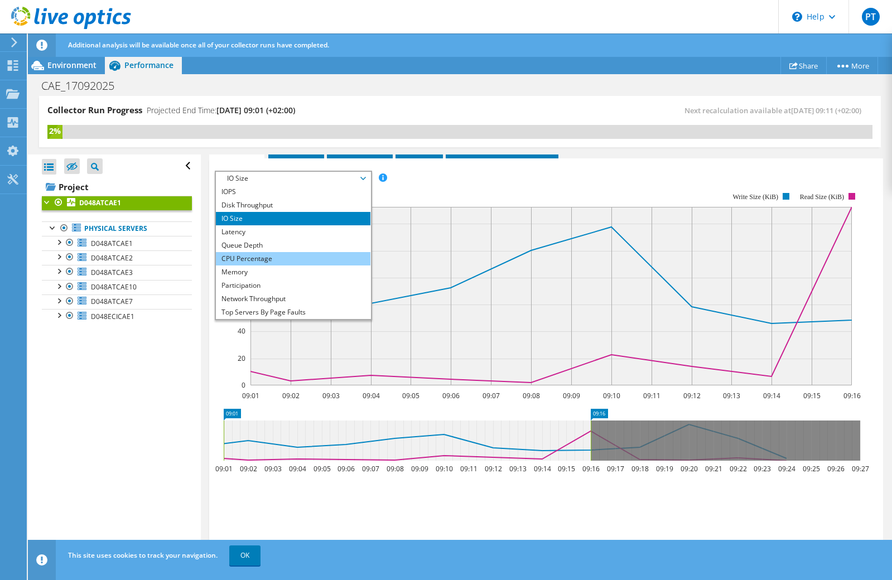
click at [265, 257] on li "CPU Percentage" at bounding box center [293, 258] width 154 height 13
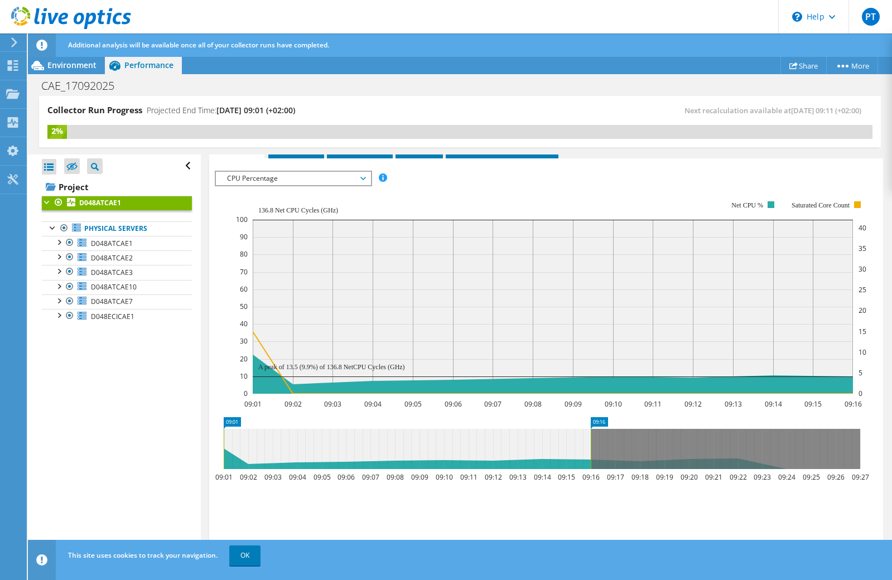
click at [86, 202] on b "D048ATCAE1" at bounding box center [100, 202] width 42 height 9
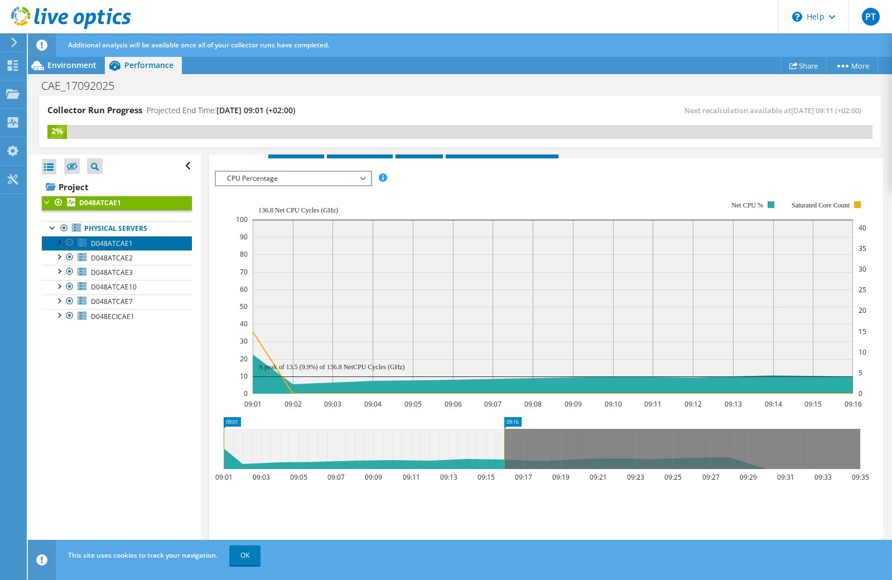
click at [110, 240] on span "D048ATCAE1" at bounding box center [112, 243] width 42 height 9
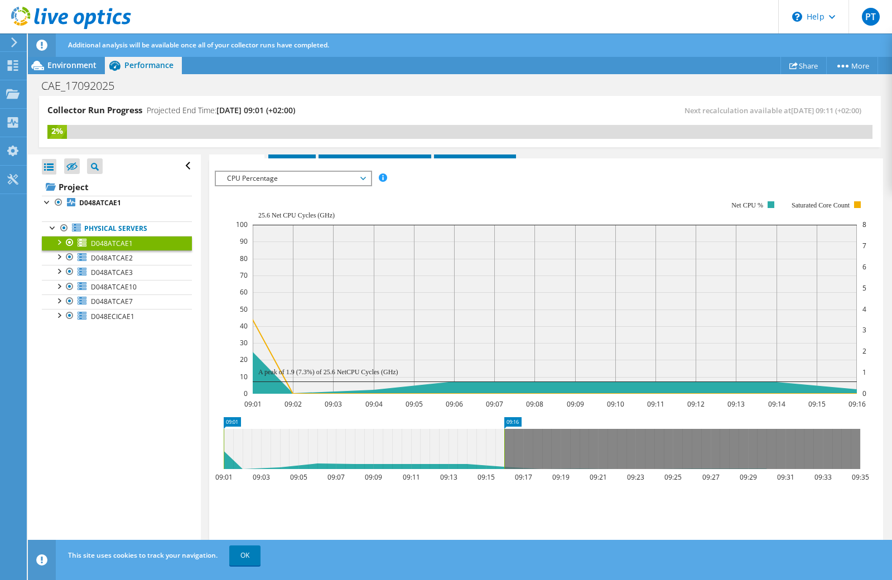
scroll to position [175, 0]
click at [104, 260] on span "D048ATCAE2" at bounding box center [112, 257] width 42 height 9
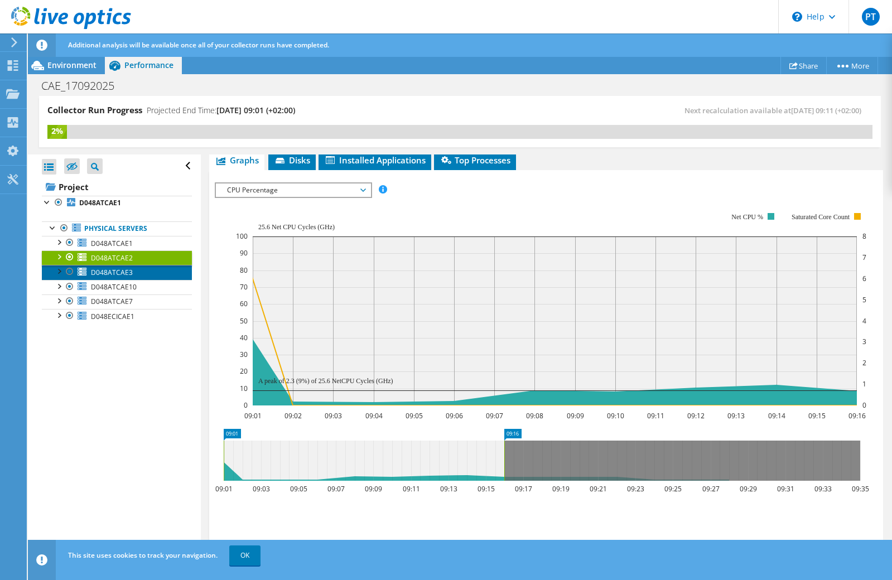
click at [104, 273] on span "D048ATCAE3" at bounding box center [112, 272] width 42 height 9
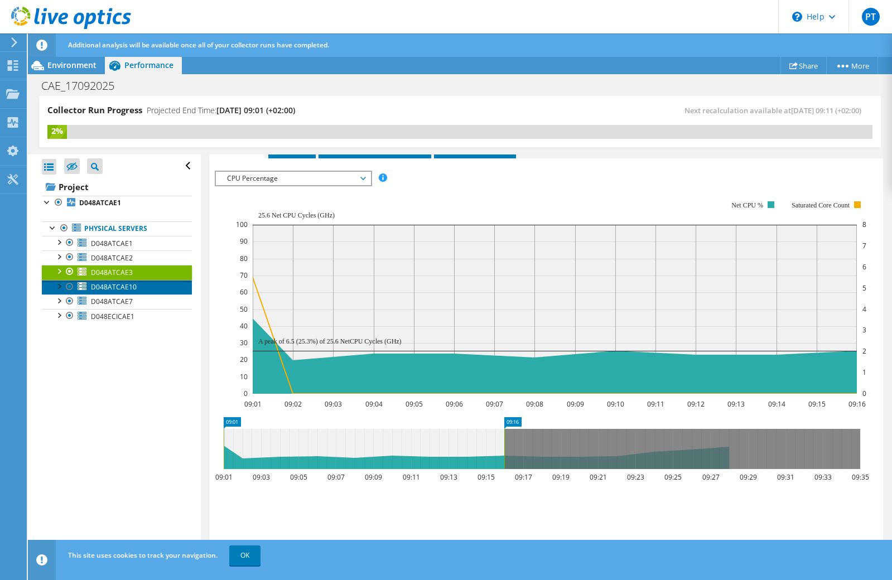
click at [104, 286] on span "D048ATCAE10" at bounding box center [114, 286] width 46 height 9
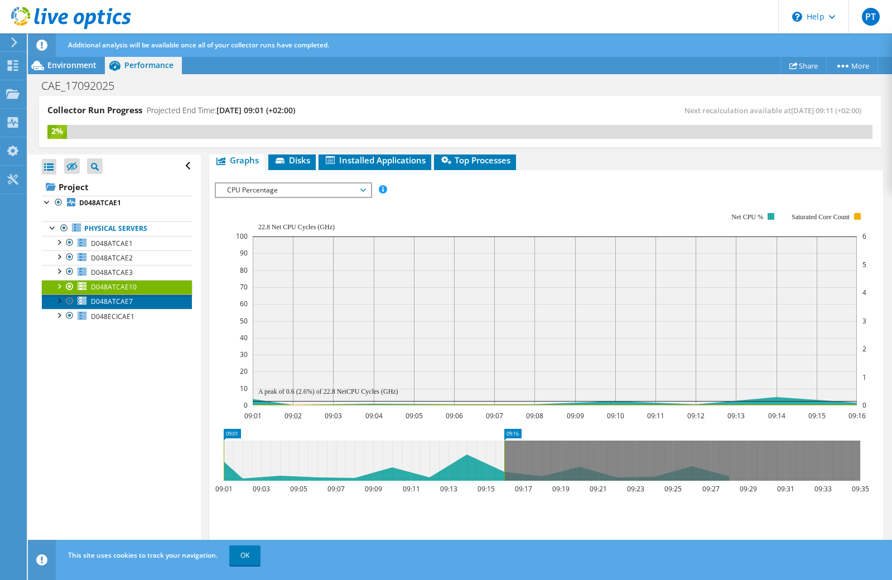
click at [104, 303] on span "D048ATCAE7" at bounding box center [112, 301] width 42 height 9
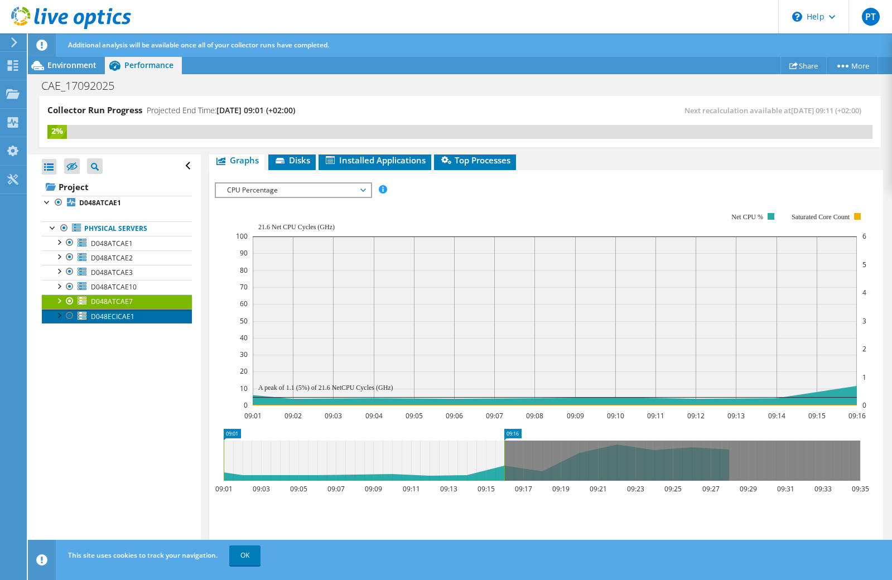
click at [104, 316] on span "D048ECICAE1" at bounding box center [112, 316] width 43 height 9
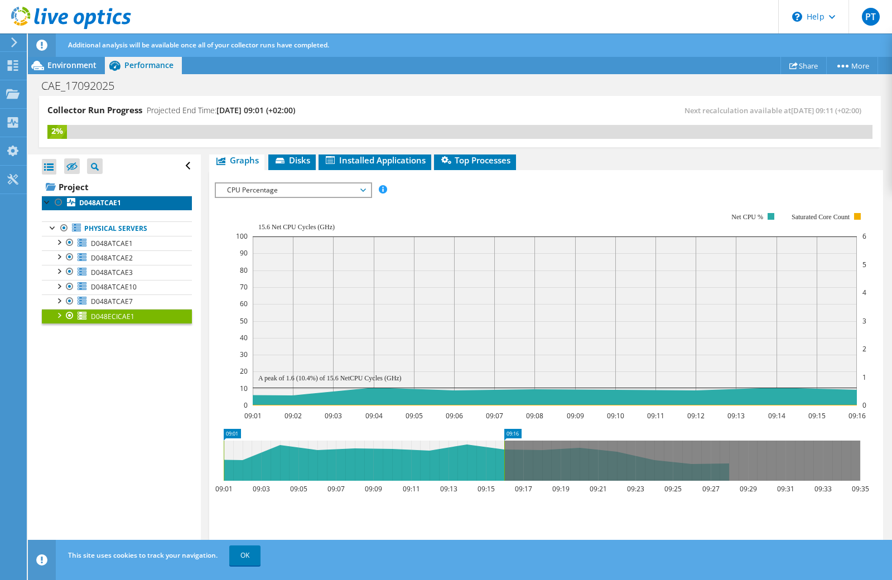
click at [86, 199] on b "D048ATCAE1" at bounding box center [100, 202] width 42 height 9
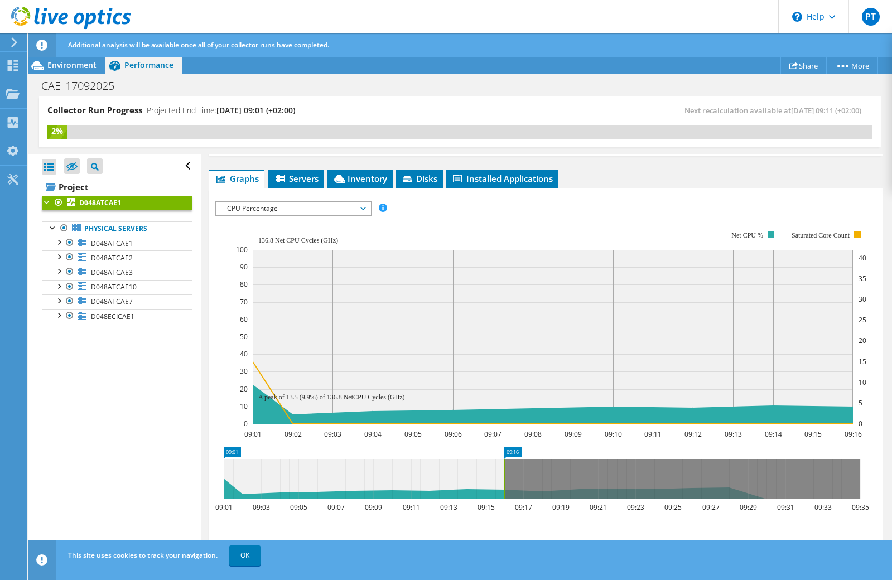
scroll to position [205, 0]
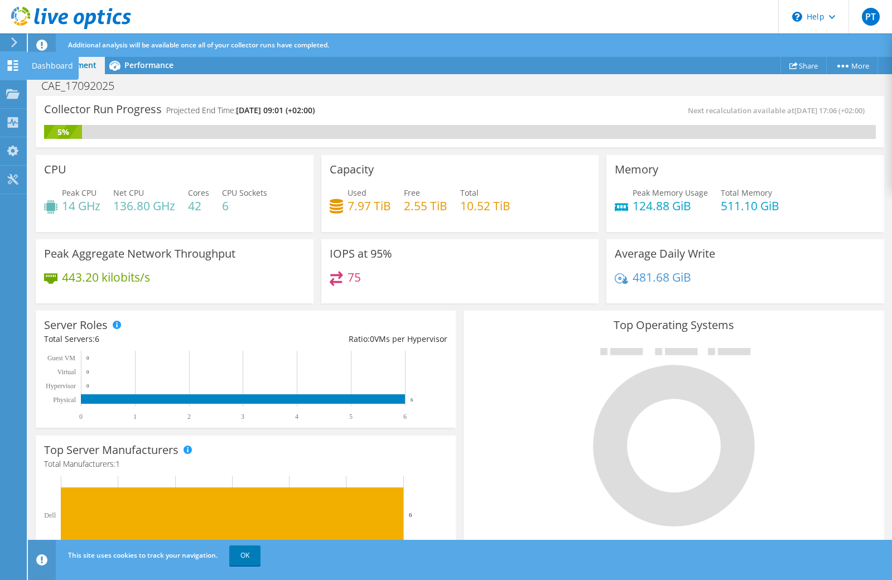
click at [8, 67] on use at bounding box center [13, 65] width 11 height 11
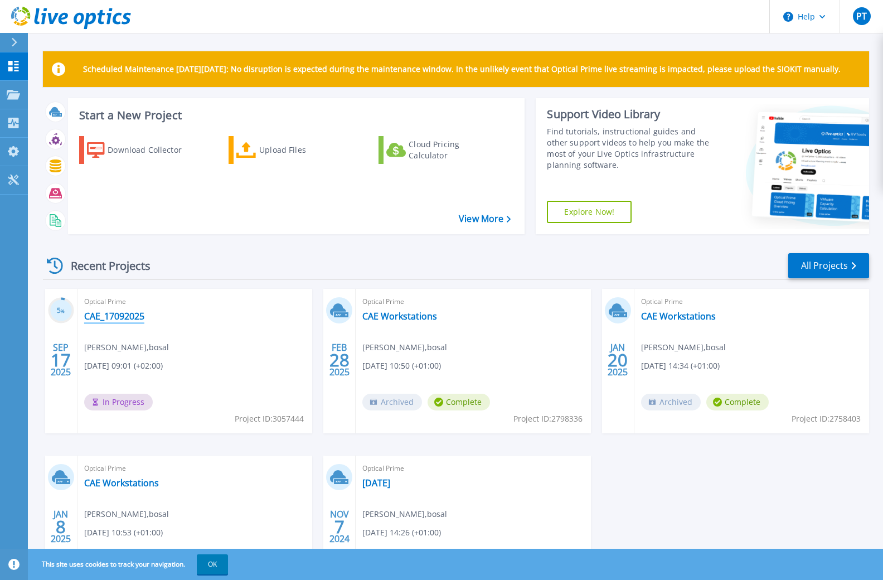
click at [117, 320] on link "CAE_17092025" at bounding box center [114, 316] width 60 height 11
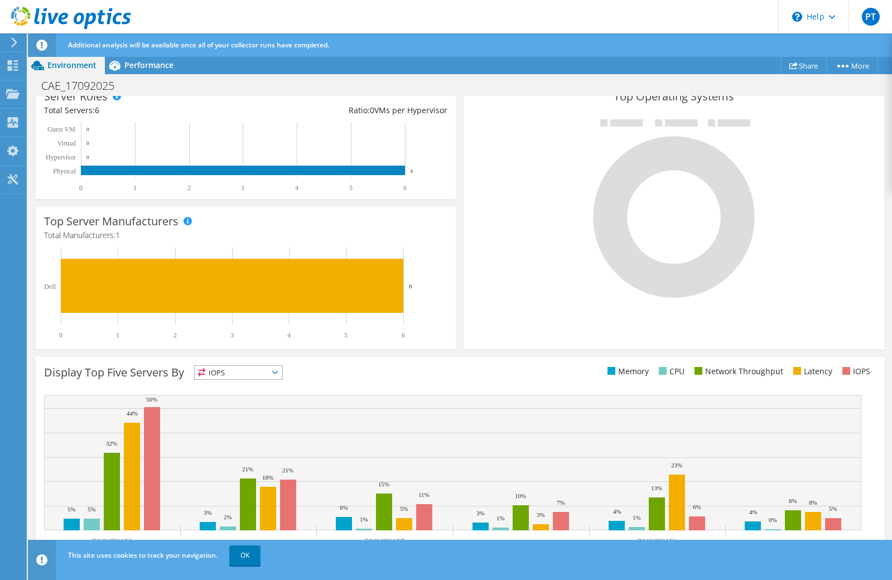
scroll to position [230, 0]
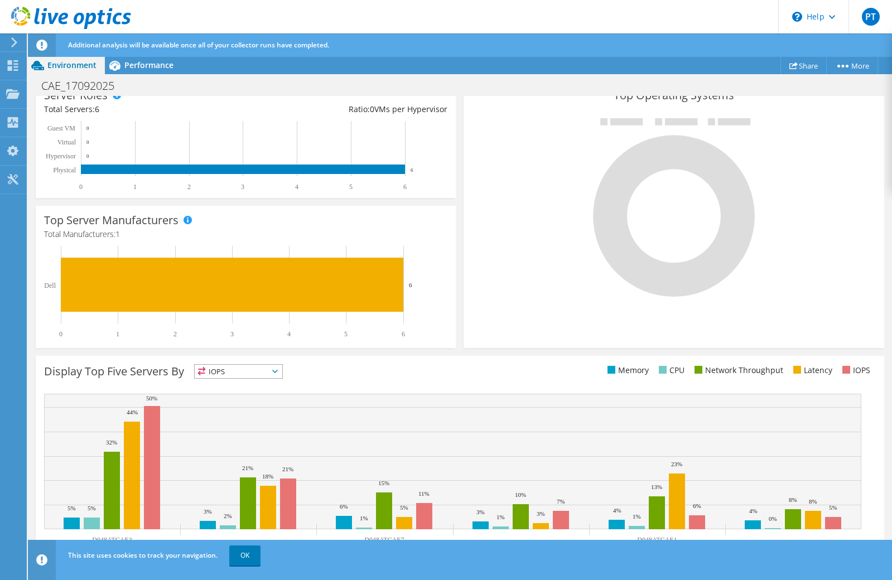
click at [275, 371] on icon at bounding box center [275, 371] width 6 height 3
click at [235, 410] on li "CPU" at bounding box center [239, 417] width 88 height 16
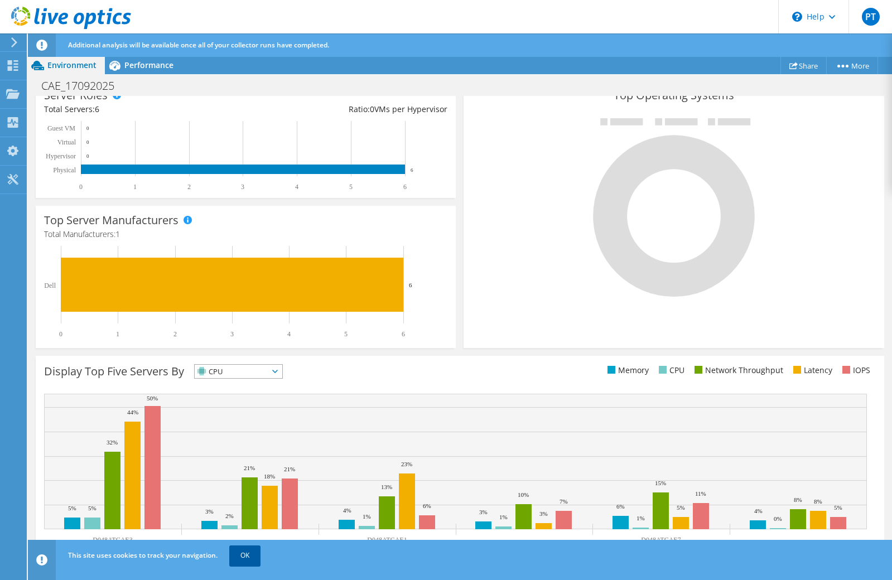
click at [239, 554] on link "OK" at bounding box center [244, 555] width 31 height 20
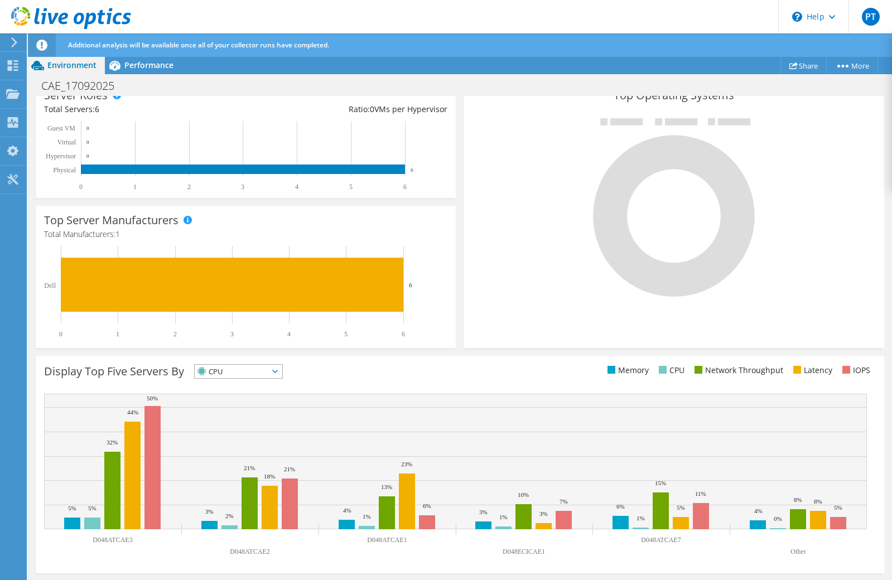
click at [278, 372] on icon at bounding box center [275, 371] width 6 height 3
click at [244, 402] on li "Memory" at bounding box center [239, 402] width 88 height 16
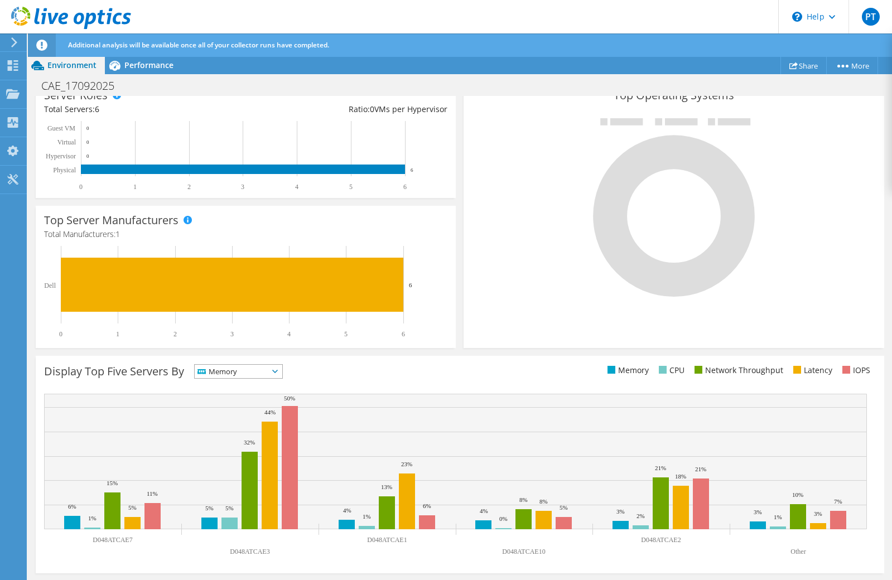
click at [278, 372] on icon at bounding box center [275, 371] width 6 height 3
click at [263, 430] on li "Network Throughput" at bounding box center [239, 433] width 88 height 16
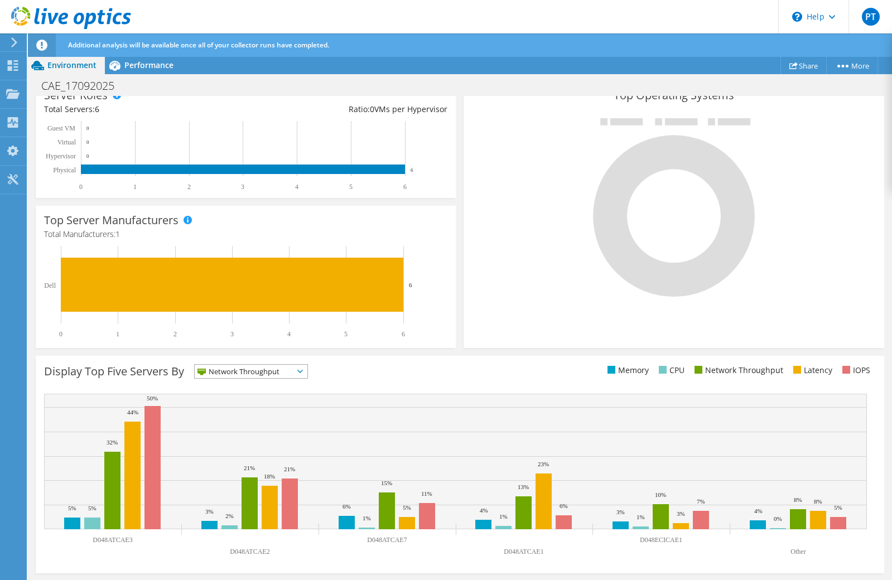
click at [301, 371] on icon at bounding box center [300, 371] width 6 height 3
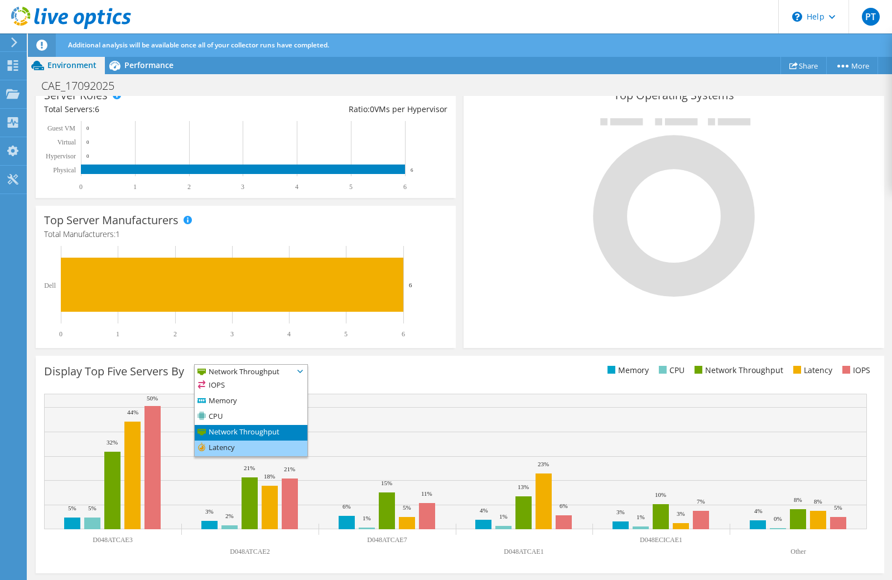
click at [271, 445] on li "Latency" at bounding box center [251, 449] width 113 height 16
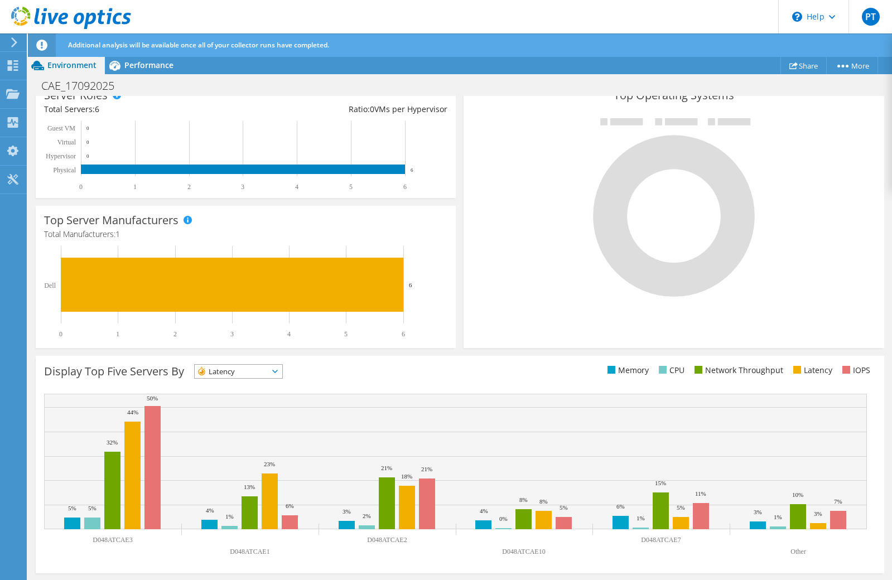
click at [282, 369] on span "Latency" at bounding box center [239, 371] width 88 height 13
click at [270, 382] on li "IOPS" at bounding box center [239, 386] width 88 height 16
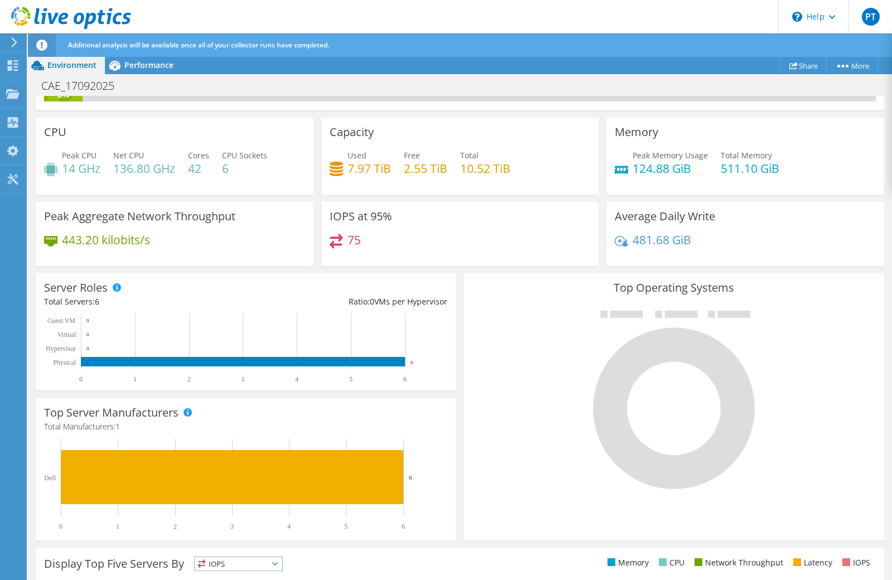
scroll to position [0, 0]
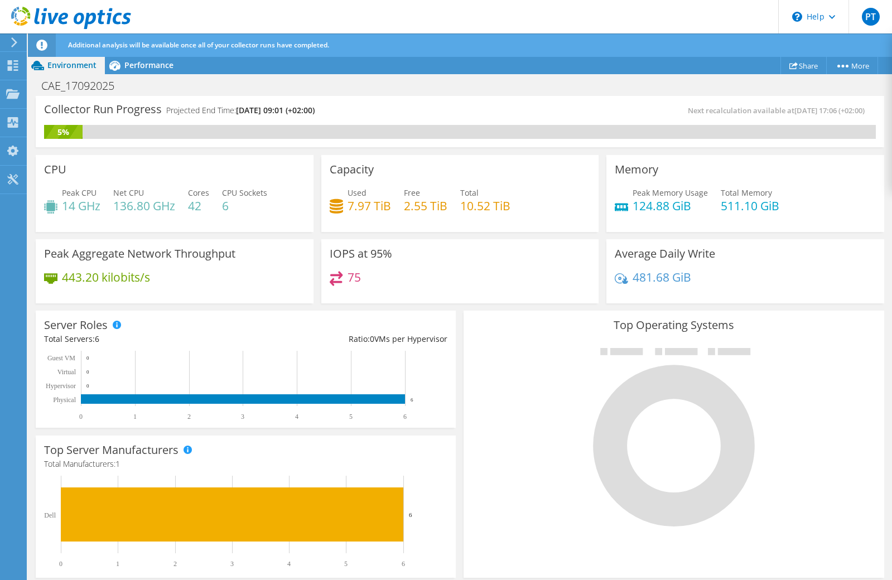
click at [665, 197] on span "Peak Memory Usage" at bounding box center [669, 192] width 75 height 11
click at [49, 123] on div "Collectors" at bounding box center [56, 123] width 61 height 28
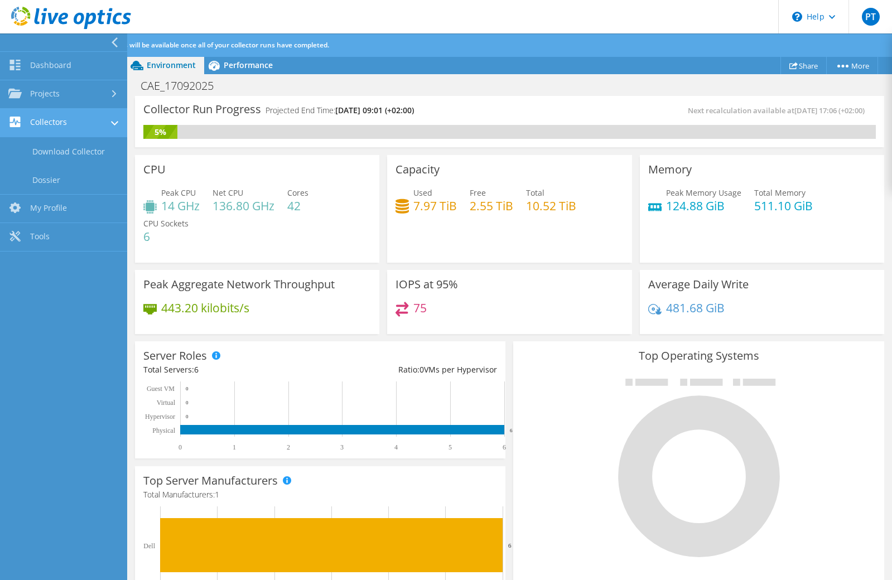
click at [47, 125] on link "Collectors" at bounding box center [63, 123] width 127 height 28
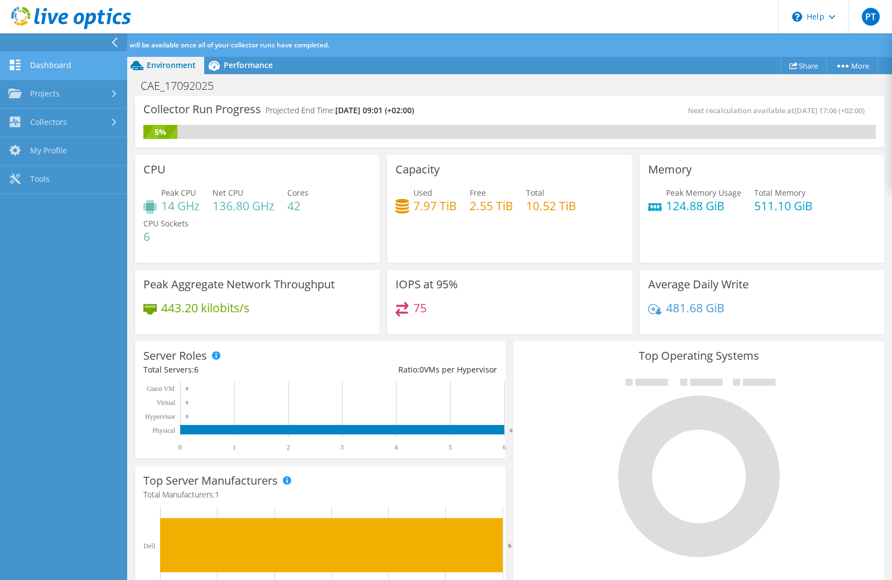
click at [46, 67] on link "Dashboard" at bounding box center [63, 66] width 127 height 28
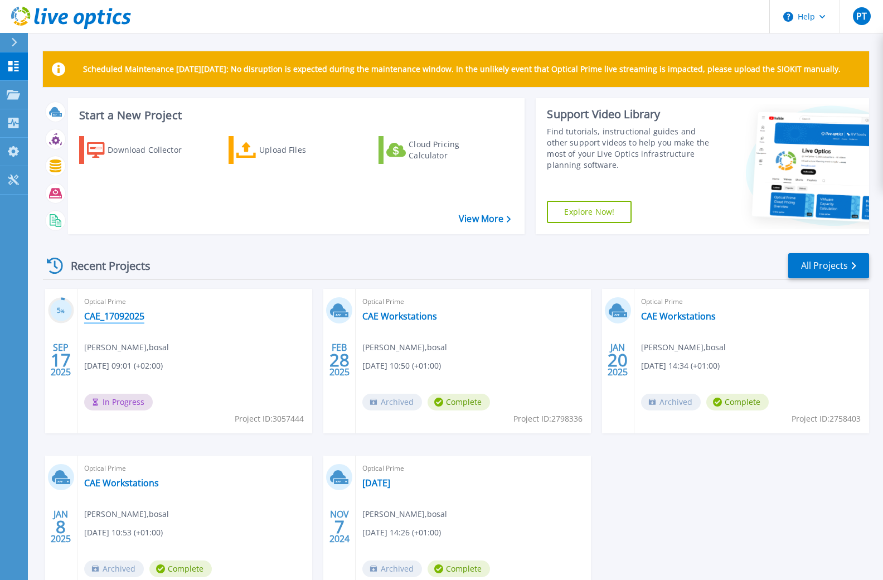
click at [112, 315] on link "CAE_17092025" at bounding box center [114, 316] width 60 height 11
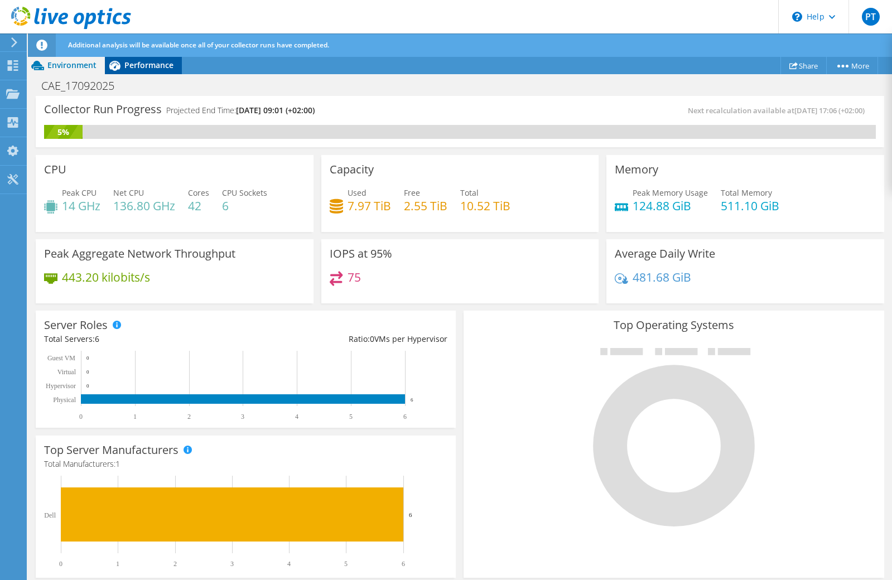
click at [152, 65] on span "Performance" at bounding box center [148, 65] width 49 height 11
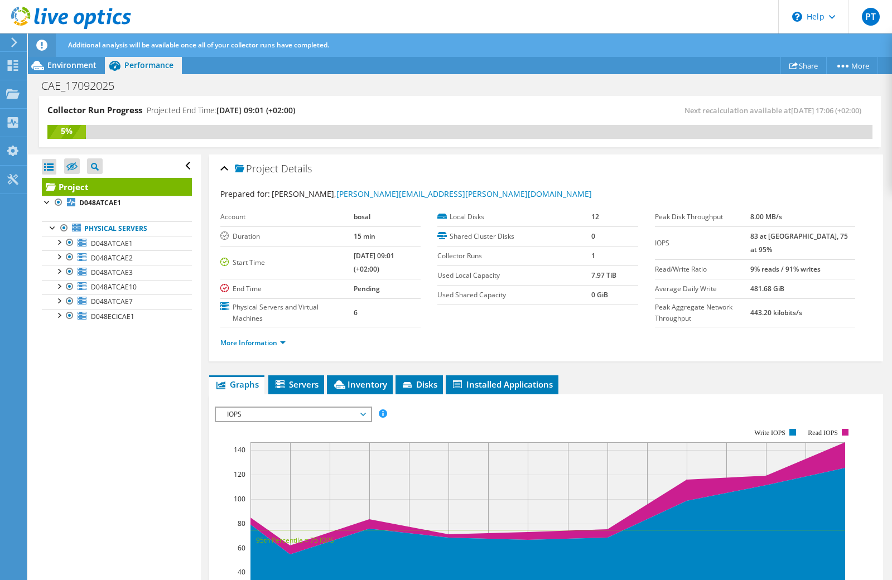
click at [320, 411] on span "IOPS" at bounding box center [292, 414] width 143 height 13
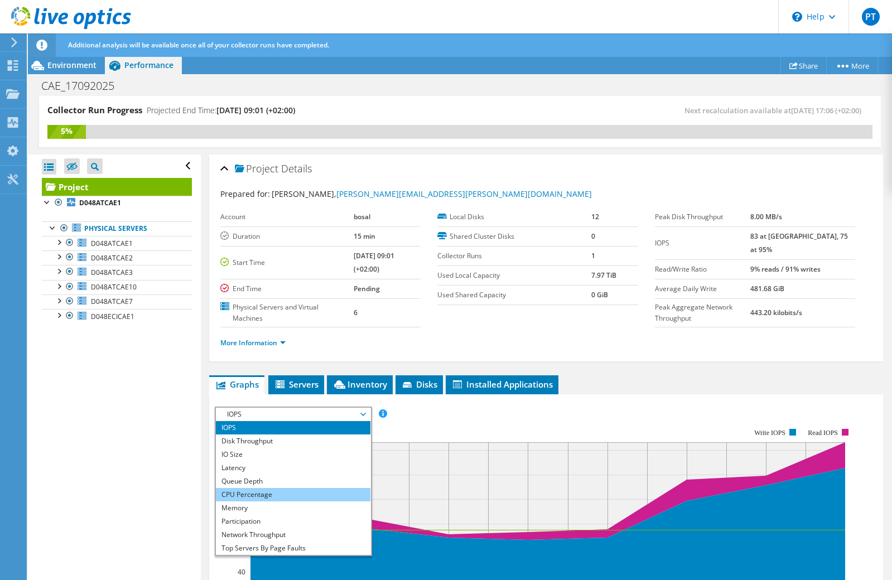
click at [306, 497] on li "CPU Percentage" at bounding box center [293, 494] width 154 height 13
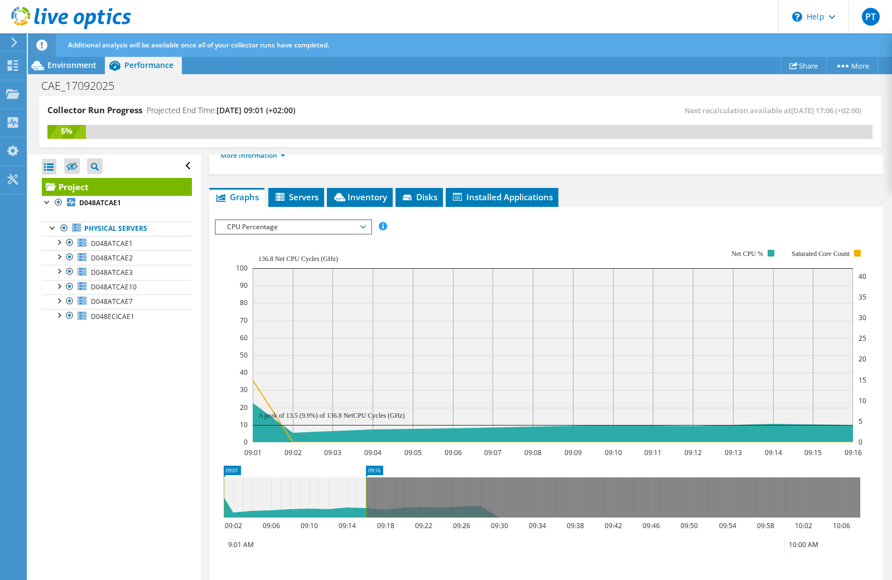
scroll to position [167, 0]
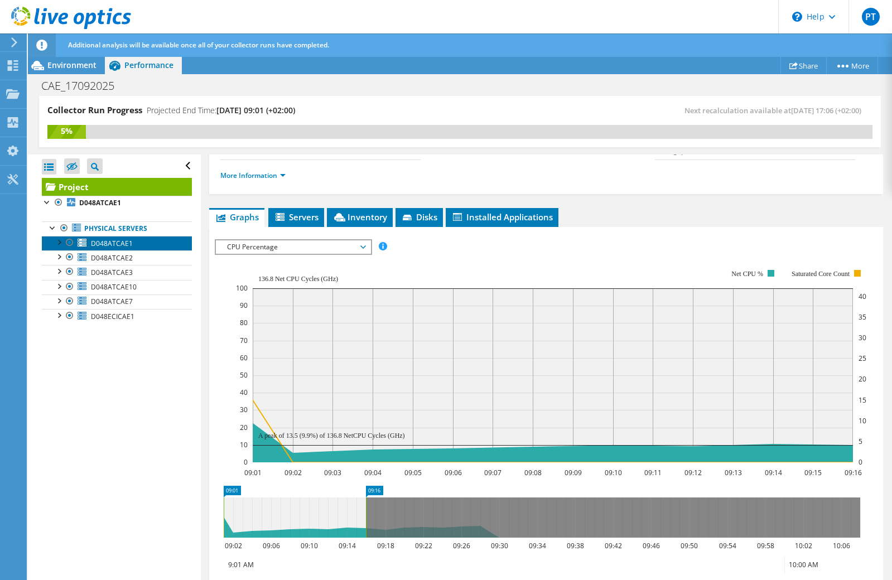
click at [105, 241] on span "D048ATCAE1" at bounding box center [112, 243] width 42 height 9
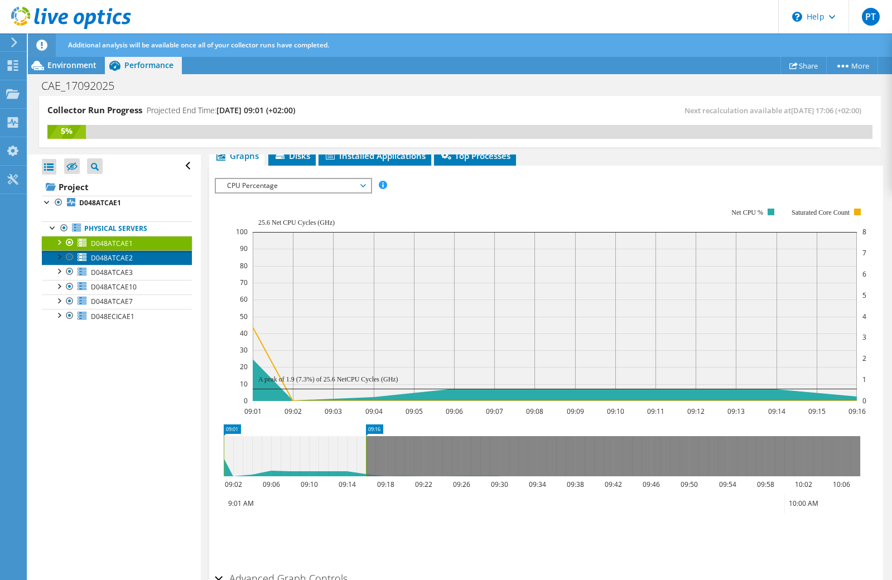
click at [103, 264] on link "D048ATCAE2" at bounding box center [117, 257] width 150 height 14
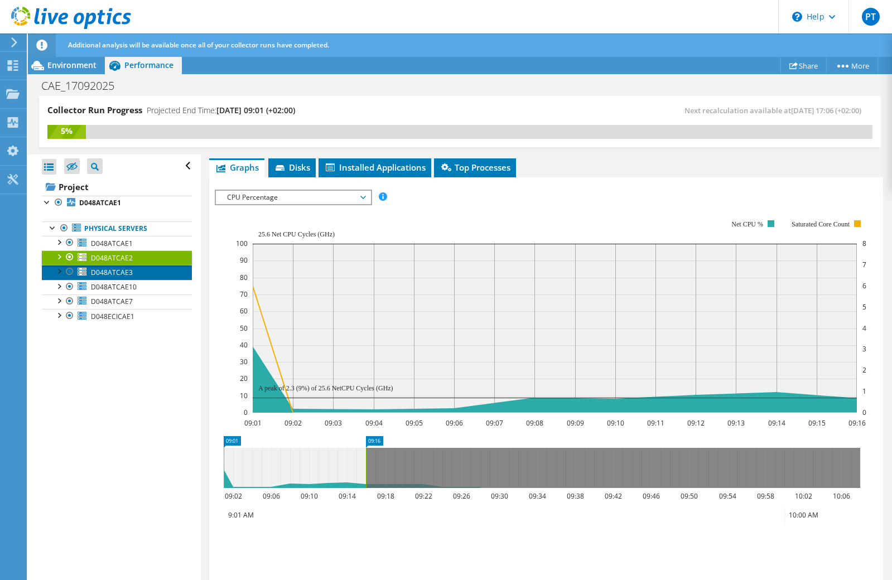
click at [103, 273] on span "D048ATCAE3" at bounding box center [112, 272] width 42 height 9
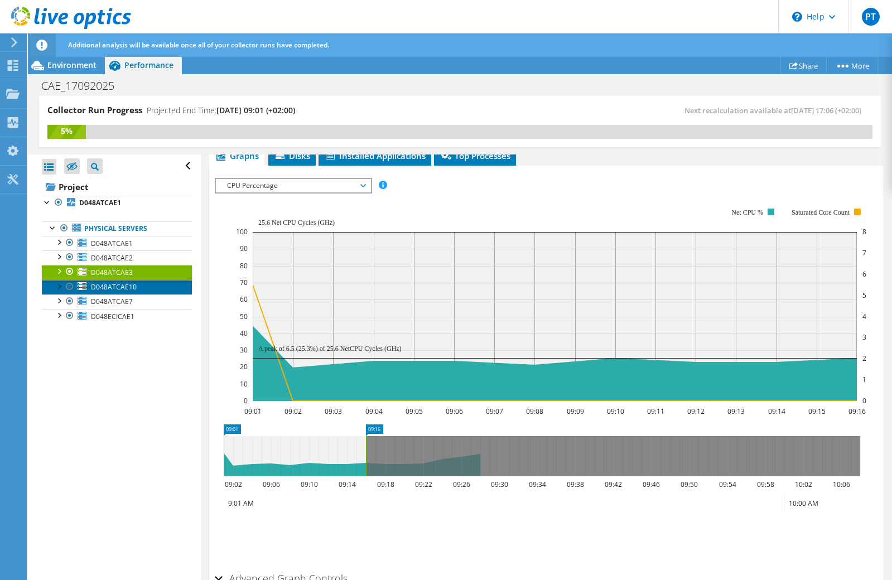
click at [104, 286] on span "D048ATCAE10" at bounding box center [114, 286] width 46 height 9
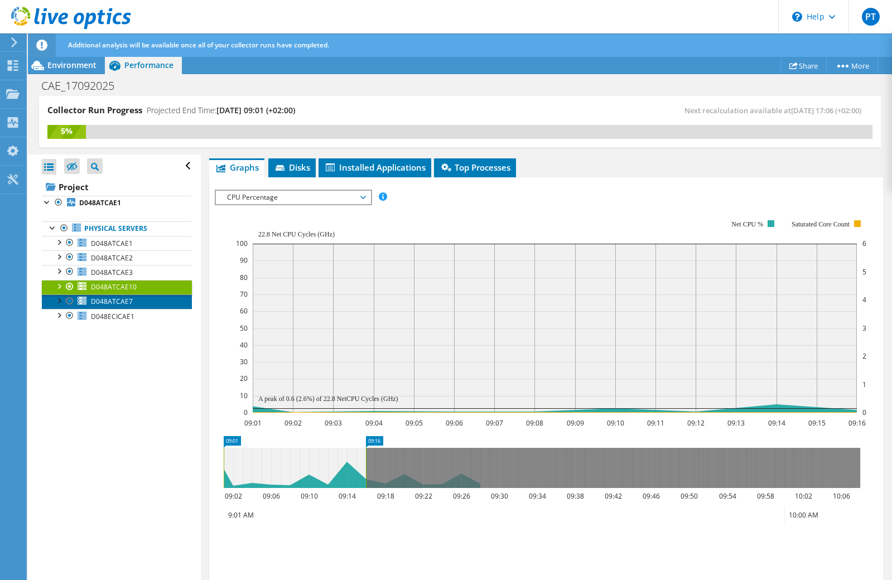
click at [105, 303] on span "D048ATCAE7" at bounding box center [112, 301] width 42 height 9
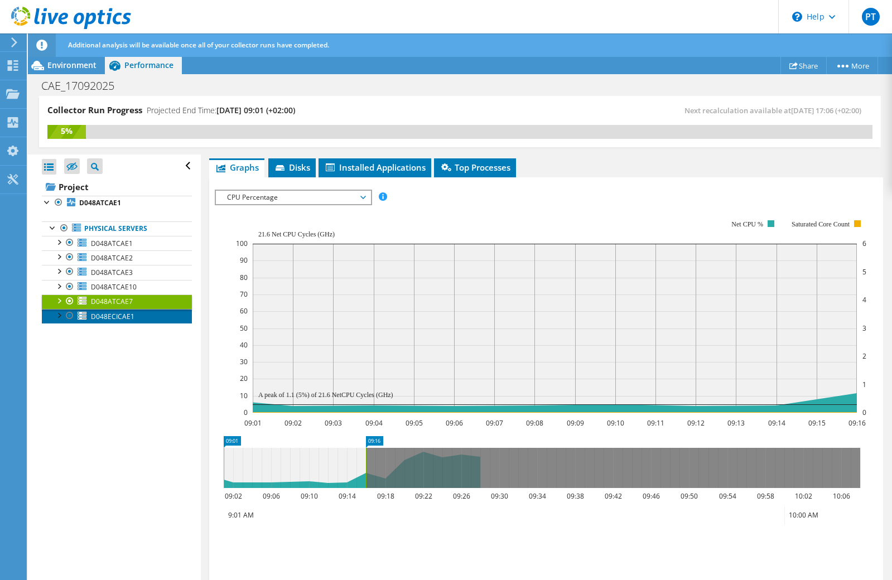
click at [105, 323] on link "D048ECICAE1" at bounding box center [117, 316] width 150 height 14
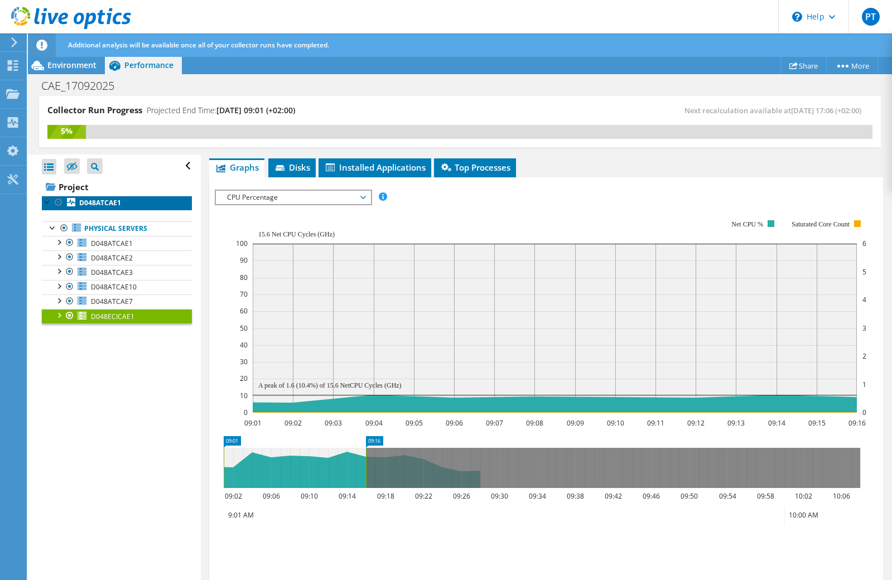
click at [100, 198] on b "D048ATCAE1" at bounding box center [100, 202] width 42 height 9
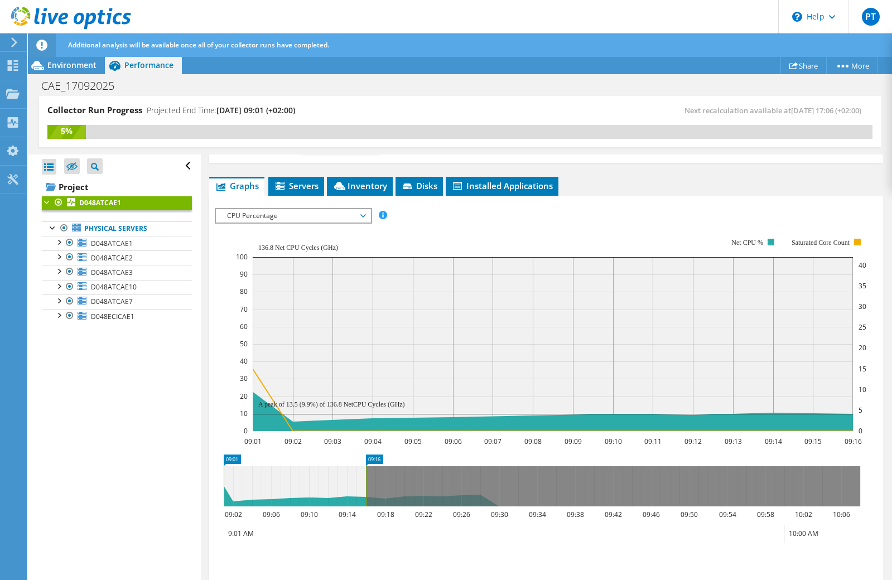
click at [303, 220] on span "CPU Percentage" at bounding box center [292, 215] width 143 height 13
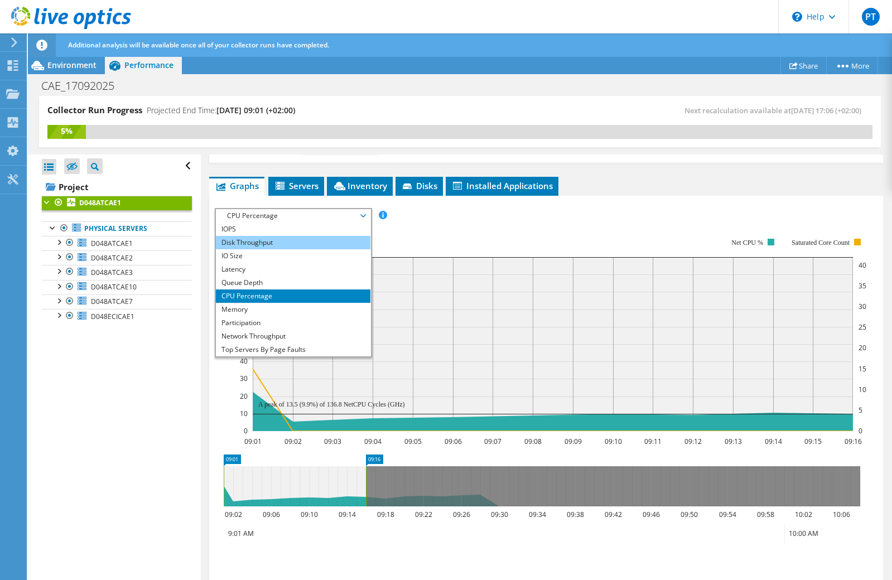
click at [288, 246] on li "Disk Throughput" at bounding box center [293, 242] width 154 height 13
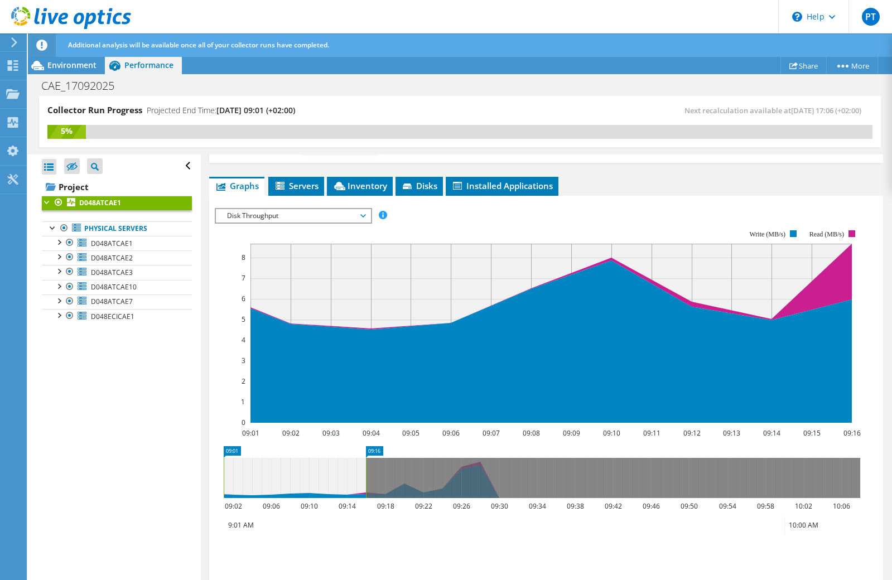
click at [298, 215] on span "Disk Throughput" at bounding box center [292, 215] width 143 height 13
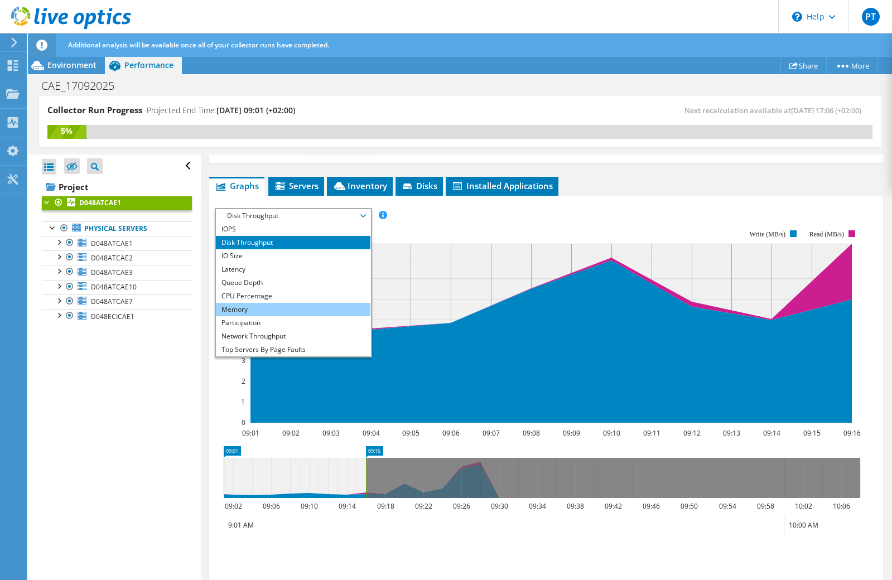
click at [280, 304] on li "Memory" at bounding box center [293, 309] width 154 height 13
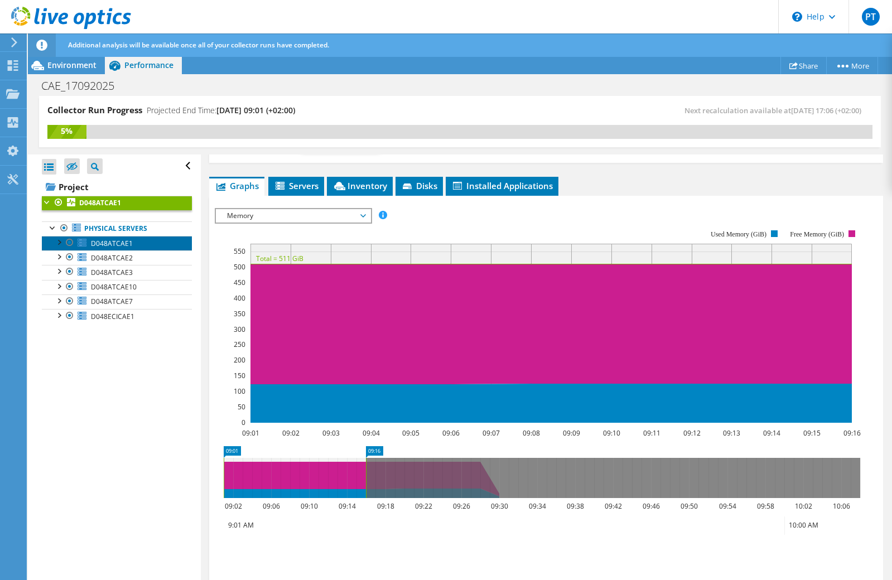
click at [120, 240] on span "D048ATCAE1" at bounding box center [112, 243] width 42 height 9
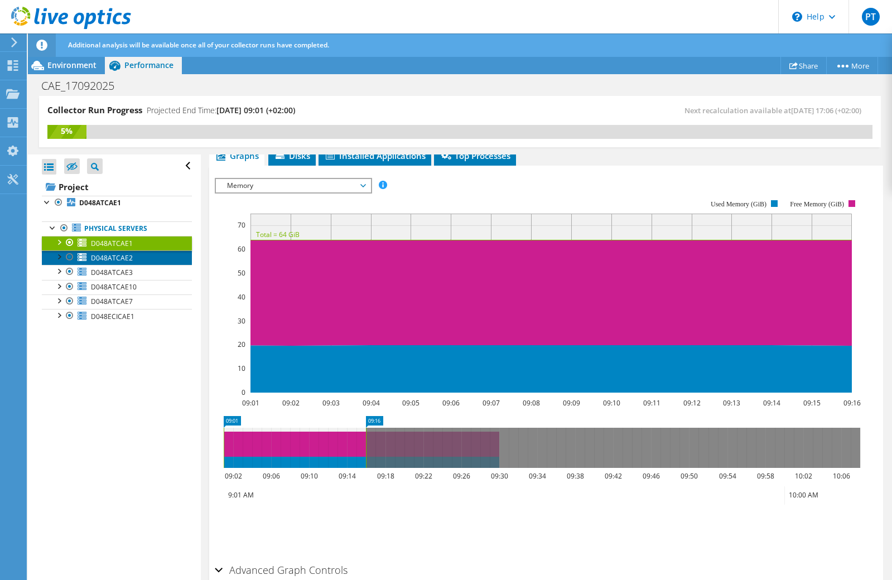
click at [115, 260] on span "D048ATCAE2" at bounding box center [112, 257] width 42 height 9
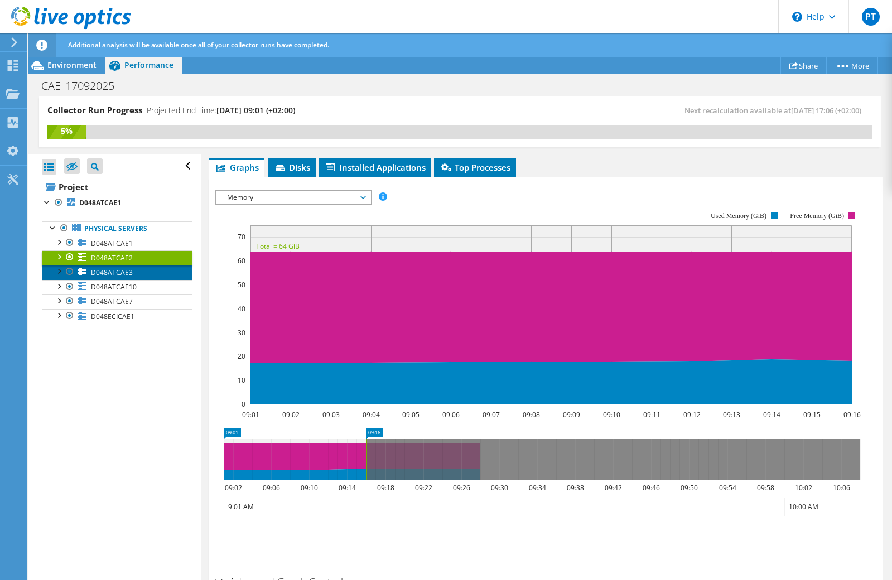
click at [112, 272] on span "D048ATCAE3" at bounding box center [112, 272] width 42 height 9
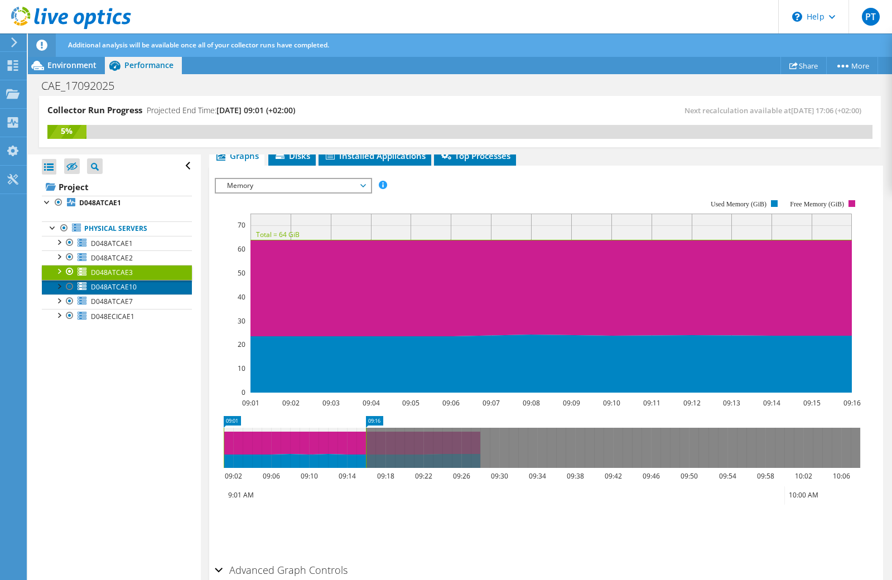
click at [109, 283] on span "D048ATCAE10" at bounding box center [114, 286] width 46 height 9
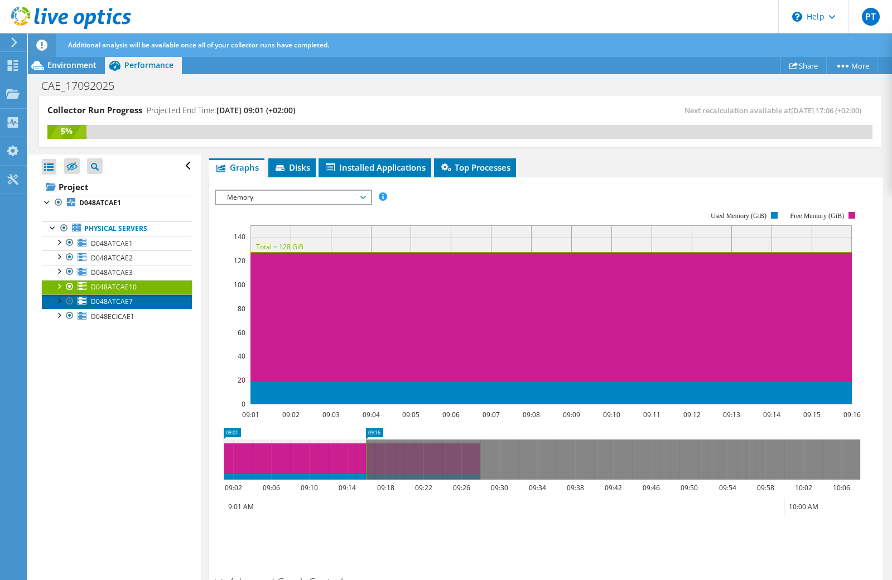
click at [99, 301] on span "D048ATCAE7" at bounding box center [112, 301] width 42 height 9
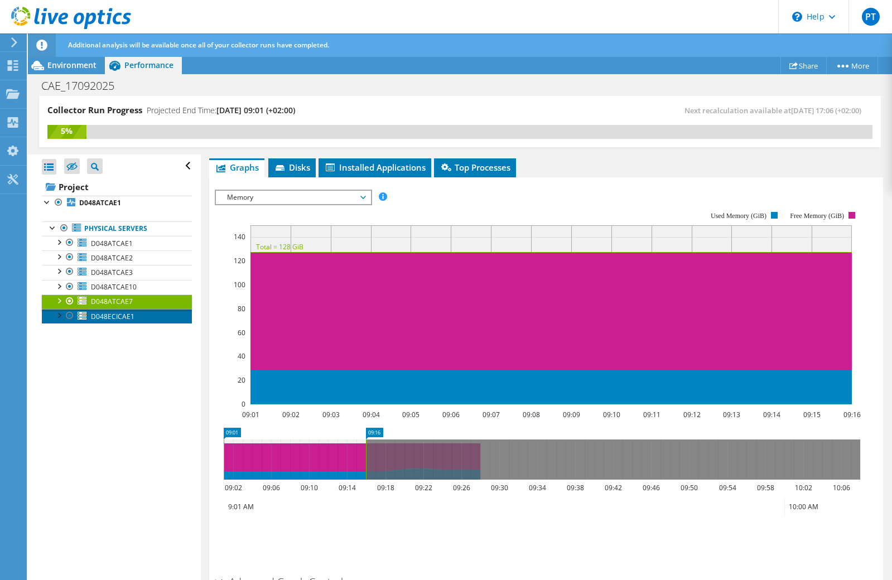
click at [101, 314] on span "D048ECICAE1" at bounding box center [112, 316] width 43 height 9
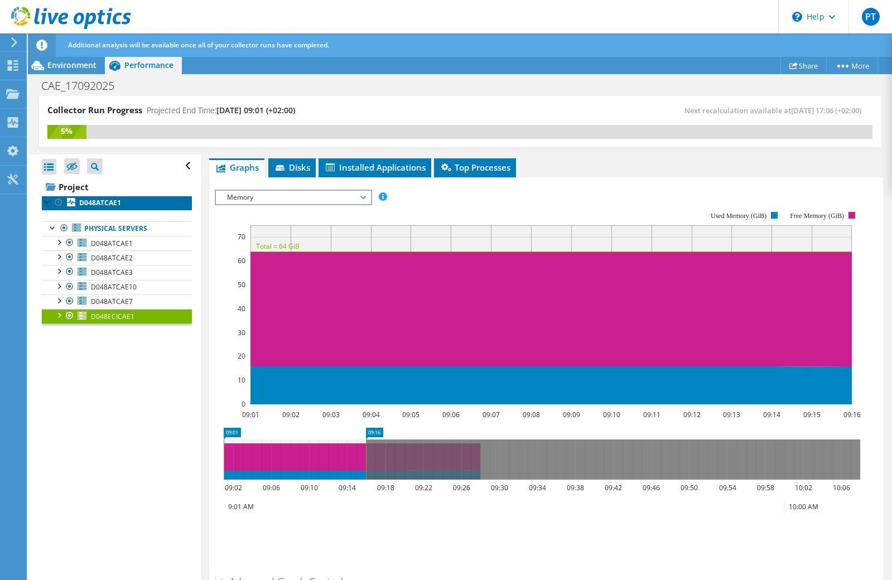
click at [93, 201] on b "D048ATCAE1" at bounding box center [100, 202] width 42 height 9
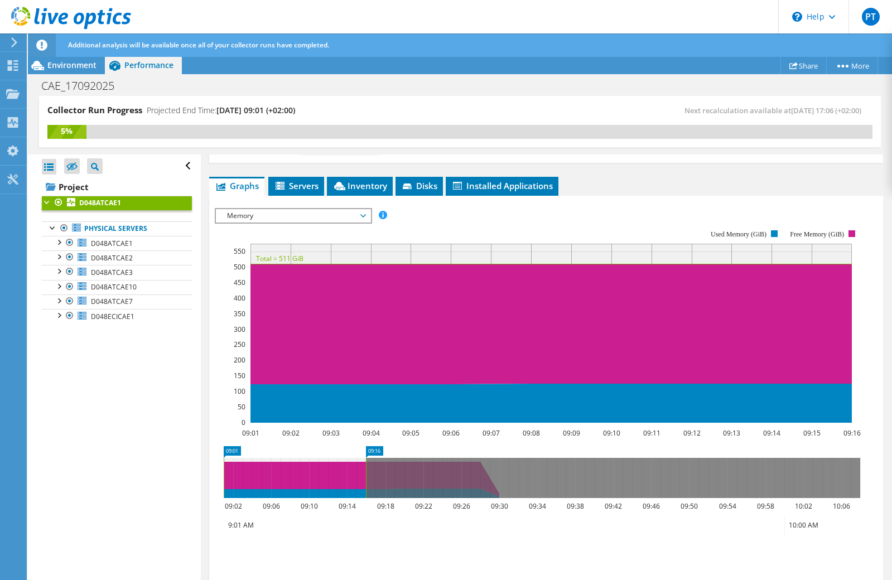
click at [304, 215] on span "Memory" at bounding box center [292, 215] width 143 height 13
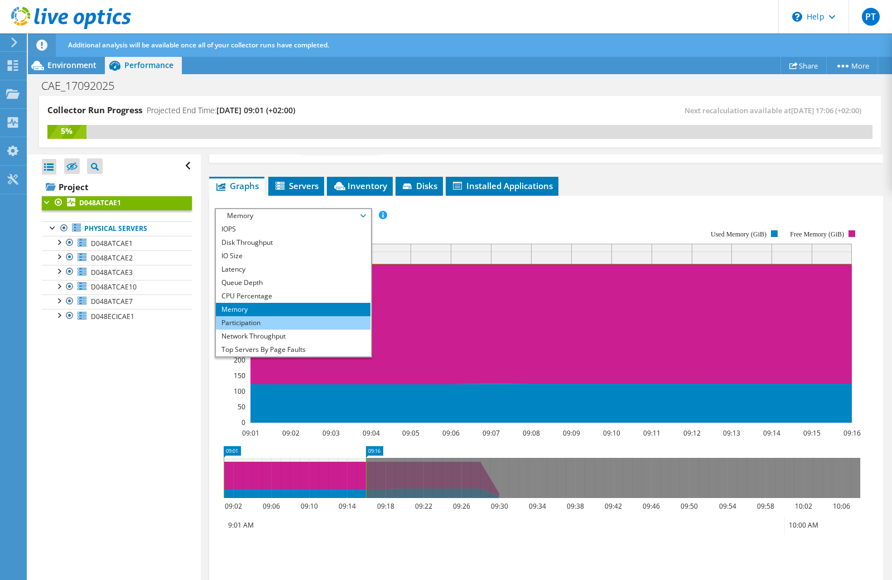
click at [278, 322] on li "Participation" at bounding box center [293, 322] width 154 height 13
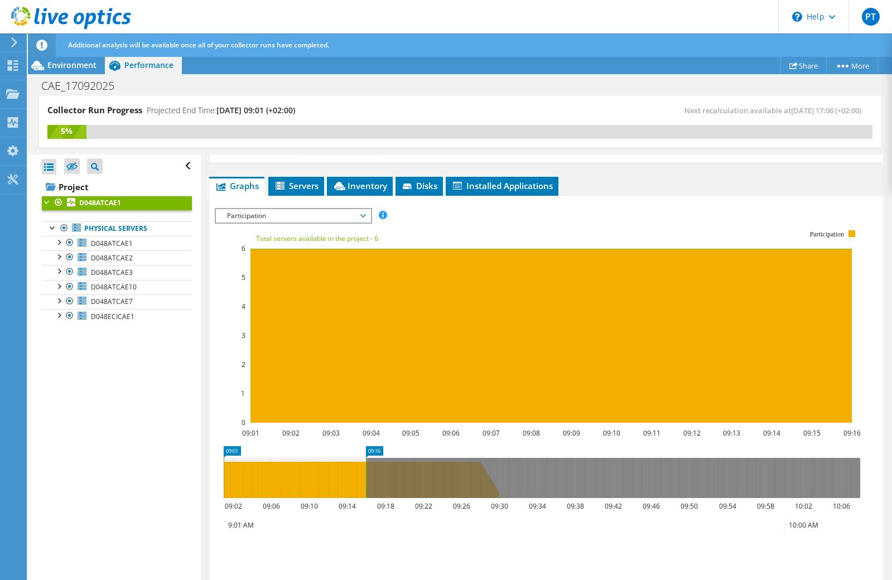
click at [260, 217] on span "Participation" at bounding box center [292, 215] width 143 height 13
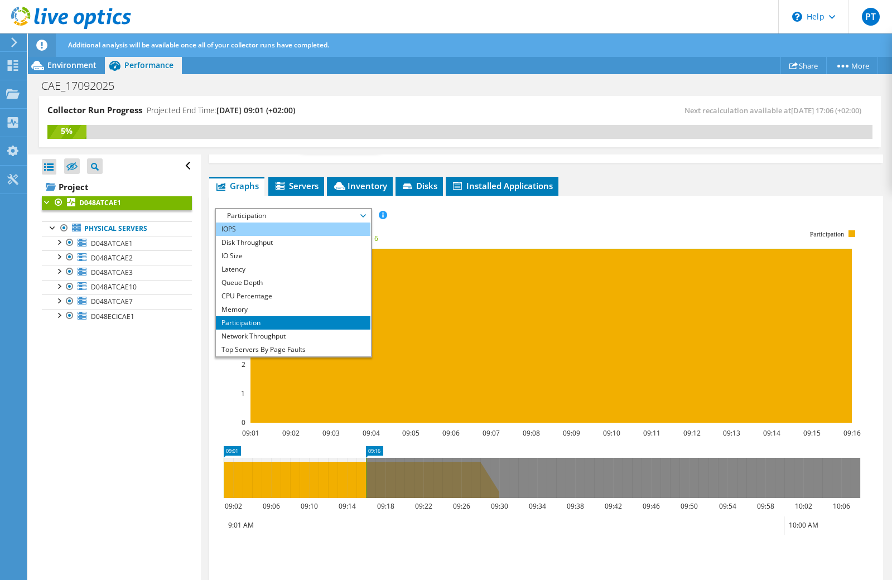
click at [252, 231] on li "IOPS" at bounding box center [293, 228] width 154 height 13
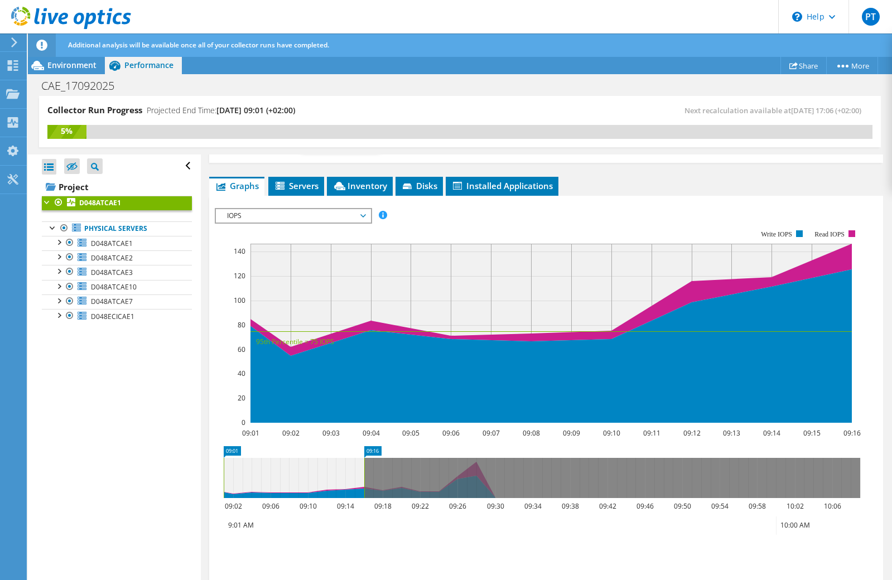
click at [241, 277] on text "120" at bounding box center [240, 275] width 12 height 9
click at [282, 216] on span "IOPS" at bounding box center [292, 215] width 143 height 13
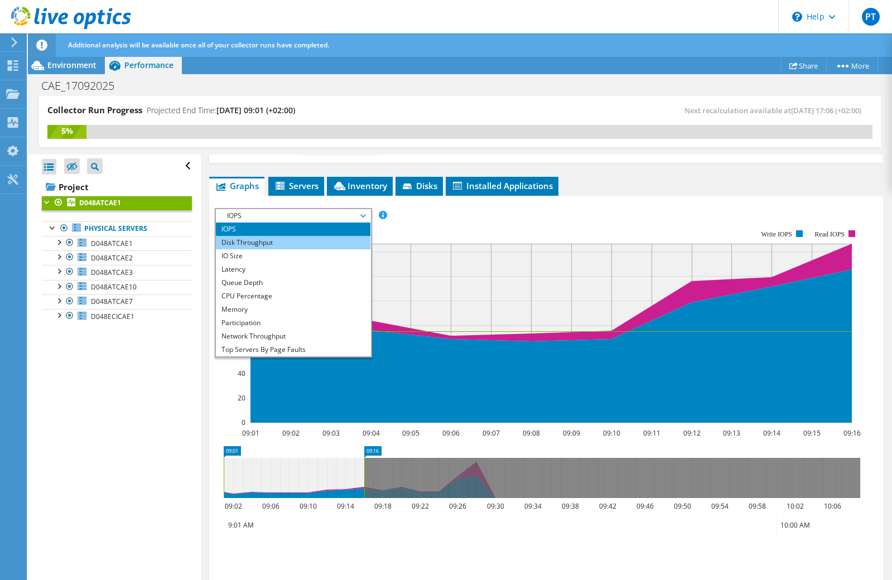
click at [269, 241] on li "Disk Throughput" at bounding box center [293, 242] width 154 height 13
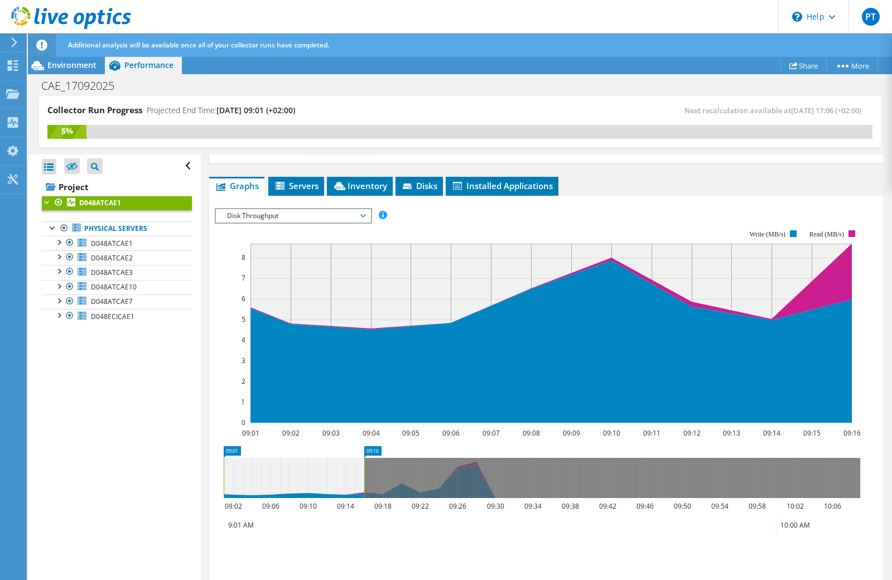
click at [273, 214] on span "Disk Throughput" at bounding box center [292, 215] width 143 height 13
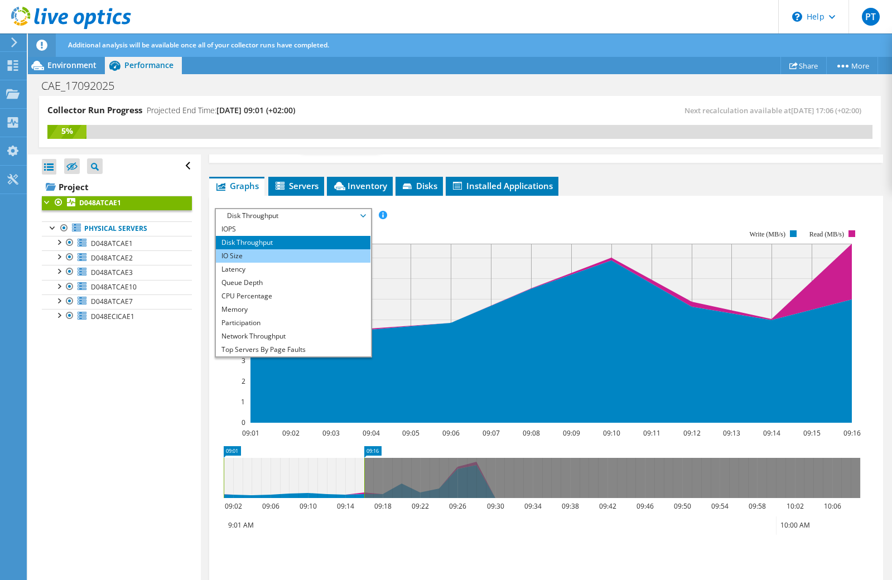
click at [250, 259] on li "IO Size" at bounding box center [293, 255] width 154 height 13
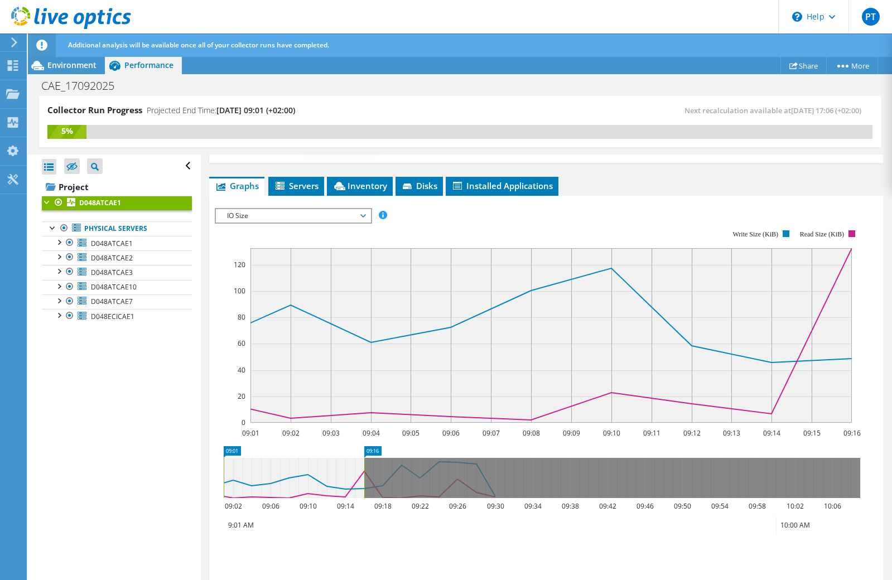
click at [266, 216] on span "IO Size" at bounding box center [292, 215] width 143 height 13
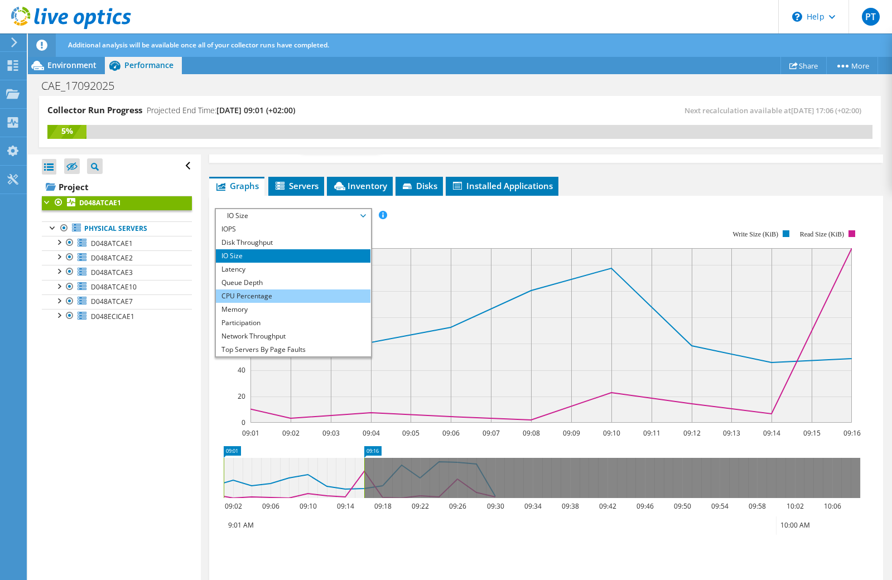
click at [264, 298] on li "CPU Percentage" at bounding box center [293, 295] width 154 height 13
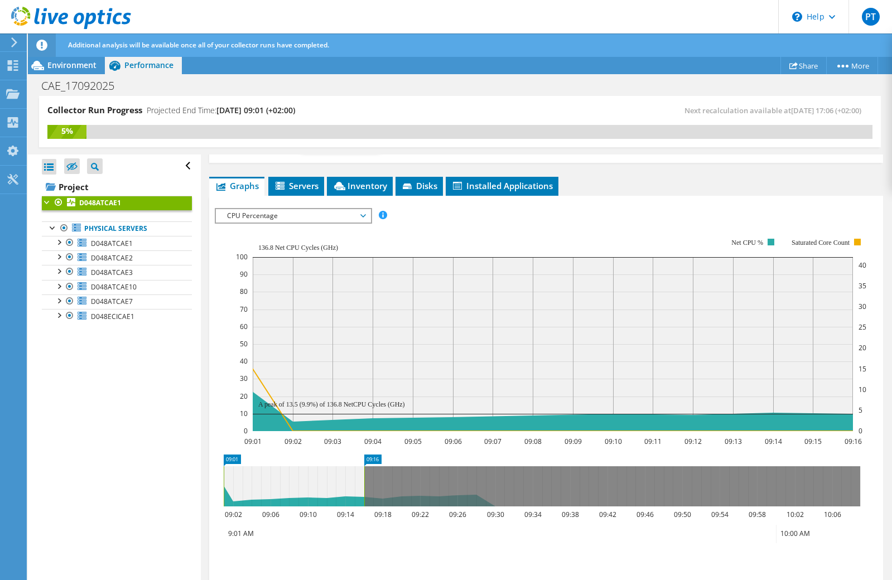
click at [277, 215] on span "CPU Percentage" at bounding box center [292, 215] width 143 height 13
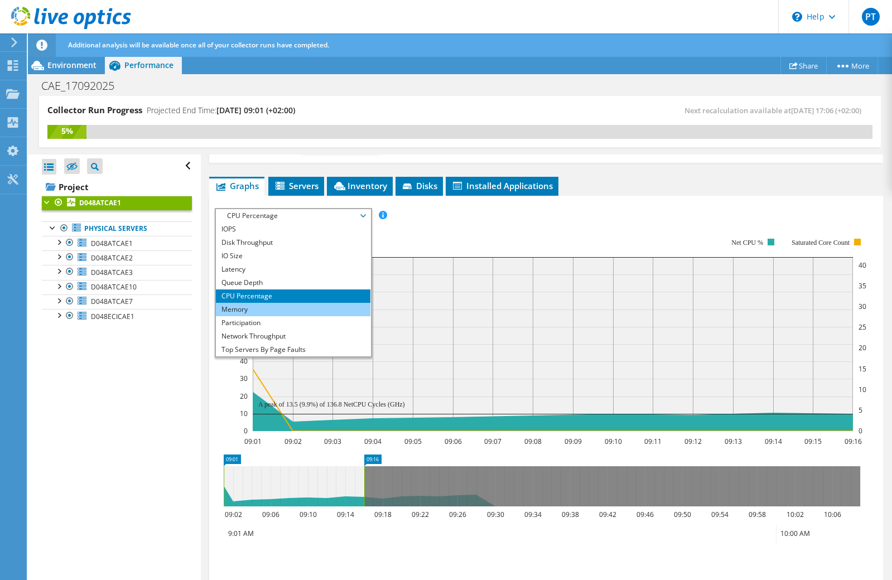
click at [264, 308] on li "Memory" at bounding box center [293, 309] width 154 height 13
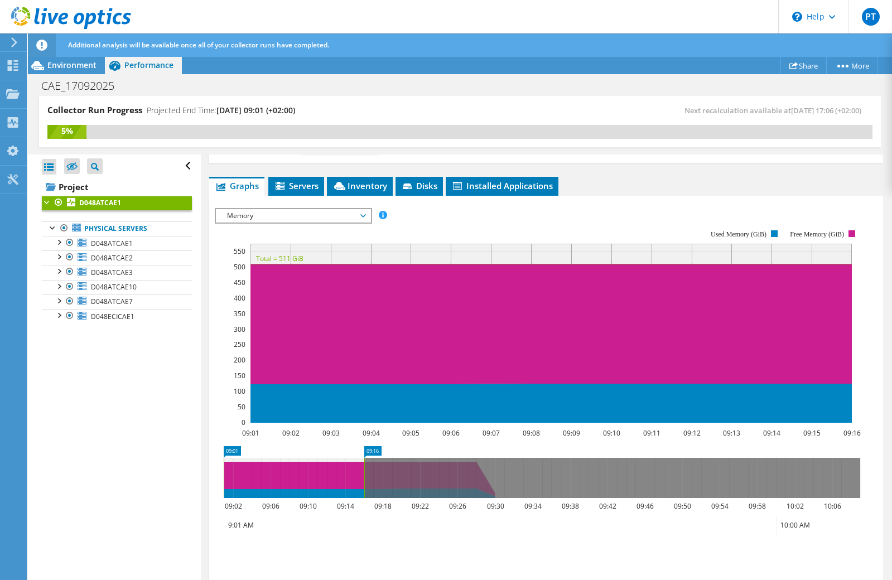
click at [248, 215] on span "Memory" at bounding box center [292, 215] width 143 height 13
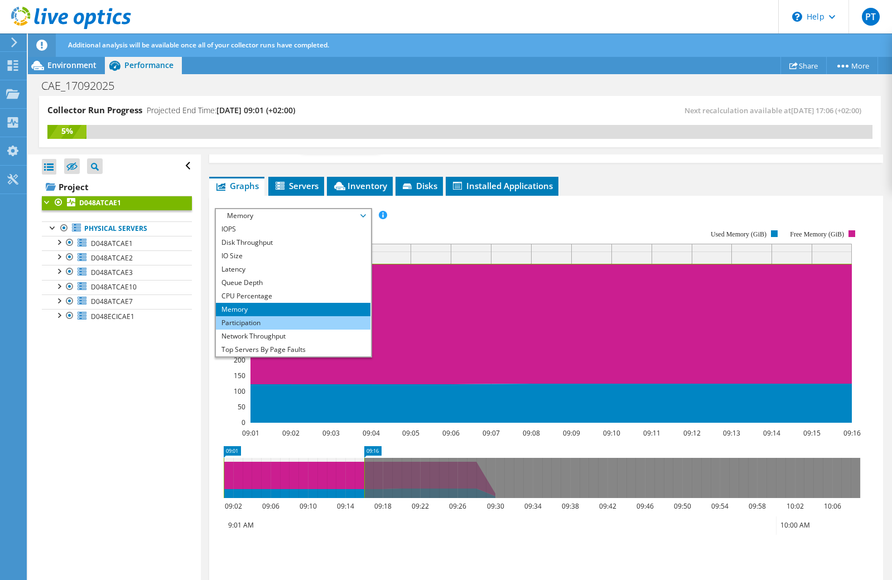
click at [242, 321] on li "Participation" at bounding box center [293, 322] width 154 height 13
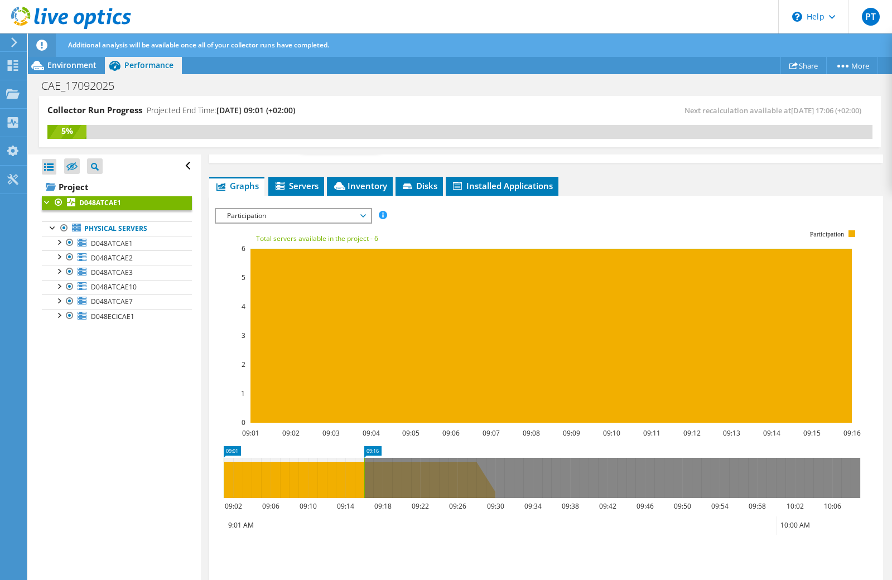
click at [248, 216] on span "Participation" at bounding box center [292, 215] width 143 height 13
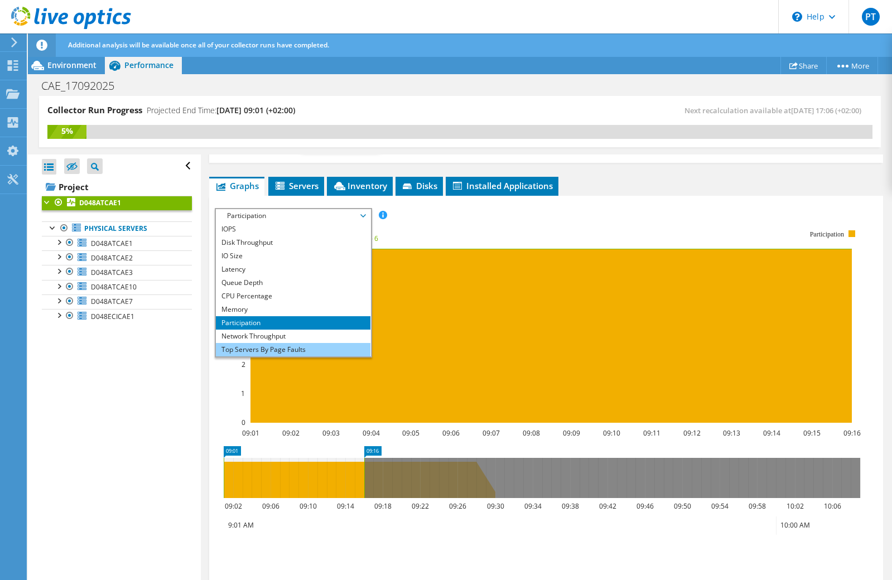
click at [257, 350] on li "Top Servers By Page Faults" at bounding box center [293, 349] width 154 height 13
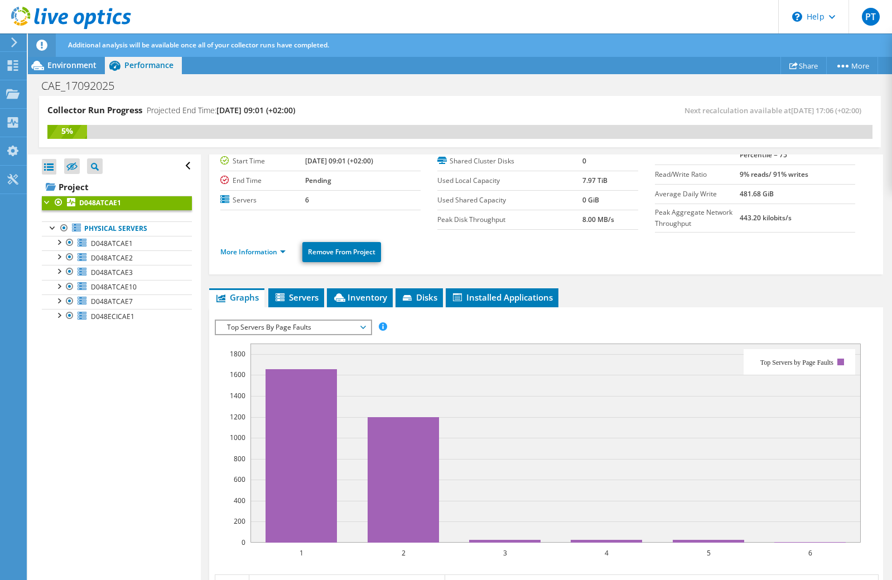
scroll to position [0, 0]
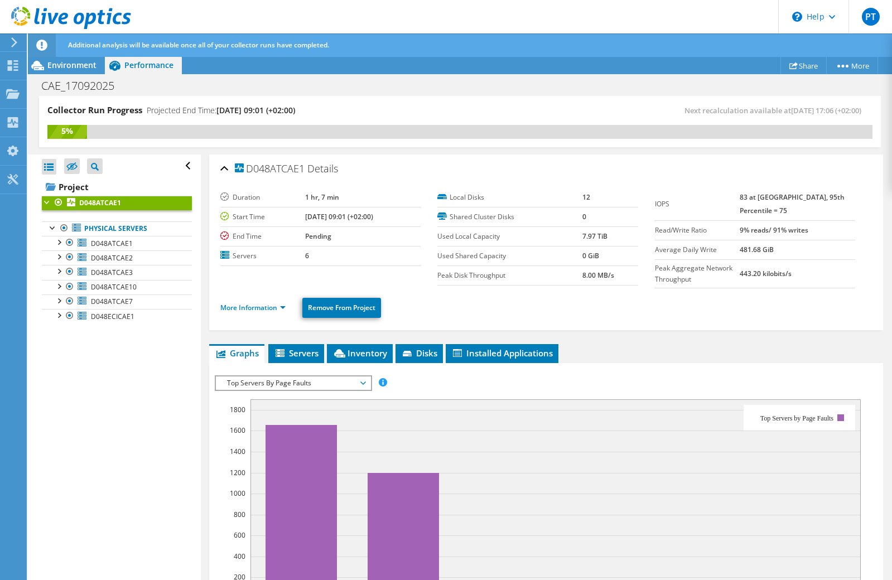
click at [739, 279] on label "Peak Aggregate Network Throughput" at bounding box center [697, 274] width 85 height 22
click at [298, 385] on span "Top Servers By Page Faults" at bounding box center [292, 382] width 143 height 13
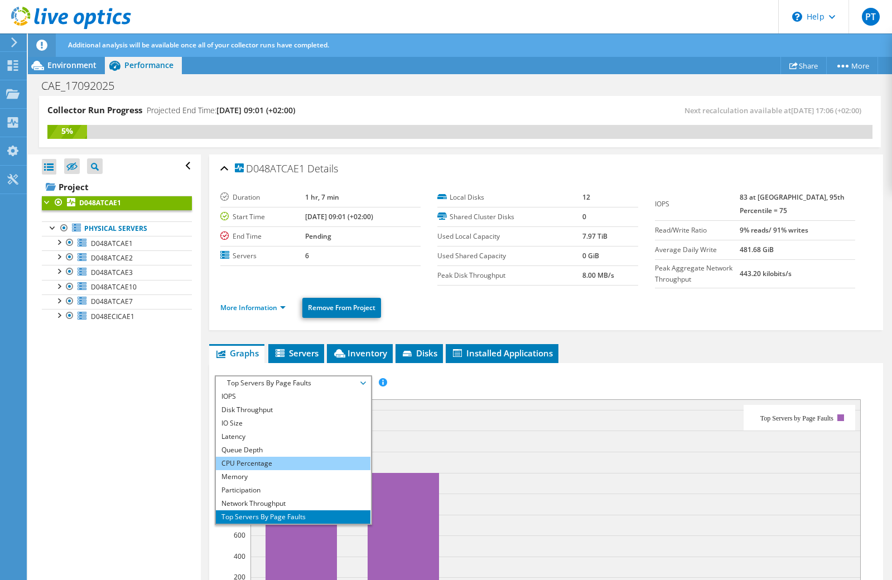
click at [293, 459] on li "CPU Percentage" at bounding box center [293, 463] width 154 height 13
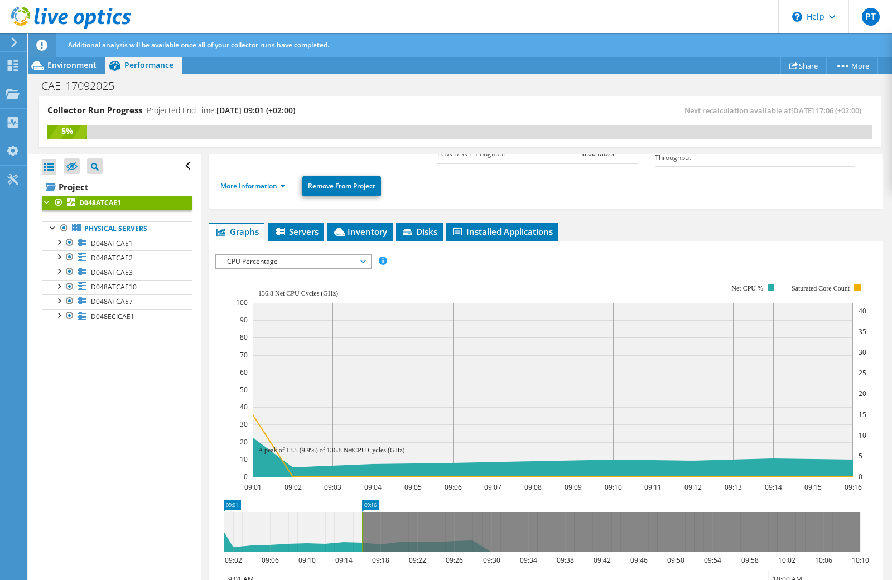
scroll to position [149, 0]
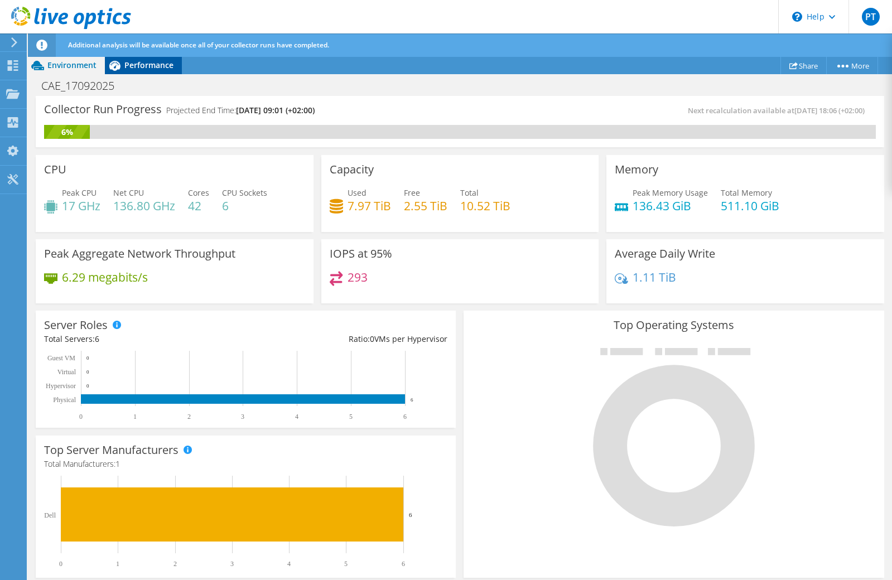
click at [148, 60] on span "Performance" at bounding box center [148, 65] width 49 height 11
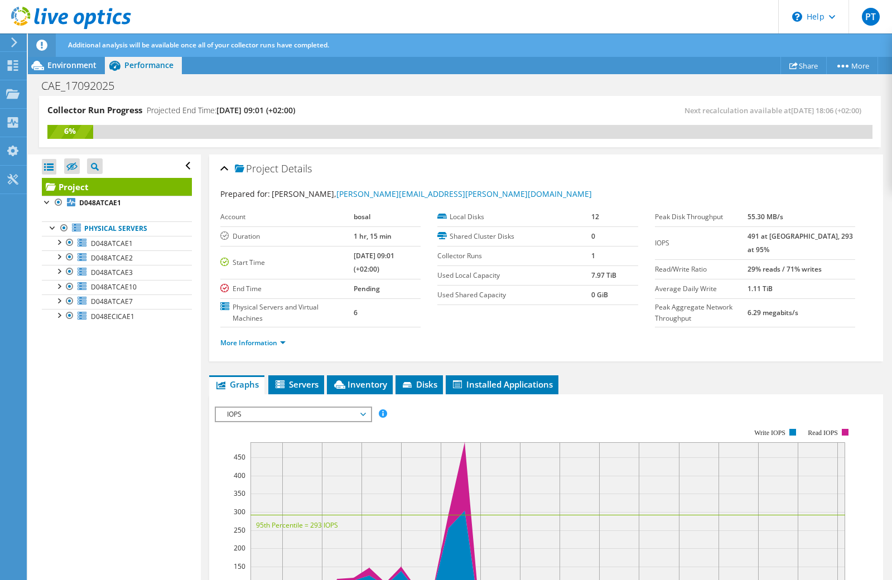
click at [296, 415] on span "IOPS" at bounding box center [292, 414] width 143 height 13
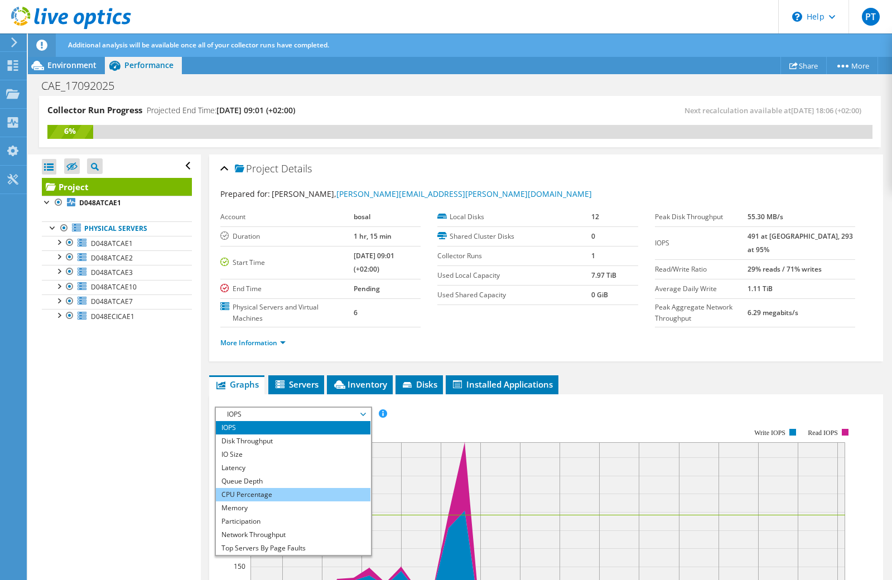
click at [274, 492] on li "CPU Percentage" at bounding box center [293, 494] width 154 height 13
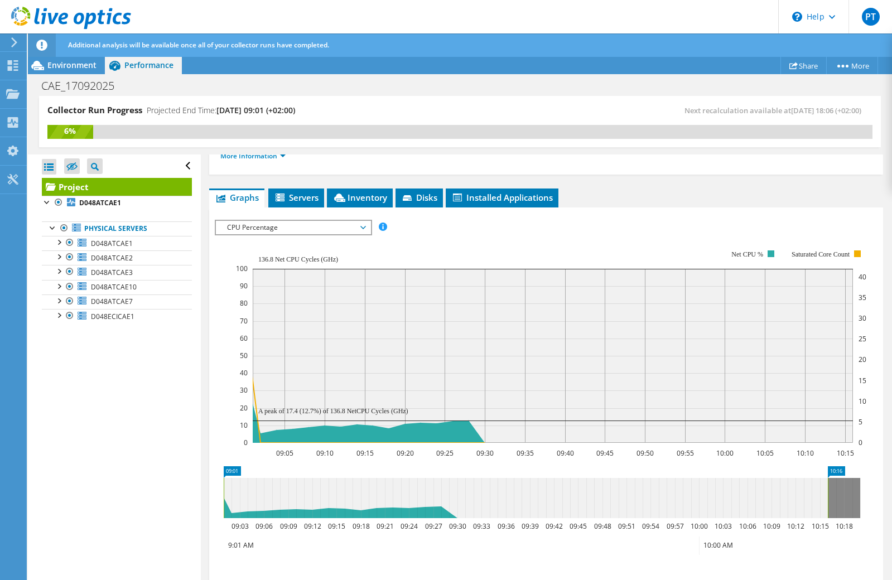
scroll to position [167, 0]
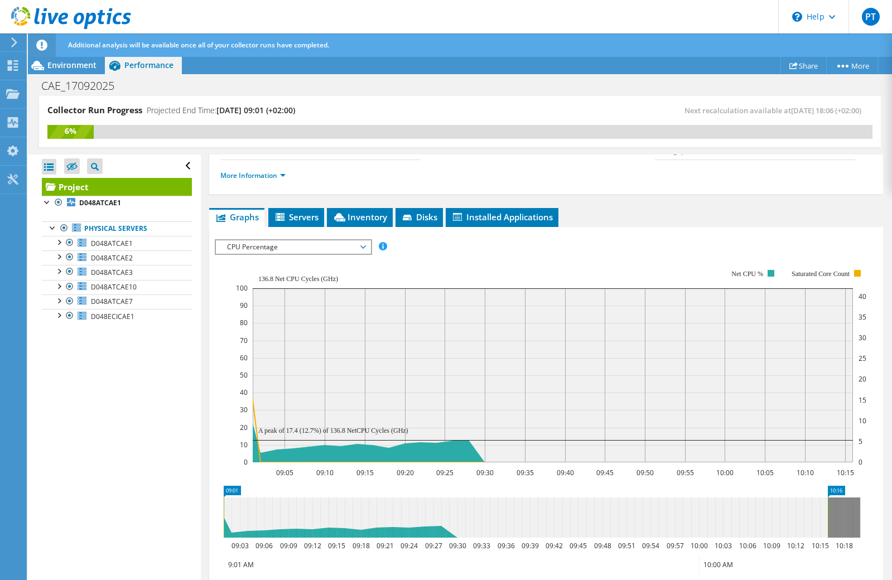
click at [358, 246] on span "CPU Percentage" at bounding box center [292, 246] width 143 height 13
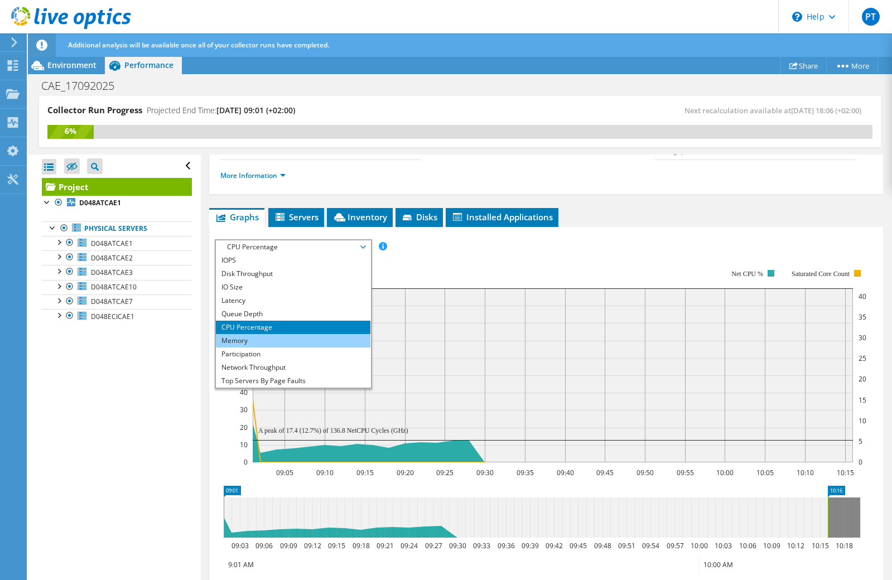
click at [248, 338] on li "Memory" at bounding box center [293, 340] width 154 height 13
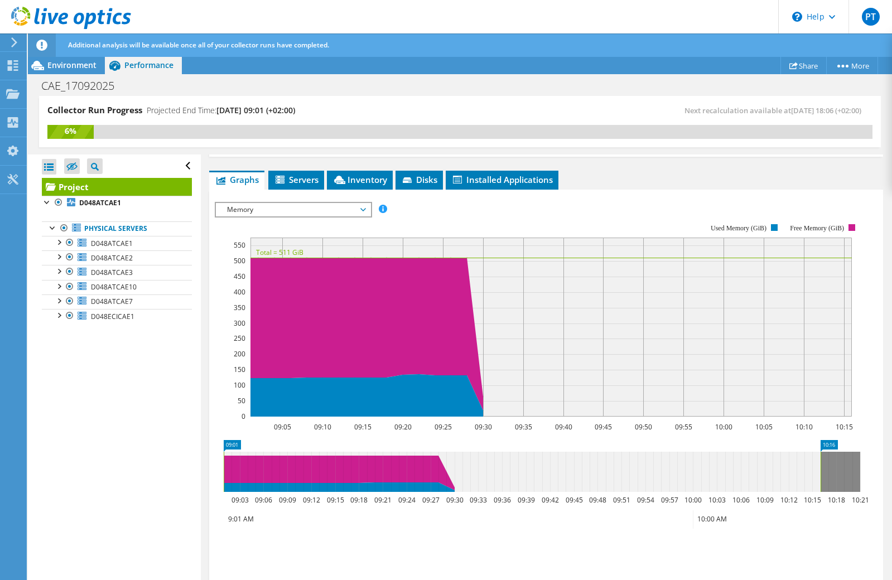
scroll to position [206, 0]
